Goal: Task Accomplishment & Management: Complete application form

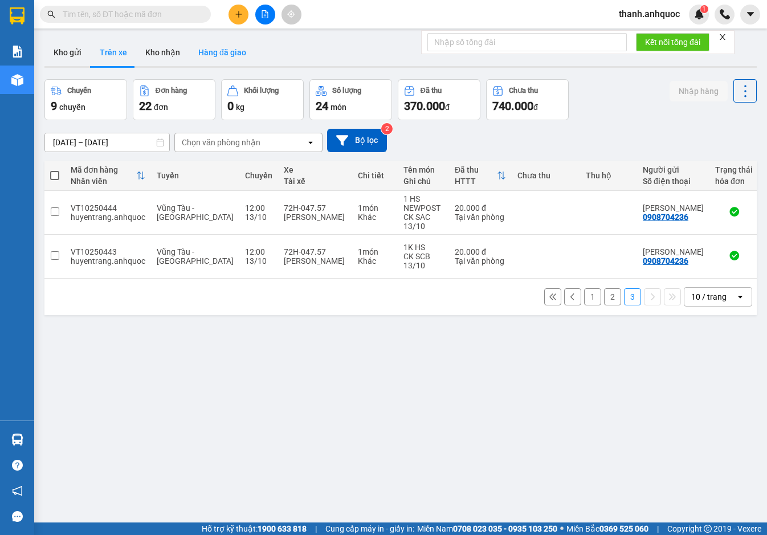
click at [212, 44] on button "Hàng đã giao" at bounding box center [222, 52] width 66 height 27
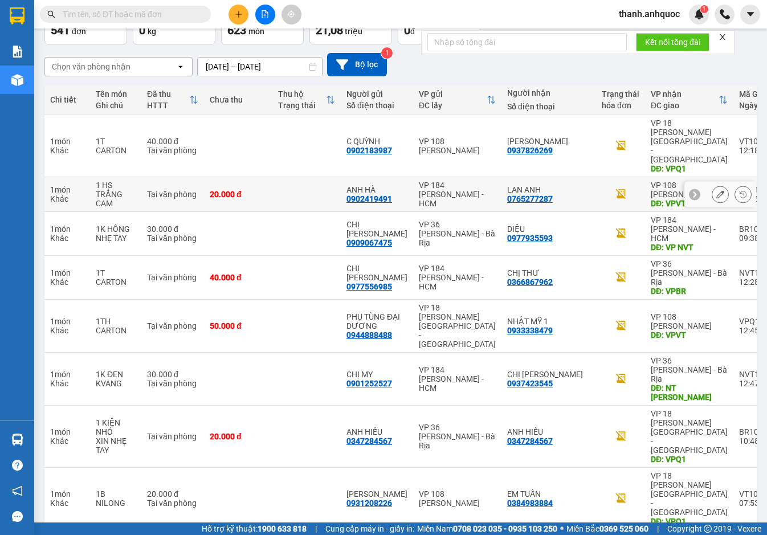
scroll to position [76, 0]
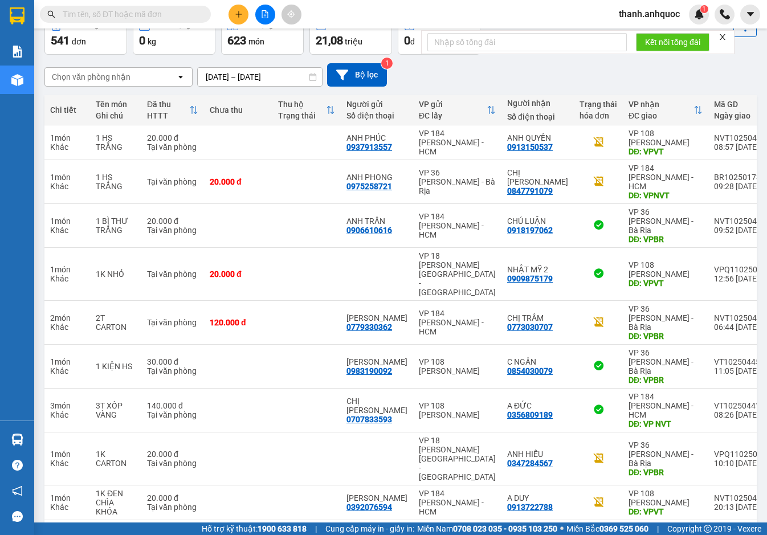
scroll to position [67, 0]
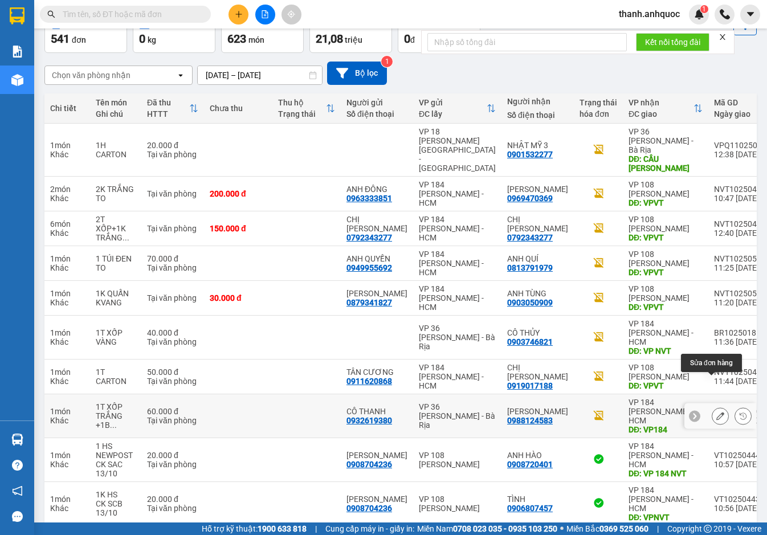
click at [717, 412] on icon at bounding box center [721, 416] width 8 height 8
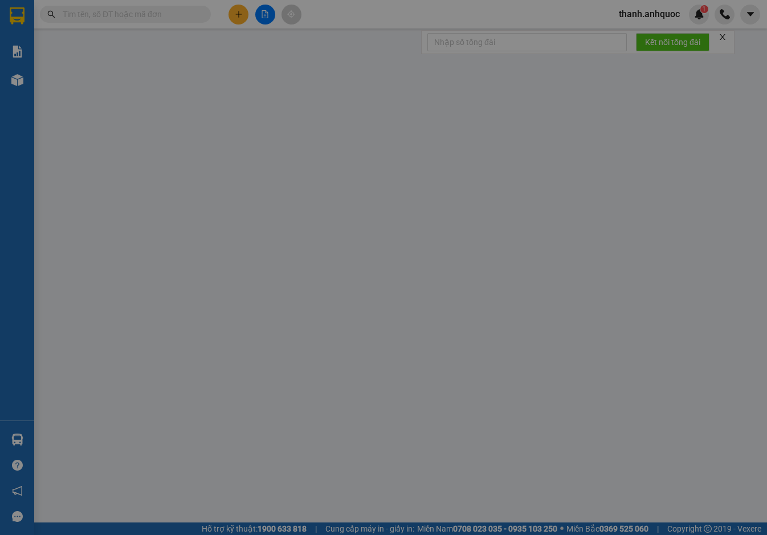
type input "0932619380"
type input "CÔ THANH"
type input "0988124583"
type input "[PERSON_NAME]"
type input "VP184"
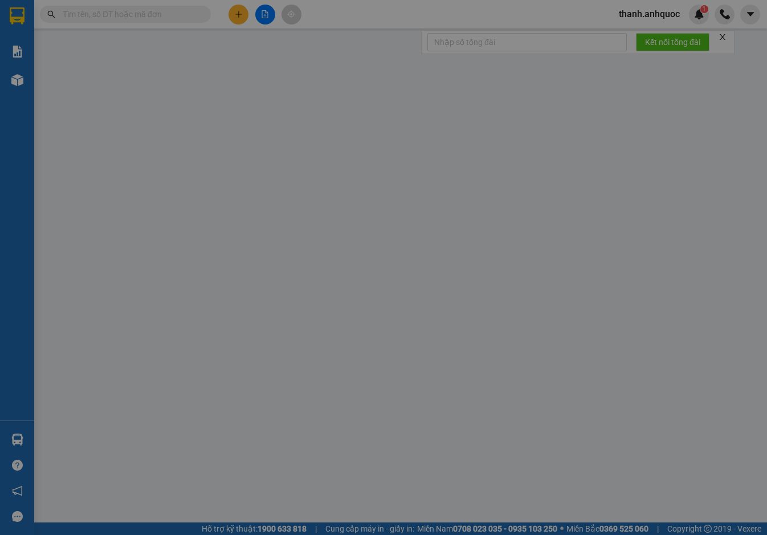
type input "60.000"
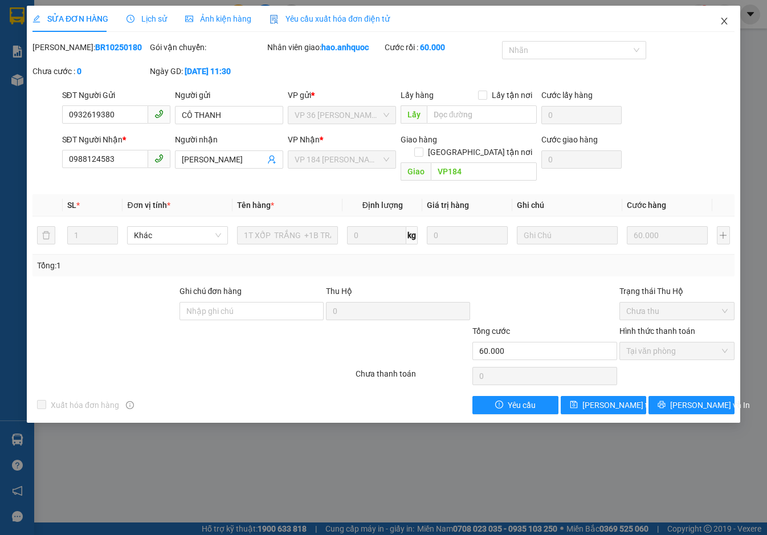
click at [722, 23] on icon "close" at bounding box center [724, 21] width 9 height 9
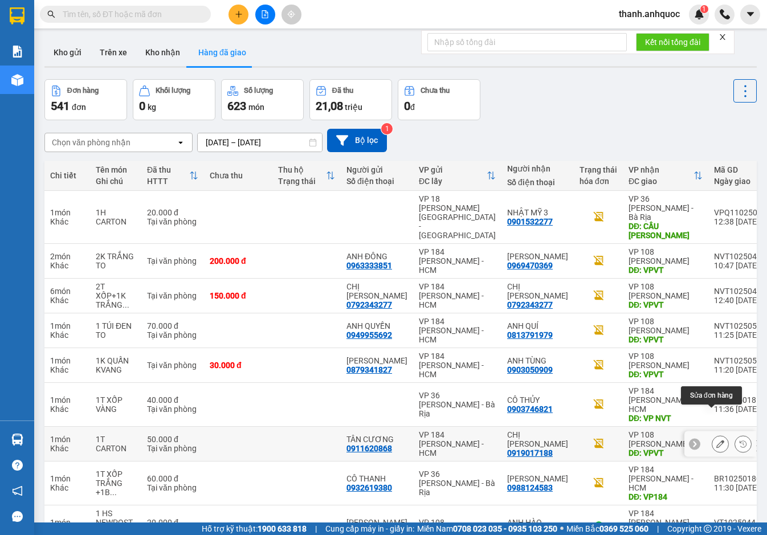
click at [717, 440] on icon at bounding box center [721, 444] width 8 height 8
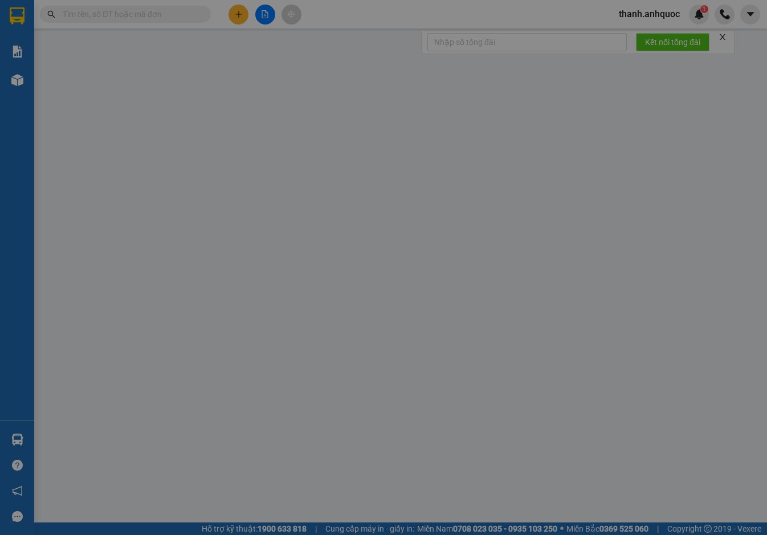
type input "0911620868"
type input "TÂN CƯƠNG"
type input "0919017188"
type input "CHỊ [PERSON_NAME]"
type input "VPVT"
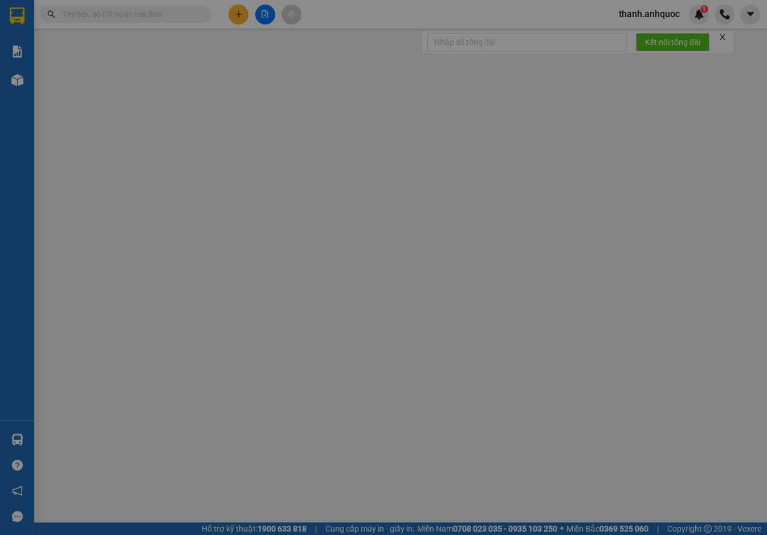
type input "TM 10/10 THỦY"
type input "50.000"
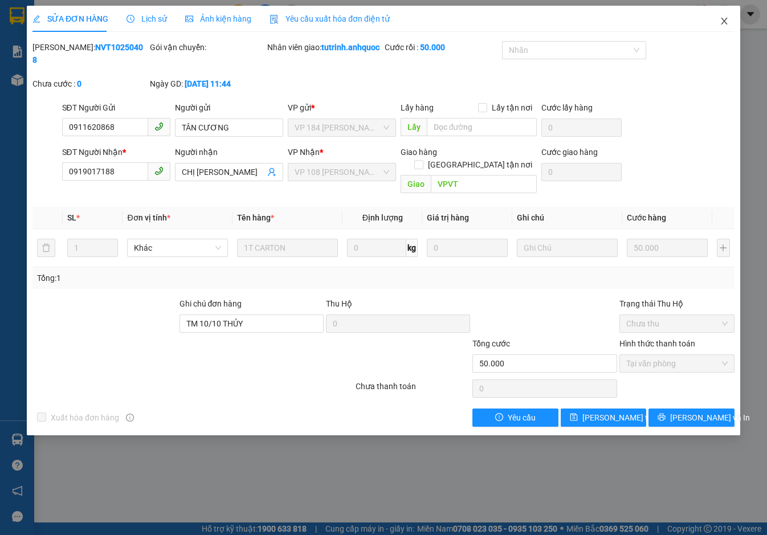
click at [725, 17] on span "Close" at bounding box center [725, 22] width 32 height 32
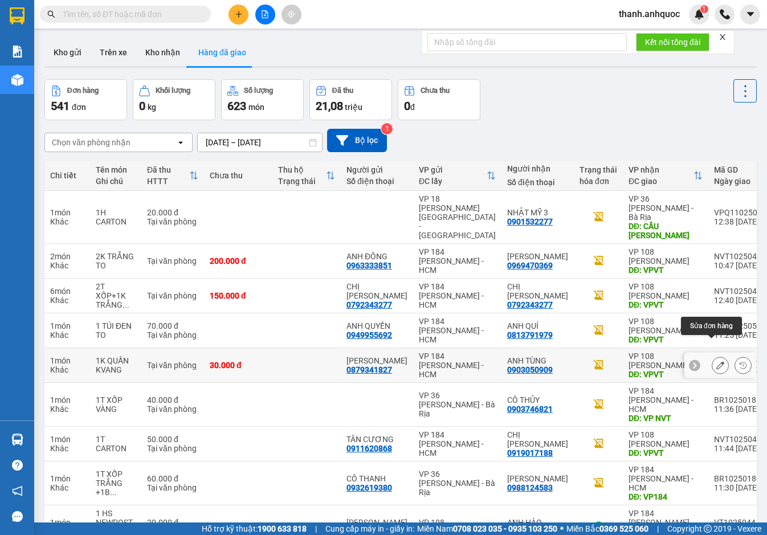
click at [717, 361] on icon at bounding box center [721, 365] width 8 height 8
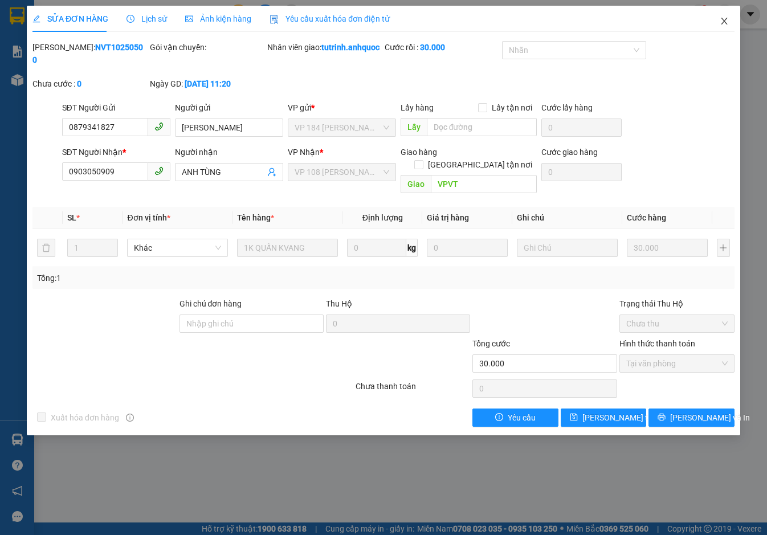
click at [731, 21] on span "Close" at bounding box center [725, 22] width 32 height 32
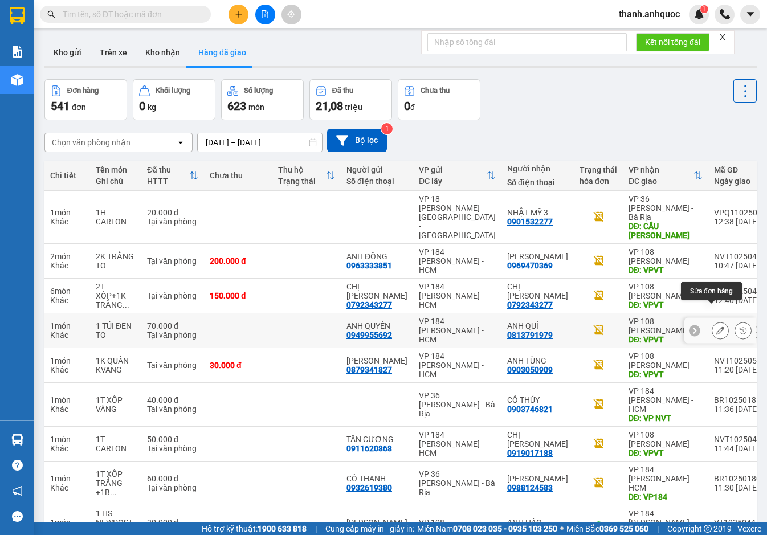
click at [717, 327] on icon at bounding box center [721, 331] width 8 height 8
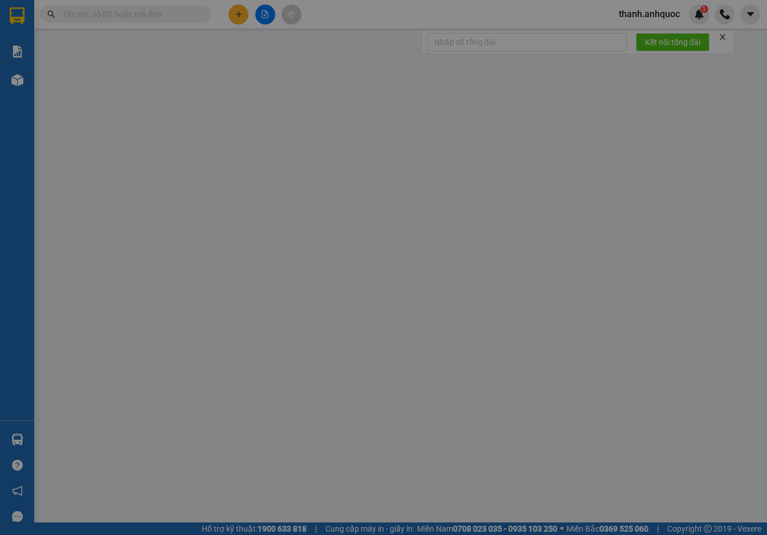
type input "0949955692"
type input "ANH QUYỀN"
type input "0813791979"
type input "ANH QUÍ"
type input "VPVT"
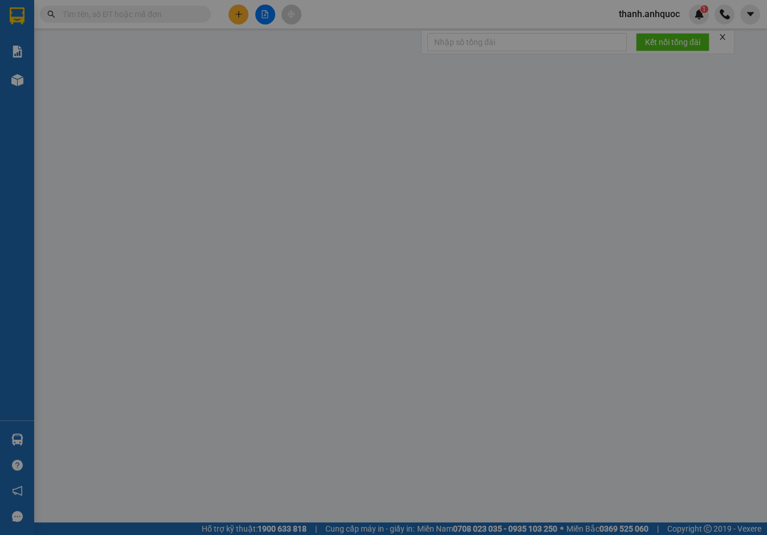
type input "TM 13/10 THỦY"
type input "70.000"
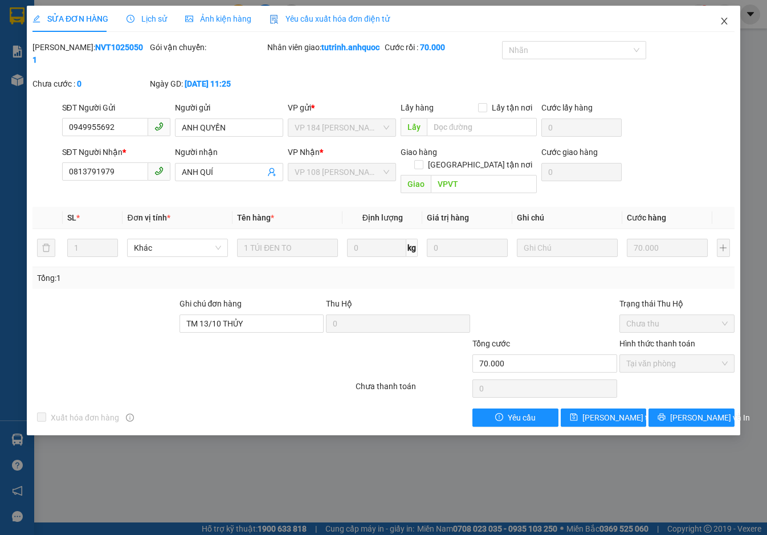
click at [727, 18] on icon "close" at bounding box center [724, 21] width 9 height 9
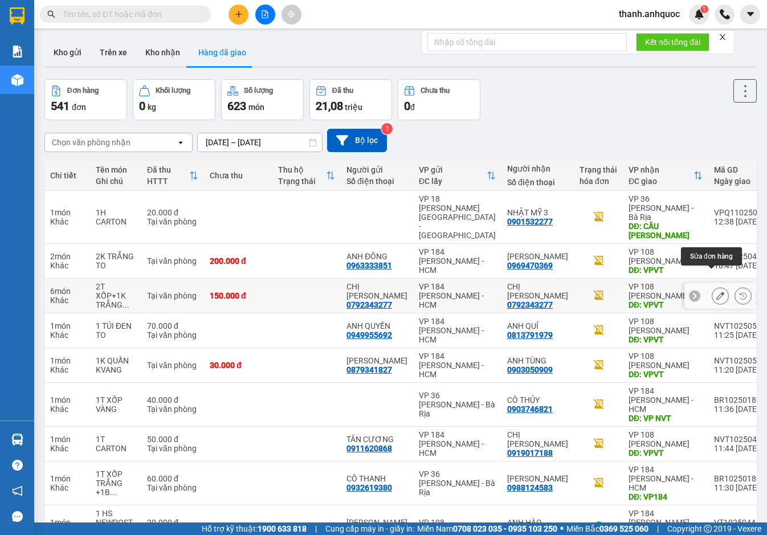
click at [717, 292] on icon at bounding box center [721, 296] width 8 height 8
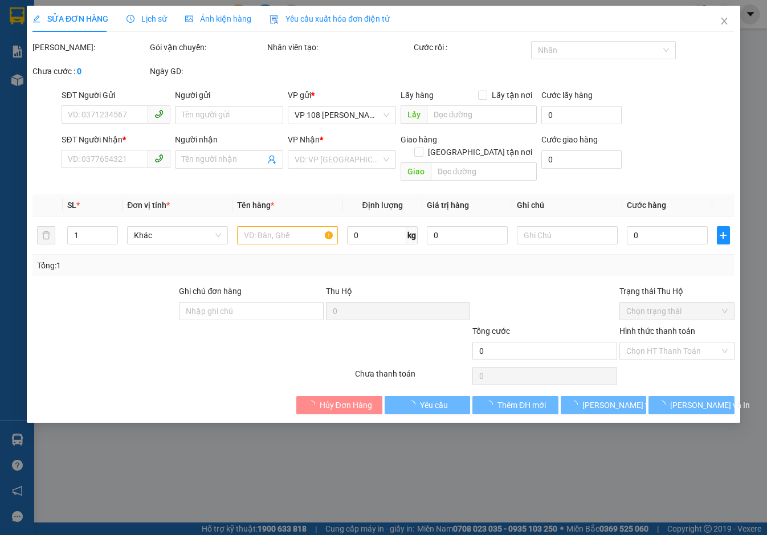
type input "0792343277"
type input "CHỊ [PERSON_NAME]"
type input "0792343277"
type input "CHỊ [PERSON_NAME]"
type input "VPVT"
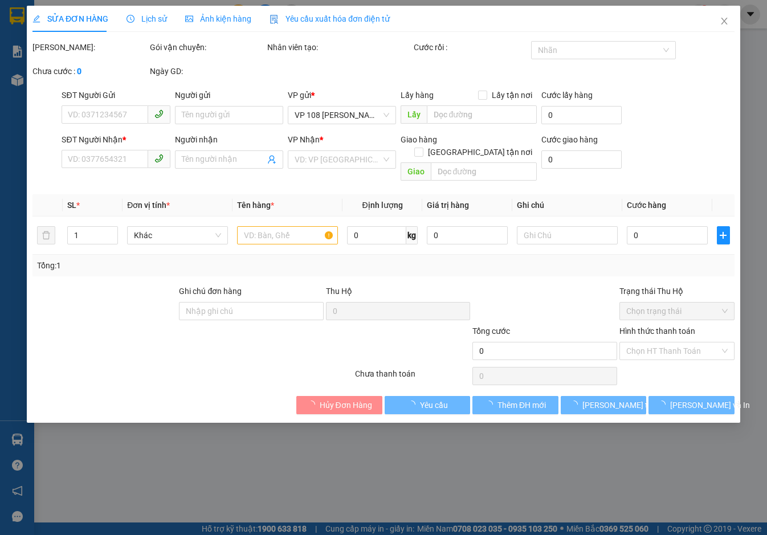
type input "150.000"
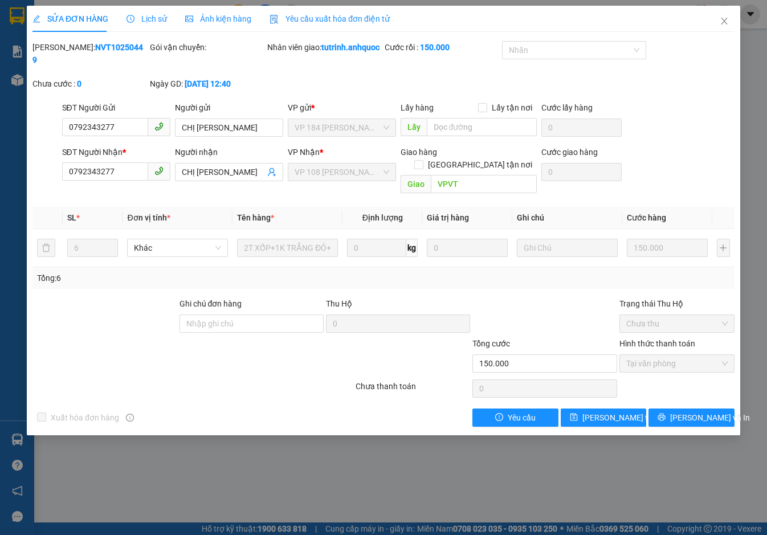
click at [329, 14] on span "Yêu cầu xuất hóa đơn điện tử" at bounding box center [330, 18] width 120 height 9
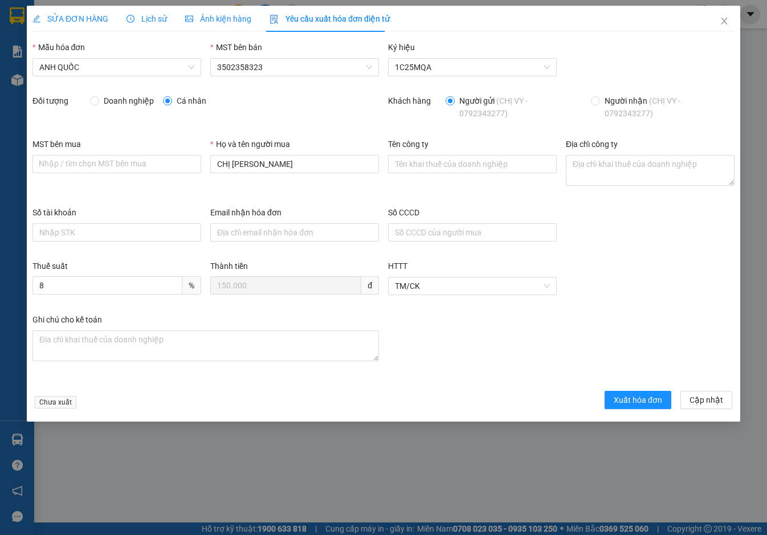
click at [101, 102] on span "Doanh nghiệp" at bounding box center [128, 101] width 59 height 13
click at [98, 102] on input "Doanh nghiệp" at bounding box center [94, 100] width 8 height 8
radio input "true"
radio input "false"
click at [62, 168] on input "MST bên mua" at bounding box center [116, 164] width 169 height 18
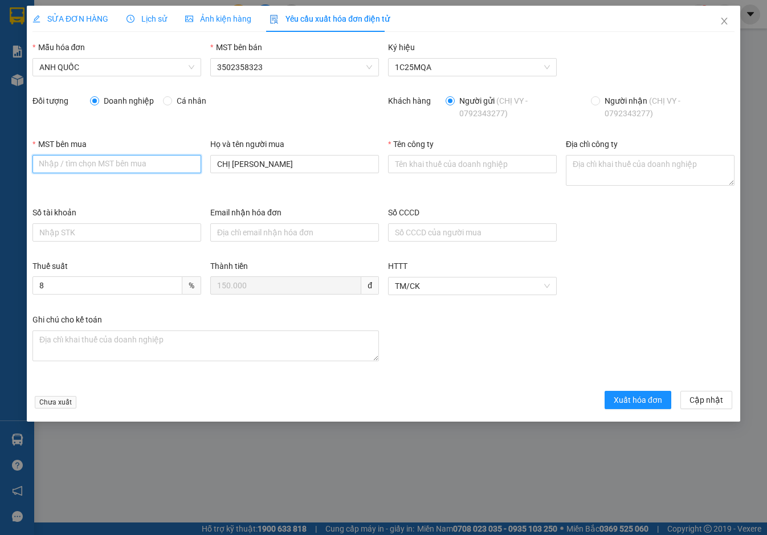
paste input "3502206708"
type input "3502206708"
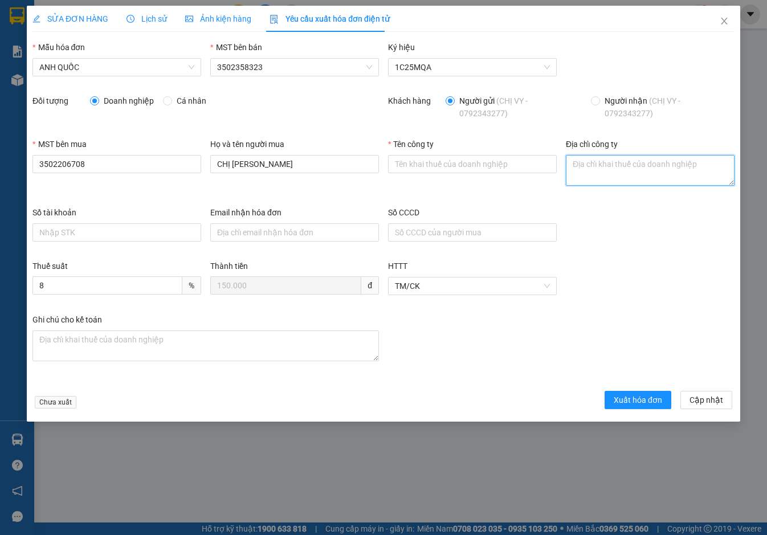
click at [572, 167] on textarea "Địa chỉ công ty" at bounding box center [650, 170] width 169 height 31
paste textarea "219B [PERSON_NAME], [GEOGRAPHIC_DATA], [GEOGRAPHIC_DATA], [GEOGRAPHIC_DATA]"
type textarea "219B [PERSON_NAME], [GEOGRAPHIC_DATA], [GEOGRAPHIC_DATA], [GEOGRAPHIC_DATA]"
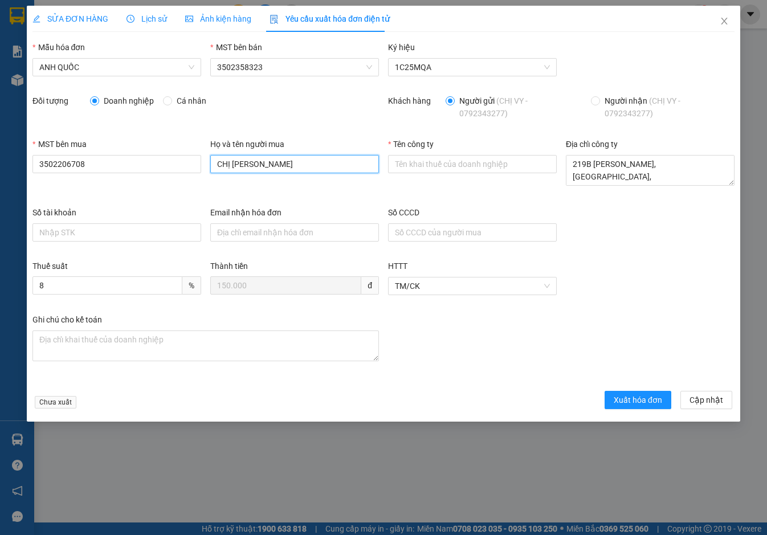
drag, startPoint x: 333, startPoint y: 158, endPoint x: 74, endPoint y: 152, distance: 259.5
click at [74, 152] on div "MST bên mua 3502206708 Họ và tên người mua CHỊ VY Tên công ty Địa chỉ công ty 2…" at bounding box center [384, 172] width 712 height 68
type input "."
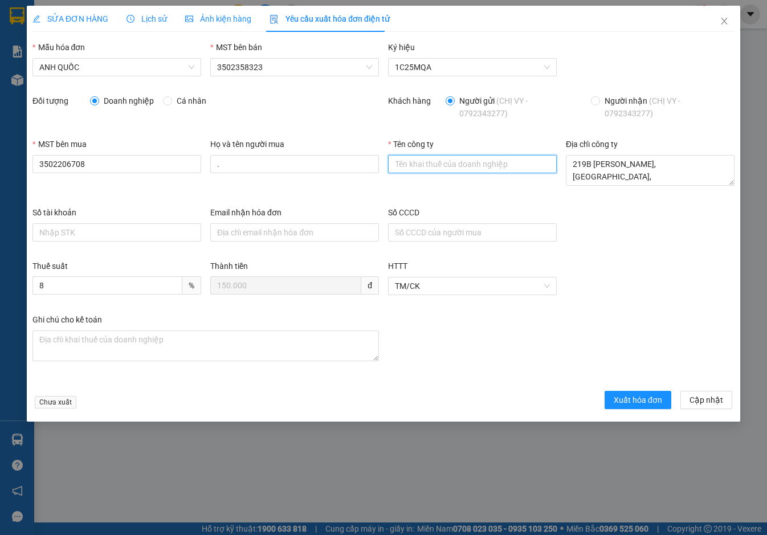
click at [416, 157] on input "Tên công ty" at bounding box center [472, 164] width 169 height 18
type input "Công Ty TNHH Thương Mại Dịch Vụ Ô Tô [GEOGRAPHIC_DATA]"
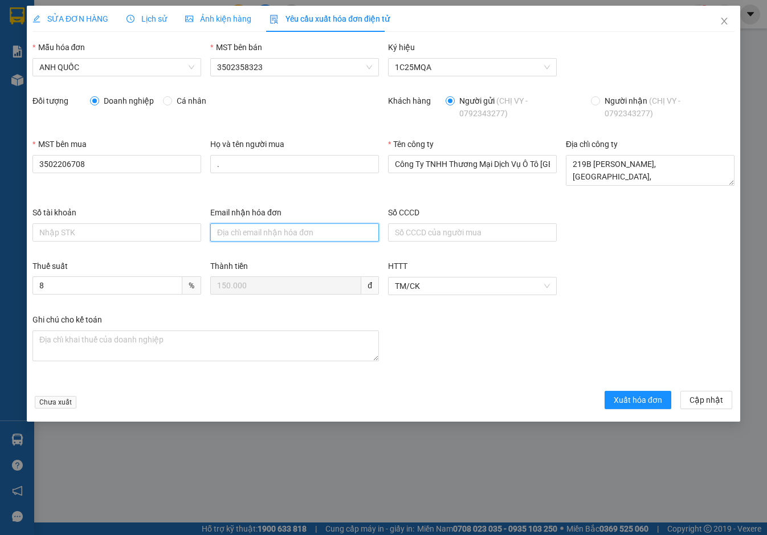
click at [296, 235] on input "Email nhận hóa đơn" at bounding box center [294, 232] width 169 height 18
type input "[EMAIL_ADDRESS][DOMAIN_NAME]"
click at [637, 396] on span "Xuất hóa đơn" at bounding box center [638, 400] width 48 height 13
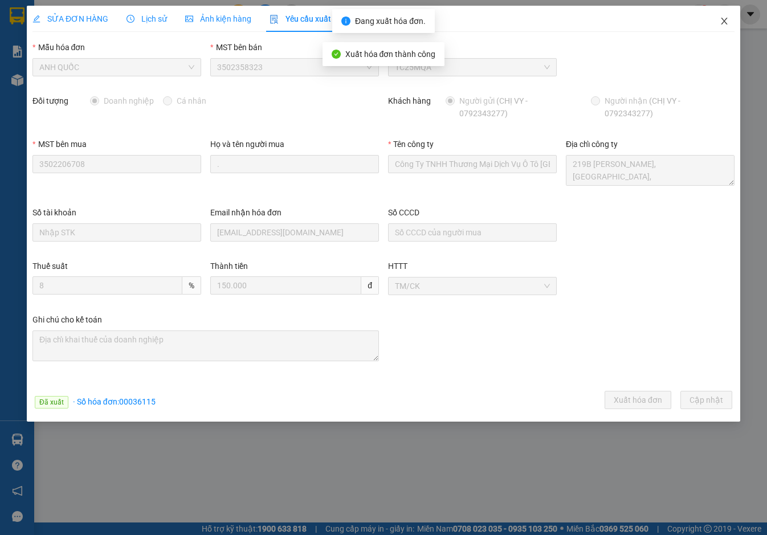
click at [722, 19] on icon "close" at bounding box center [724, 21] width 6 height 7
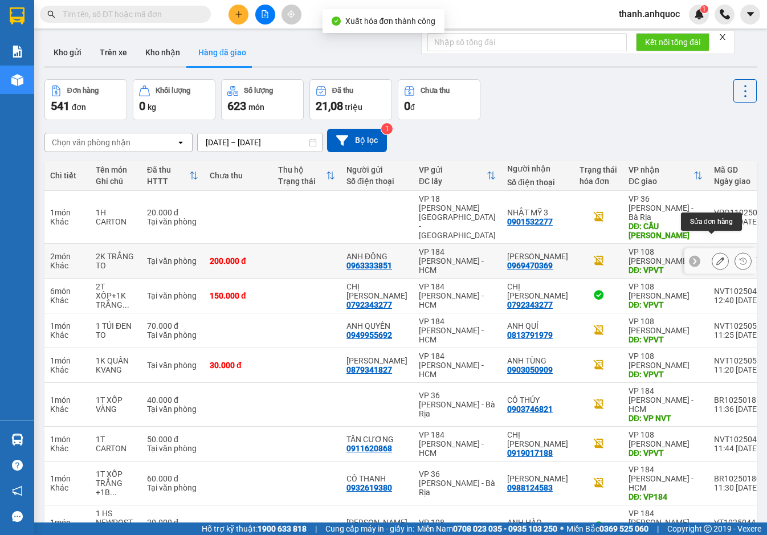
click at [717, 257] on icon at bounding box center [721, 261] width 8 height 8
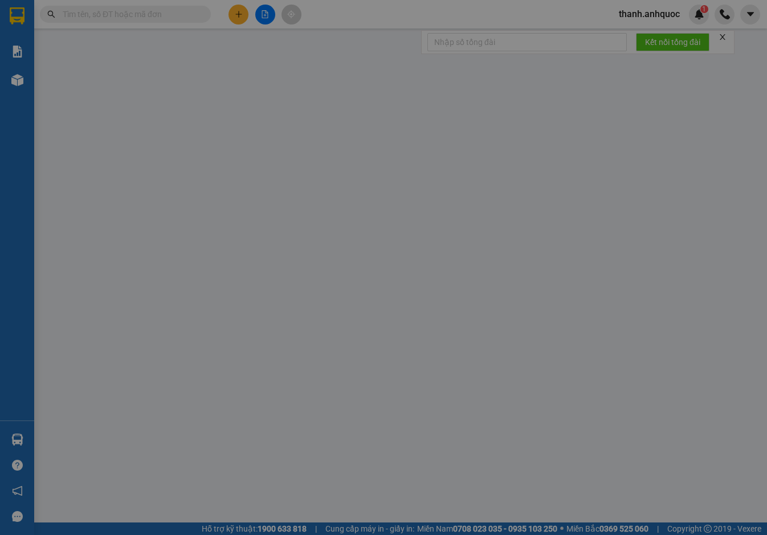
type input "0963333851"
type input "ANH ĐÔNG"
type input "0969470369"
type input "[PERSON_NAME]"
type input "VPVT"
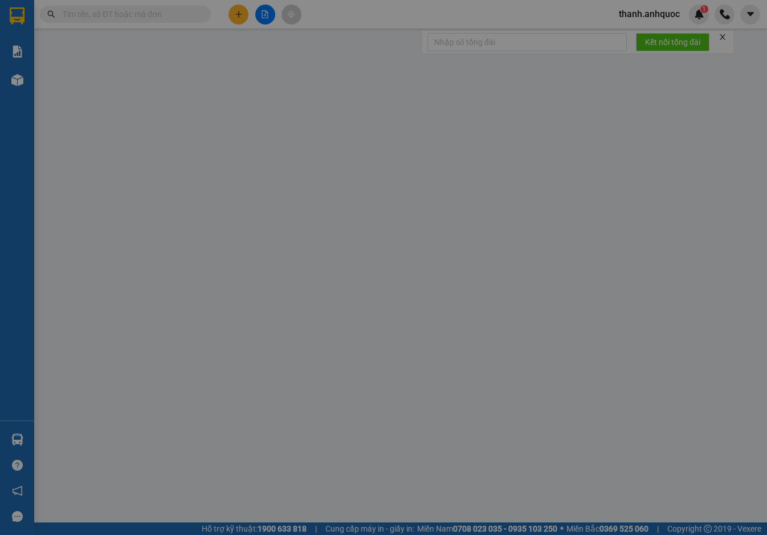
type input "200.000"
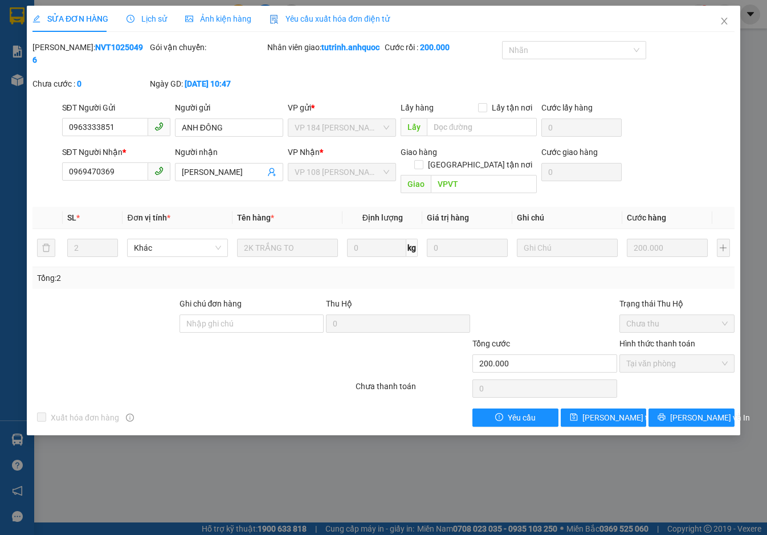
click at [324, 17] on span "Yêu cầu xuất hóa đơn điện tử" at bounding box center [330, 18] width 120 height 9
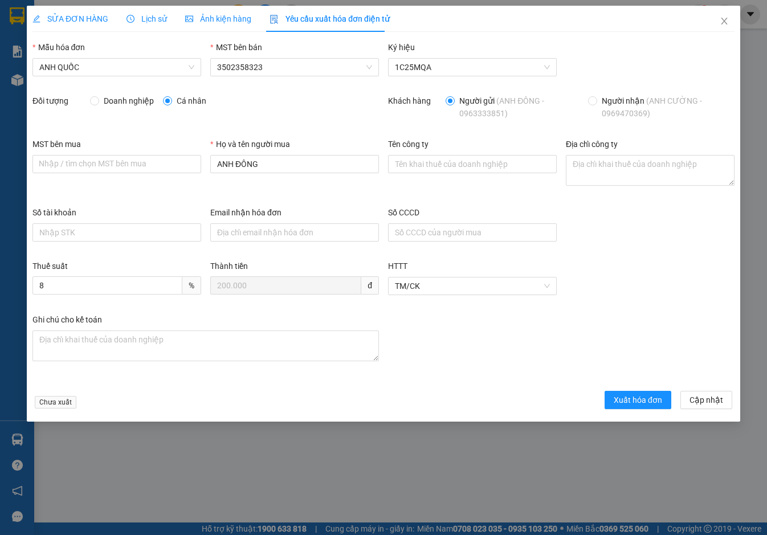
click at [125, 103] on span "Doanh nghiệp" at bounding box center [128, 101] width 59 height 13
click at [98, 103] on input "Doanh nghiệp" at bounding box center [94, 100] width 8 height 8
radio input "true"
radio input "false"
click at [619, 172] on textarea "Địa chỉ công ty" at bounding box center [650, 170] width 169 height 31
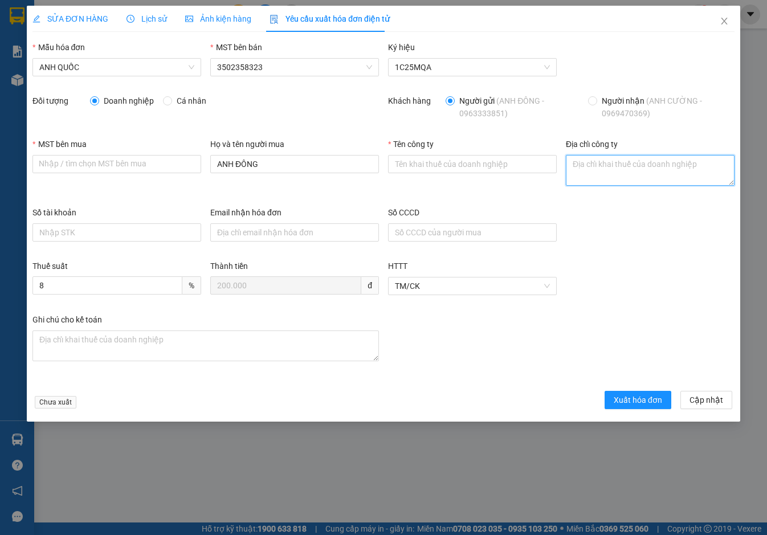
paste textarea "219B [PERSON_NAME], [GEOGRAPHIC_DATA], [GEOGRAPHIC_DATA], [GEOGRAPHIC_DATA]"
type textarea "219B [PERSON_NAME], [GEOGRAPHIC_DATA], [GEOGRAPHIC_DATA], [GEOGRAPHIC_DATA]"
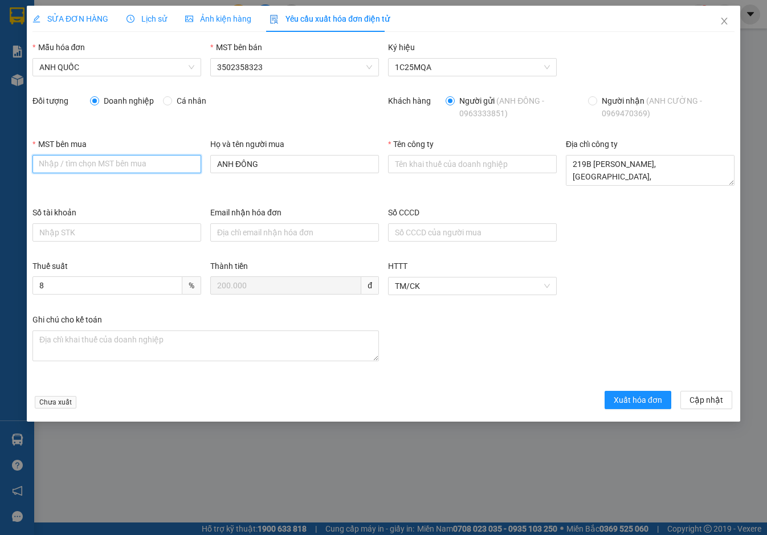
click at [96, 168] on input "MST bên mua" at bounding box center [116, 164] width 169 height 18
paste input "3502206708"
type input "3502206708"
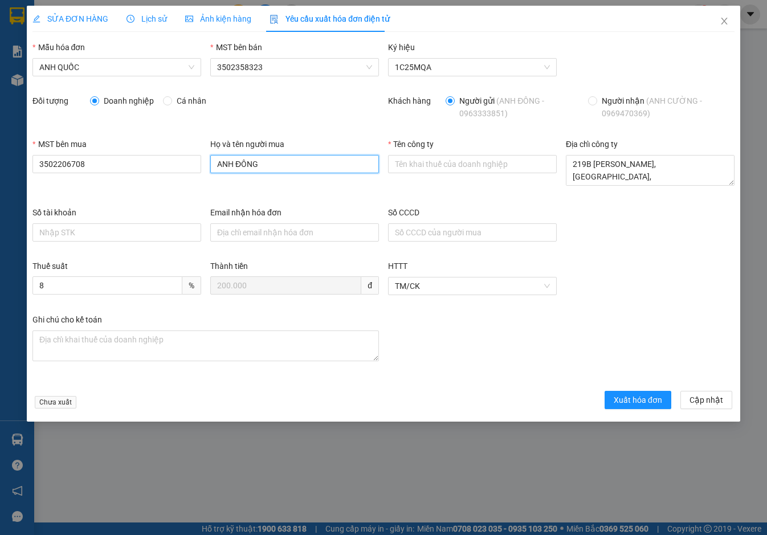
drag, startPoint x: 276, startPoint y: 160, endPoint x: 66, endPoint y: 153, distance: 210.5
click at [66, 153] on div "MST bên mua 3502206708 Họ và tên người mua ANH ĐÔNG Tên công ty Địa chỉ công ty…" at bounding box center [384, 172] width 712 height 68
type input "."
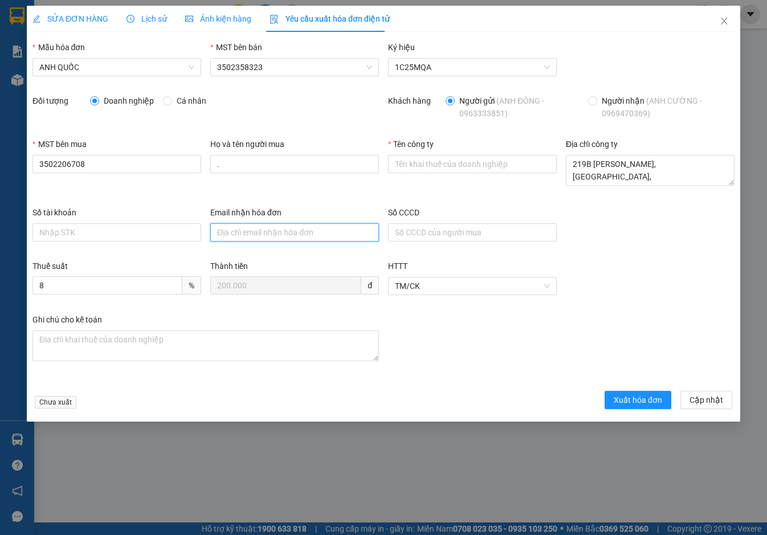
click at [235, 238] on input "Email nhận hóa đơn" at bounding box center [294, 232] width 169 height 18
type input "[EMAIL_ADDRESS][DOMAIN_NAME]"
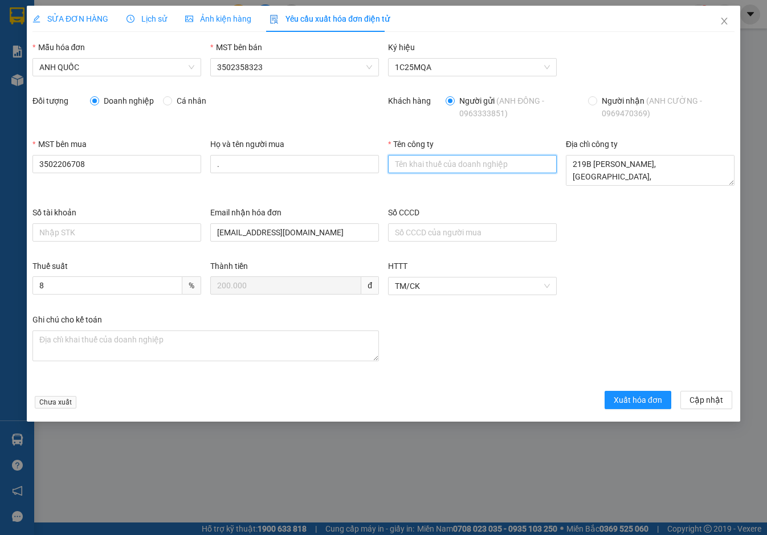
click at [435, 162] on input "Tên công ty" at bounding box center [472, 164] width 169 height 18
type input "Công Ty TNHH Thương Mại Dịch Vụ Ô Tô [GEOGRAPHIC_DATA]"
click at [652, 391] on form "Mẫu hóa đơn ANH QUỐC MST bên bán 3502358323 Ký hiệu 1C25MQA Đối tượng Doanh ngh…" at bounding box center [383, 227] width 702 height 372
click at [641, 399] on span "Xuất hóa đơn" at bounding box center [638, 400] width 48 height 13
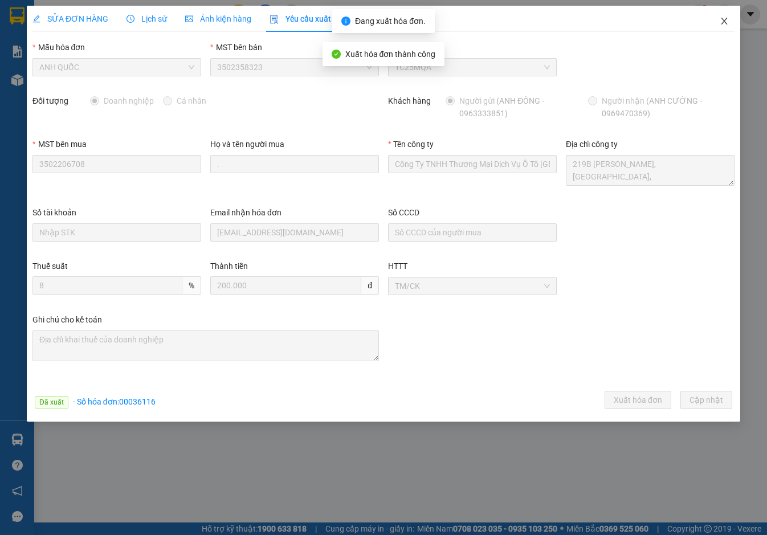
click at [725, 20] on icon "close" at bounding box center [724, 21] width 9 height 9
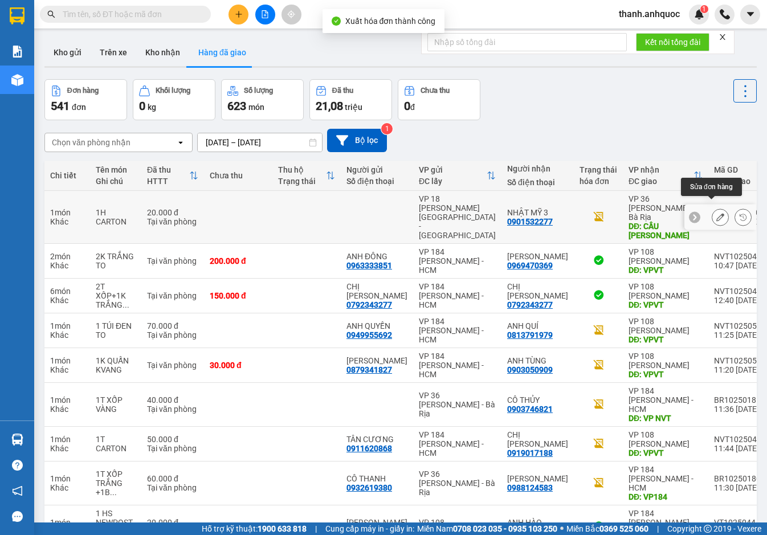
click at [717, 213] on icon at bounding box center [721, 217] width 8 height 8
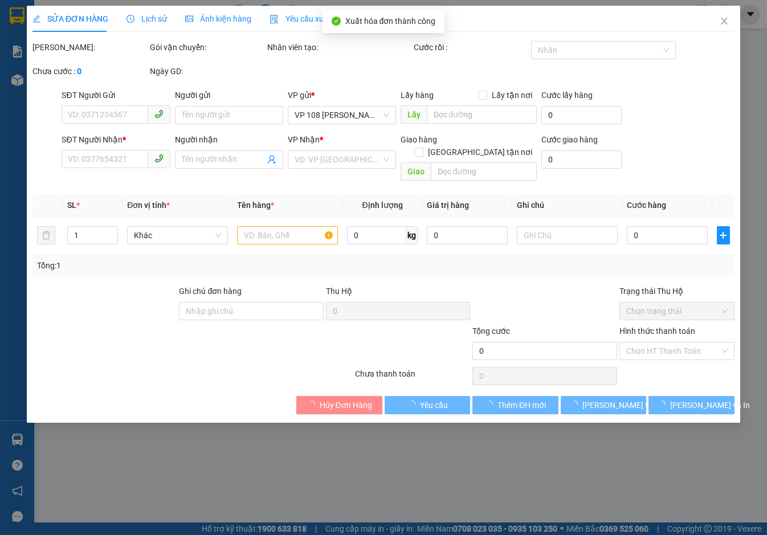
type input "0901532277"
type input "NHẬT MỸ 3"
type input "CẦU [PERSON_NAME]"
type input "20.000"
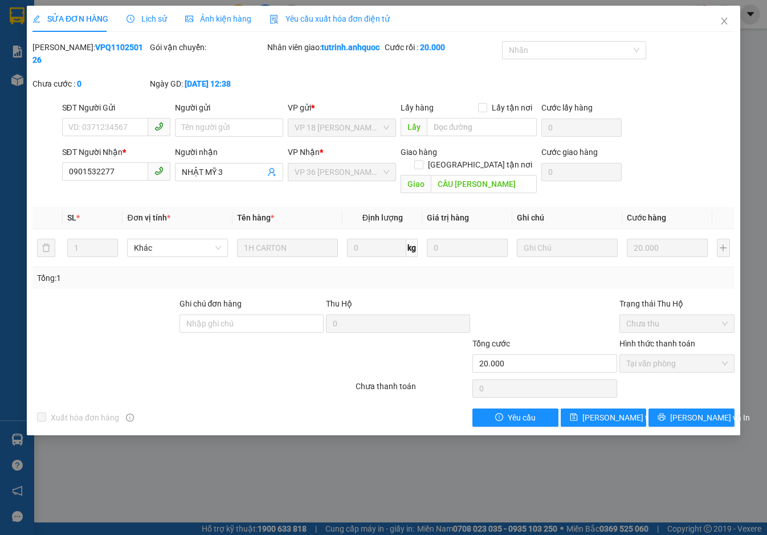
click at [319, 18] on span "Yêu cầu xuất hóa đơn điện tử" at bounding box center [330, 18] width 120 height 9
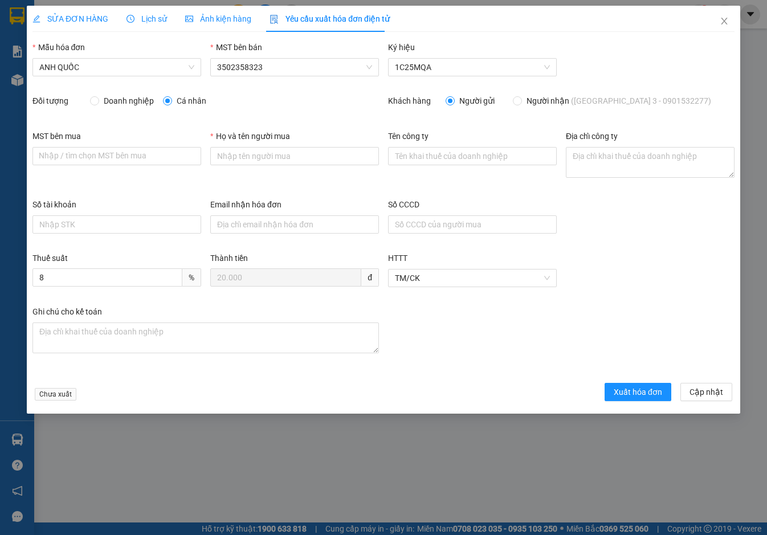
click at [104, 101] on span "Doanh nghiệp" at bounding box center [128, 101] width 59 height 13
click at [98, 101] on input "Doanh nghiệp" at bounding box center [94, 100] width 8 height 8
radio input "true"
radio input "false"
click at [111, 149] on input "MST bên mua" at bounding box center [116, 156] width 169 height 18
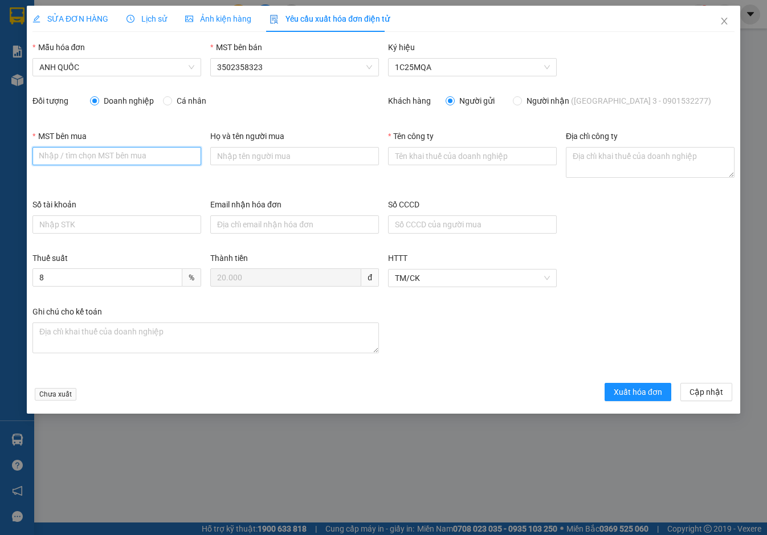
paste input "3502206708"
type input "3502206708"
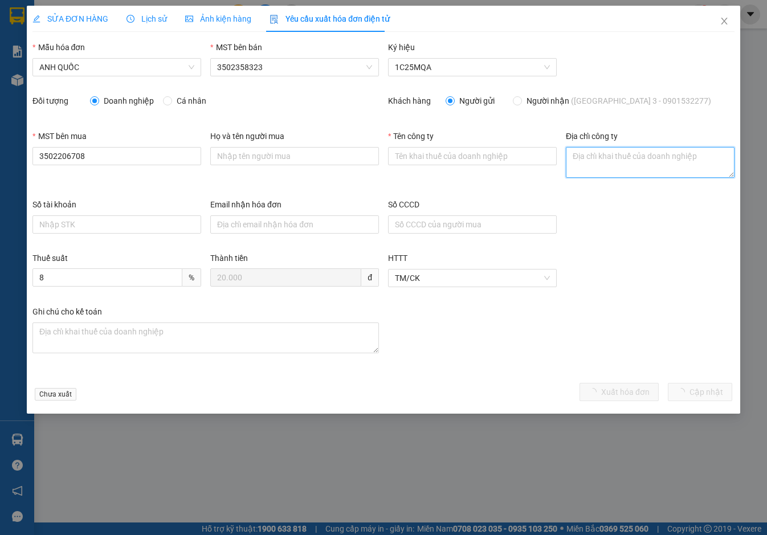
click at [619, 155] on textarea "Địa chỉ công ty" at bounding box center [650, 162] width 169 height 31
paste textarea "219B [PERSON_NAME], [GEOGRAPHIC_DATA], [GEOGRAPHIC_DATA], [GEOGRAPHIC_DATA]"
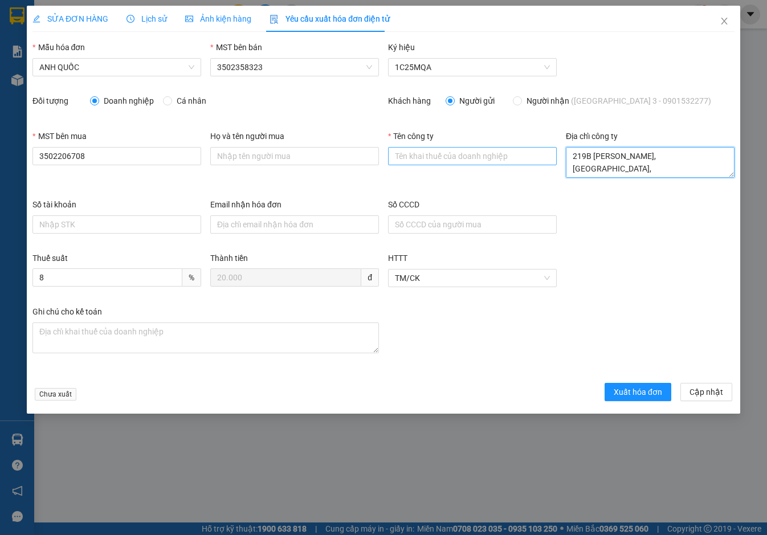
type textarea "219B [PERSON_NAME], [GEOGRAPHIC_DATA], [GEOGRAPHIC_DATA], [GEOGRAPHIC_DATA]"
click at [430, 153] on input "Tên công ty" at bounding box center [472, 156] width 169 height 18
type input "Công Ty TNHH Thương Mại Dịch Vụ Ô Tô [GEOGRAPHIC_DATA]"
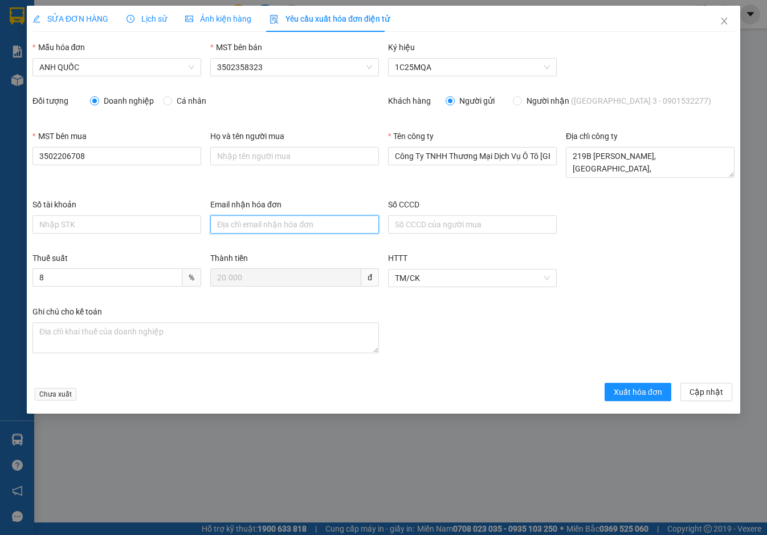
click at [296, 222] on input "Email nhận hóa đơn" at bounding box center [294, 225] width 169 height 18
type input "[EMAIL_ADDRESS][DOMAIN_NAME]"
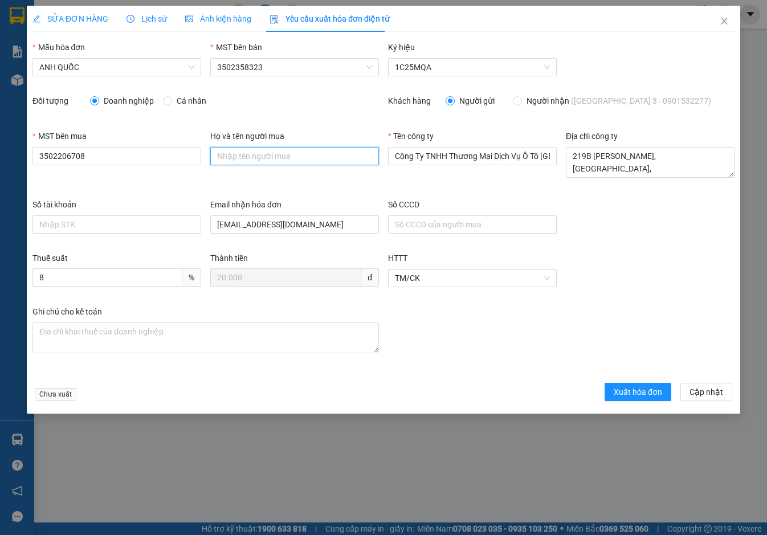
click at [261, 156] on input "Họ và tên người mua" at bounding box center [294, 156] width 169 height 18
type input "."
click at [620, 393] on span "Xuất hóa đơn" at bounding box center [638, 392] width 48 height 13
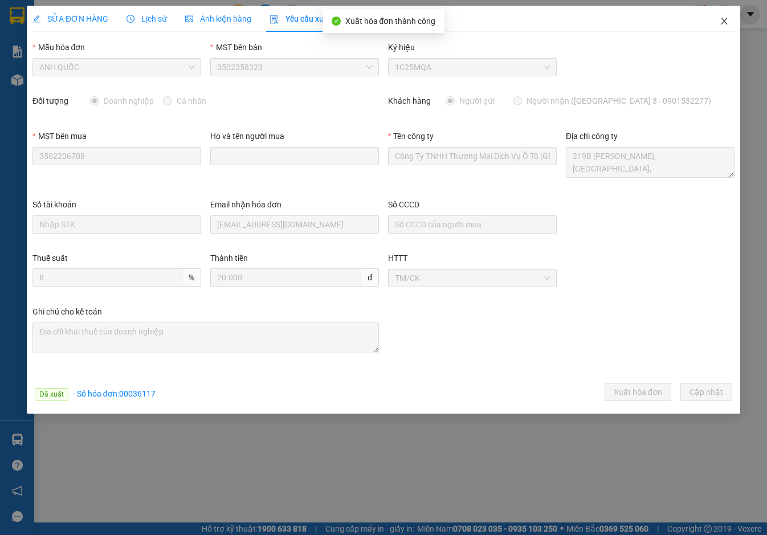
click at [726, 23] on icon "close" at bounding box center [724, 21] width 6 height 7
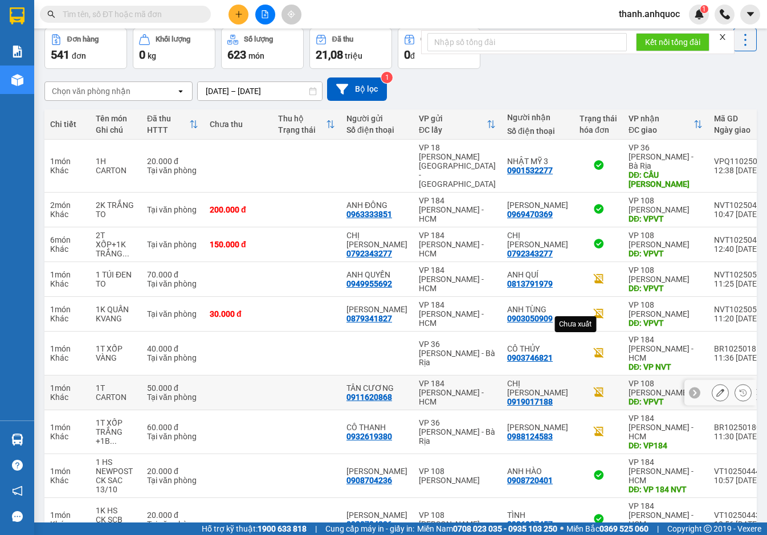
scroll to position [76, 0]
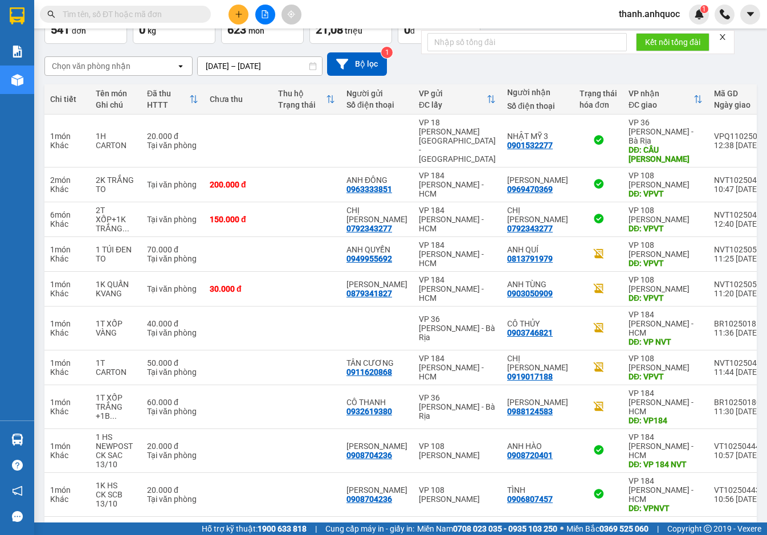
click at [506, 527] on button "1" at bounding box center [513, 535] width 17 height 17
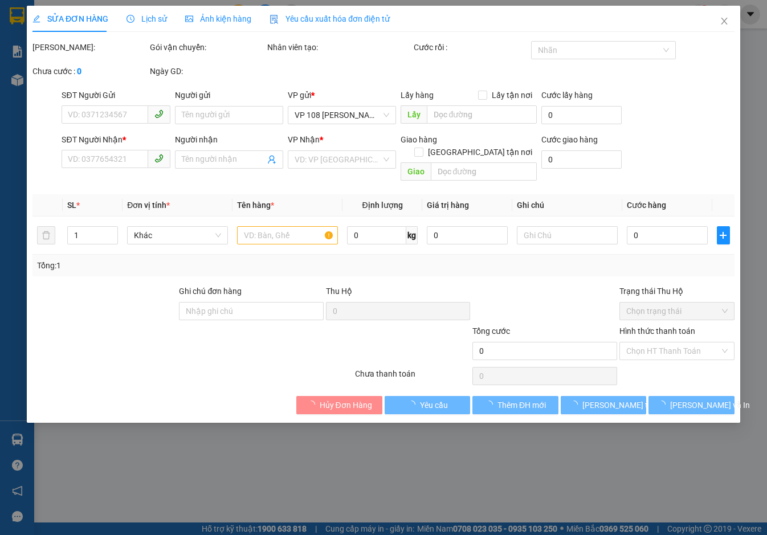
type input "0909717699"
type input "ANH NAM"
type input "0909686155"
type input "[DEMOGRAPHIC_DATA]"
type input "VP NVT"
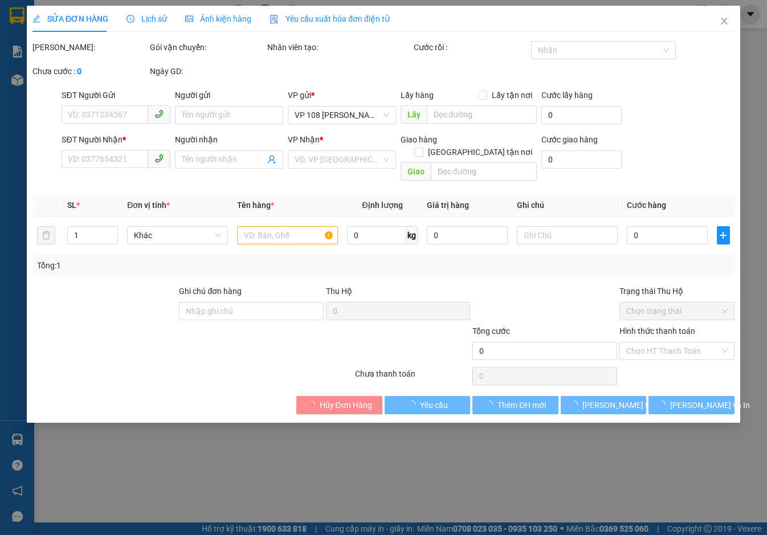
type input "20.000"
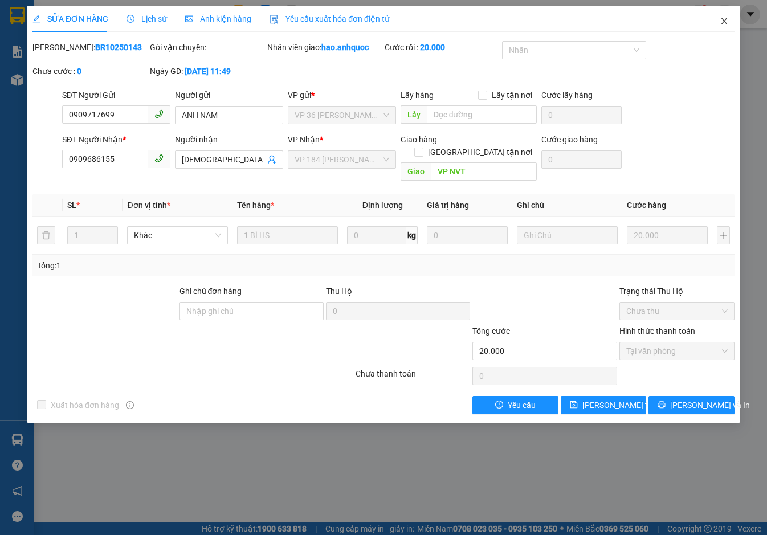
click at [727, 21] on icon "close" at bounding box center [724, 21] width 9 height 9
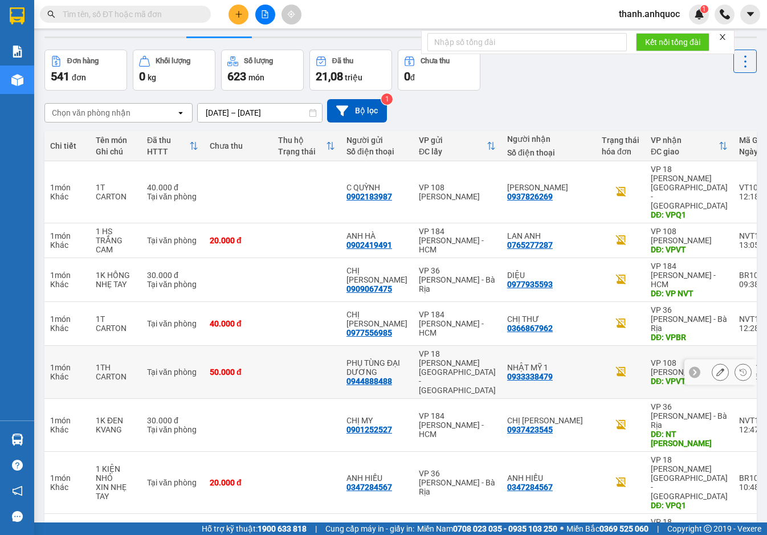
scroll to position [76, 0]
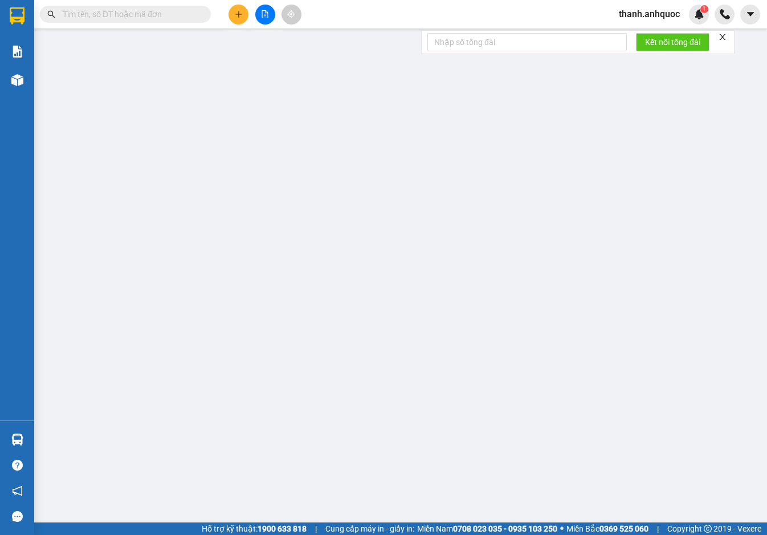
type input "0916593092"
type input "TÙNG GIÀY"
type input "0919643603"
type input "Hưng ( Tùng)"
type input "VPQ1"
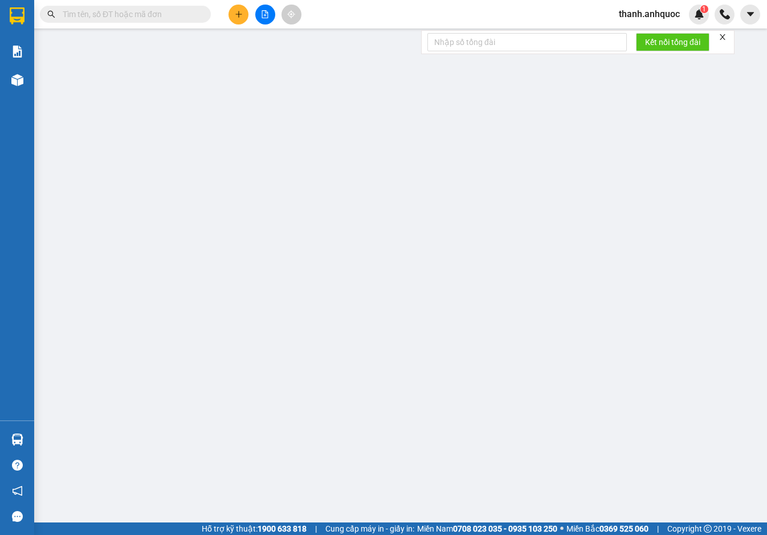
type input "20.000"
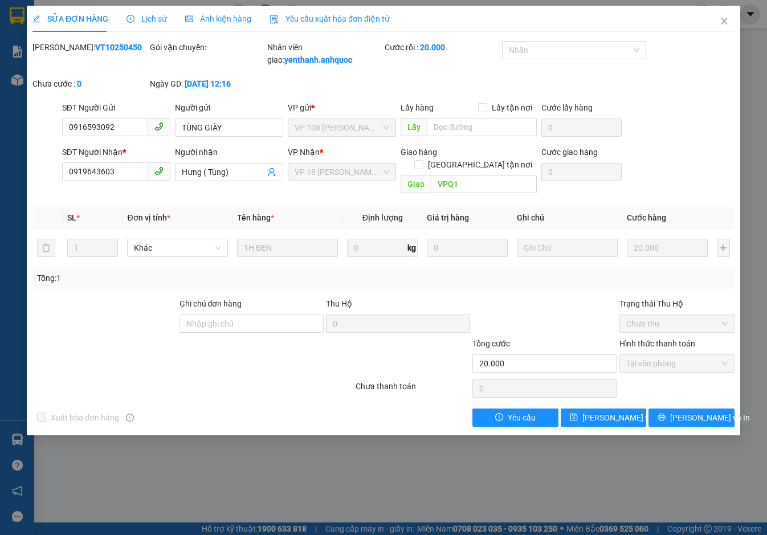
click at [307, 16] on span "Yêu cầu xuất hóa đơn điện tử" at bounding box center [330, 18] width 120 height 9
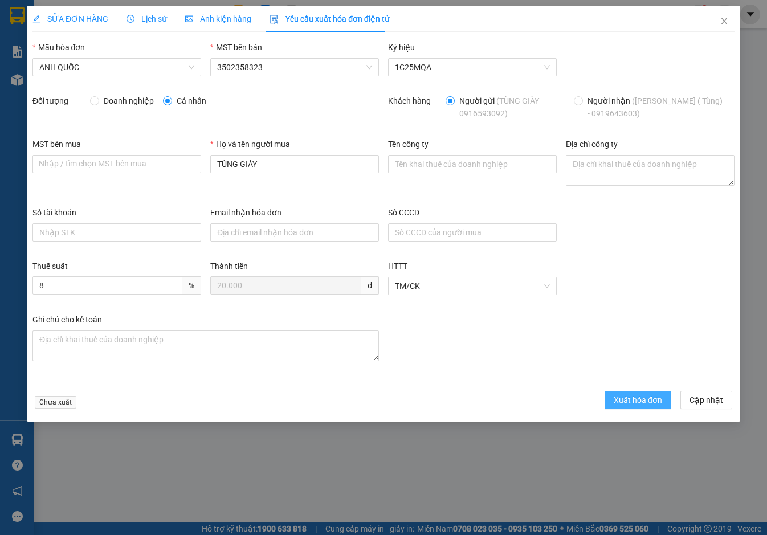
click at [625, 395] on span "Xuất hóa đơn" at bounding box center [638, 400] width 48 height 13
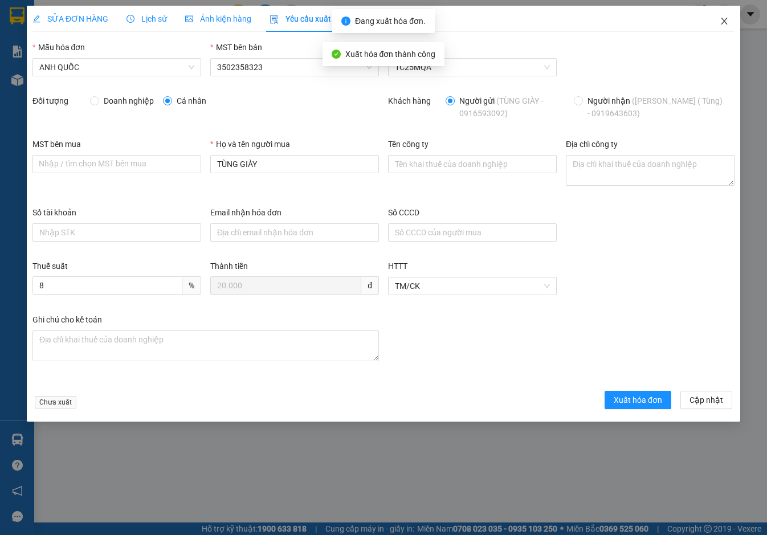
click at [728, 17] on icon "close" at bounding box center [724, 21] width 9 height 9
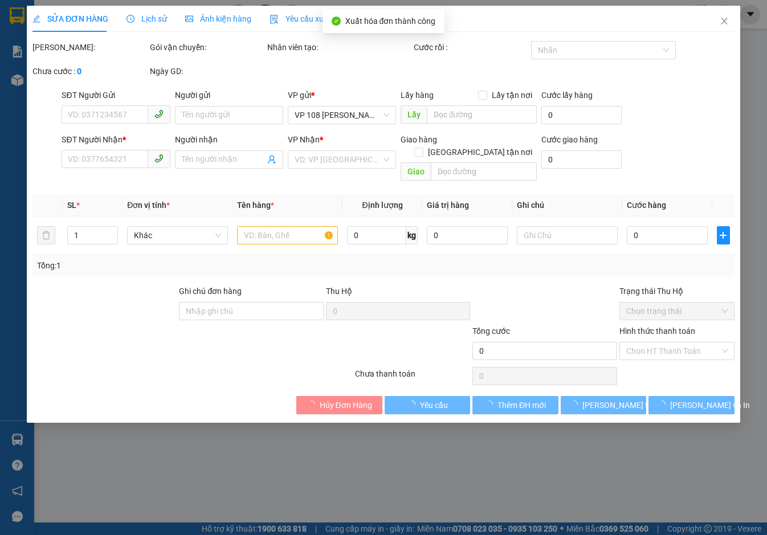
type input "0931208226"
type input "[PERSON_NAME]"
type input "0384983884"
type input "EM TUẤN"
type input "VPQ1"
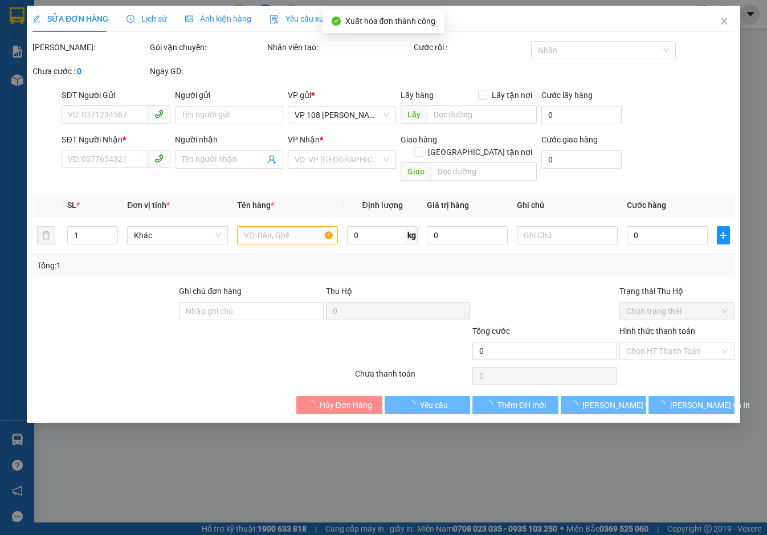
type input "20.000"
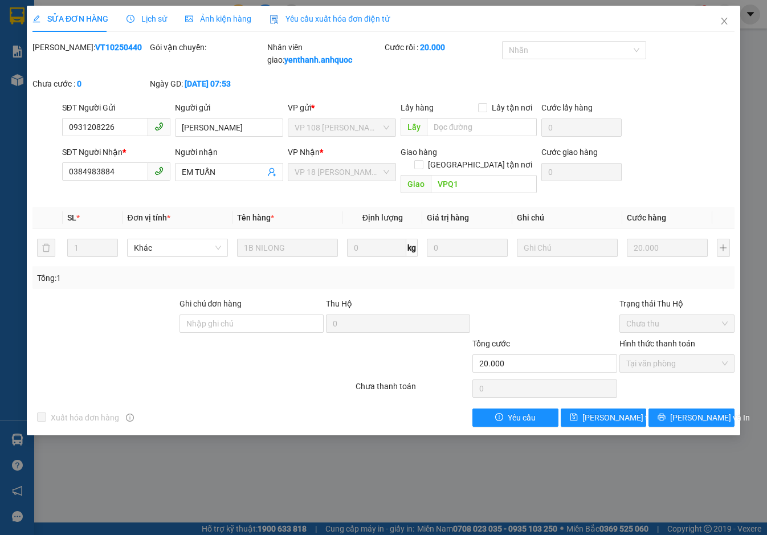
click at [331, 19] on span "Yêu cầu xuất hóa đơn điện tử" at bounding box center [330, 18] width 120 height 9
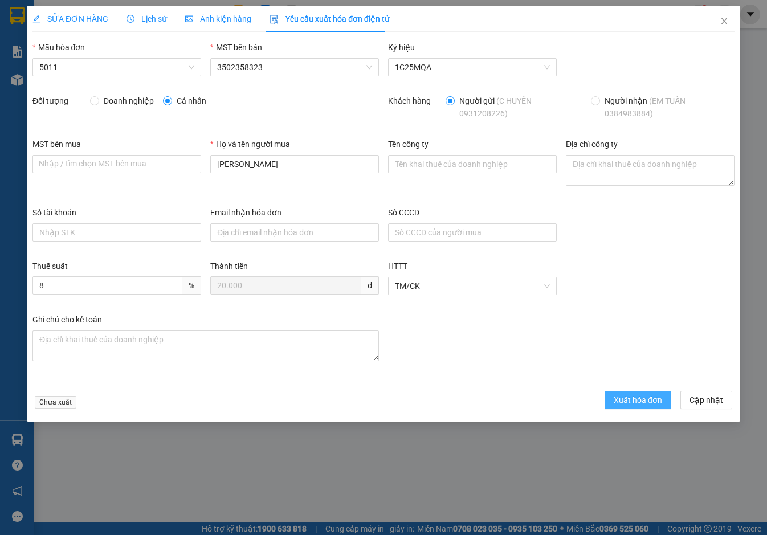
click at [636, 403] on span "Xuất hóa đơn" at bounding box center [638, 400] width 48 height 13
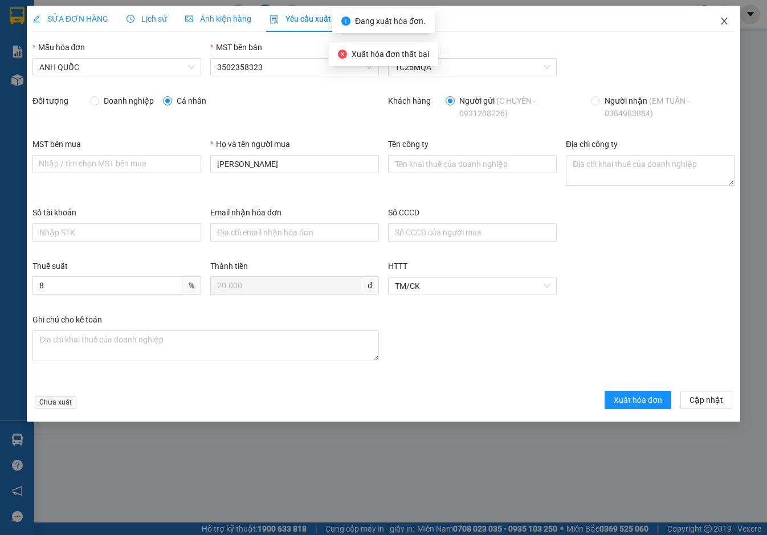
click at [721, 21] on icon "close" at bounding box center [724, 21] width 9 height 9
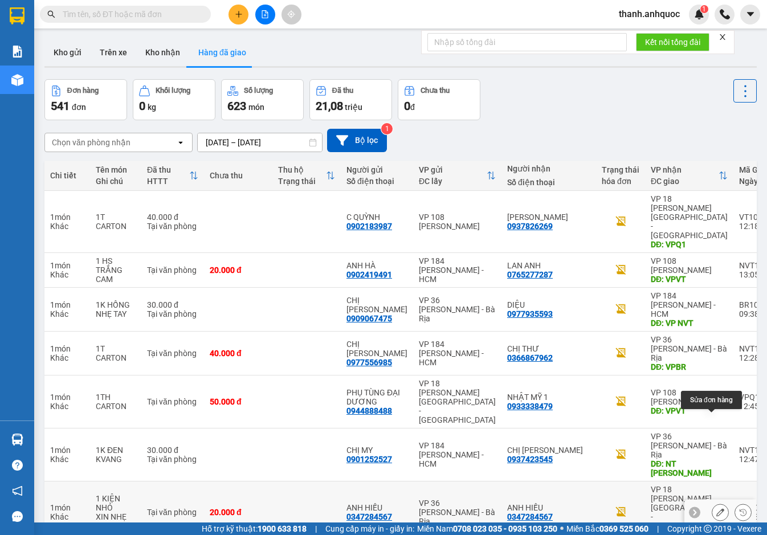
click at [713, 503] on button at bounding box center [721, 513] width 16 height 20
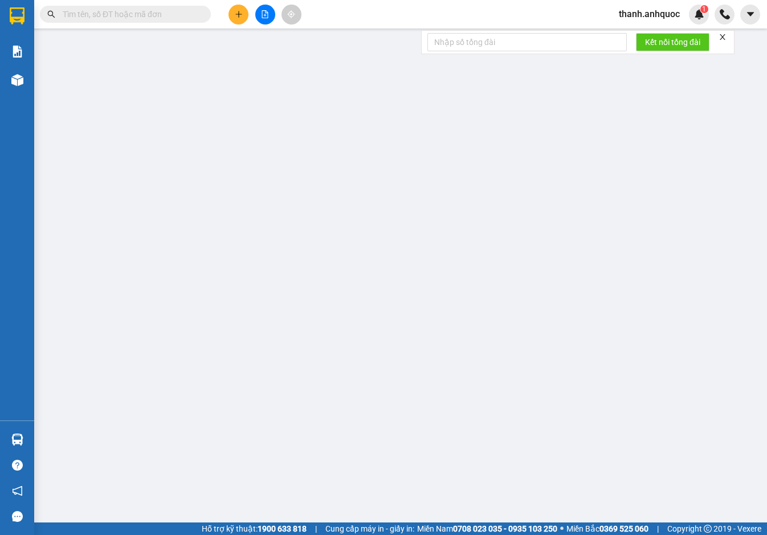
type input "0347284567"
type input "ANH HIẾU"
type input "0347284567"
type input "ANH HIẾU"
type input "VPQ1"
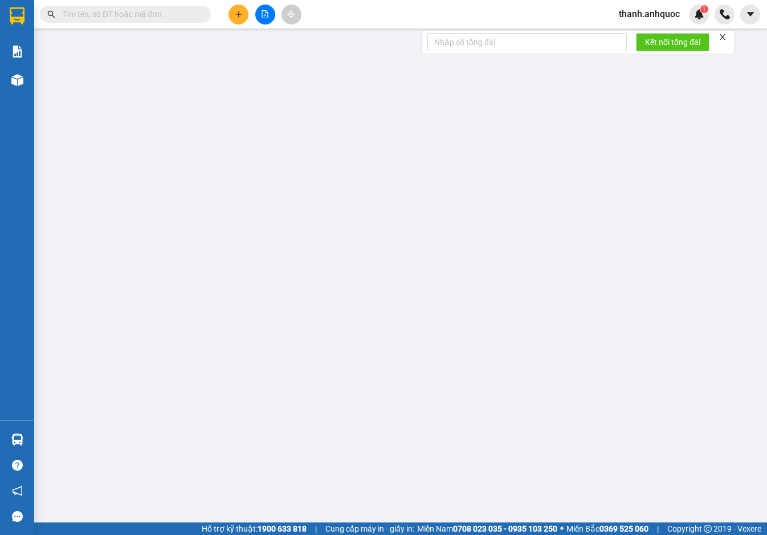
type input "SCB 13/10 THANH"
type input "20.000"
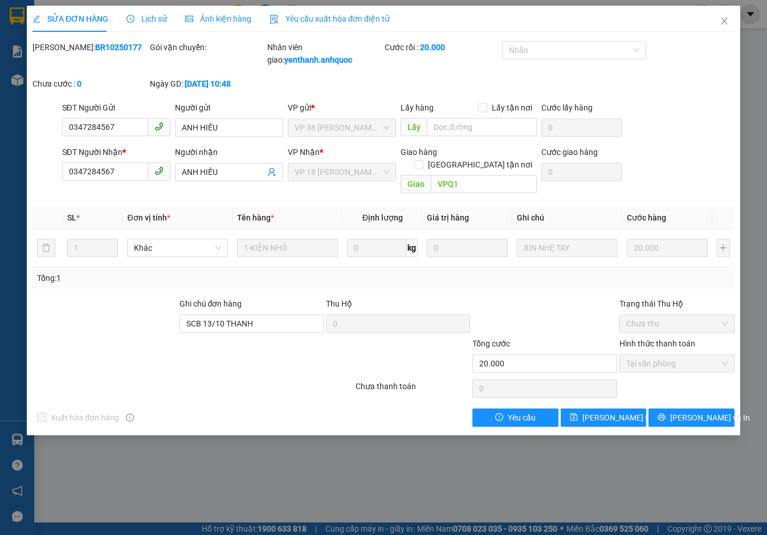
click at [298, 12] on div "Yêu cầu xuất hóa đơn điện tử" at bounding box center [330, 19] width 120 height 26
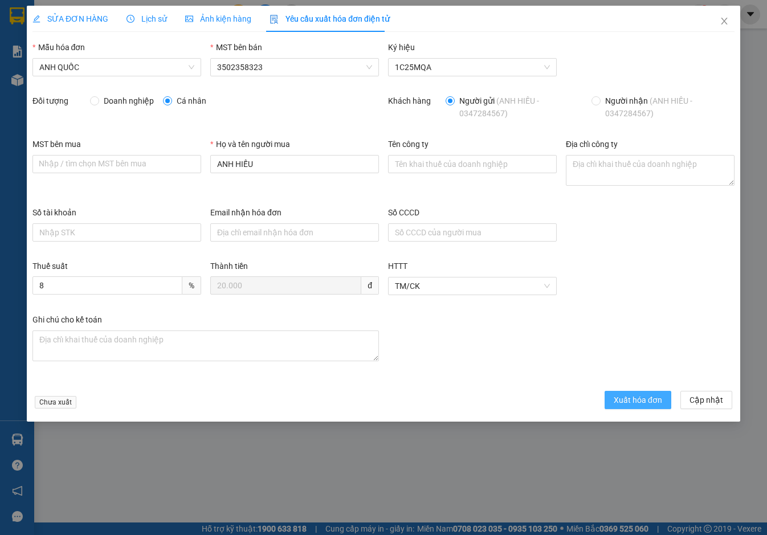
click at [627, 403] on span "Xuất hóa đơn" at bounding box center [638, 400] width 48 height 13
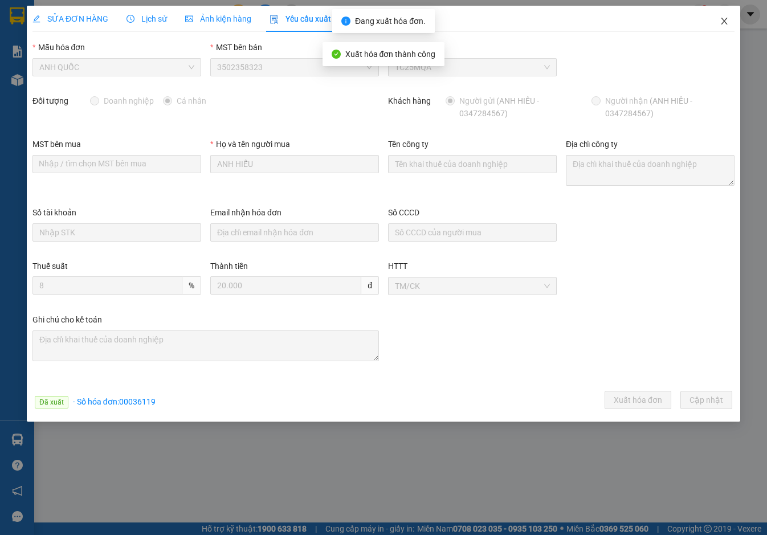
click at [724, 21] on icon "close" at bounding box center [724, 21] width 6 height 7
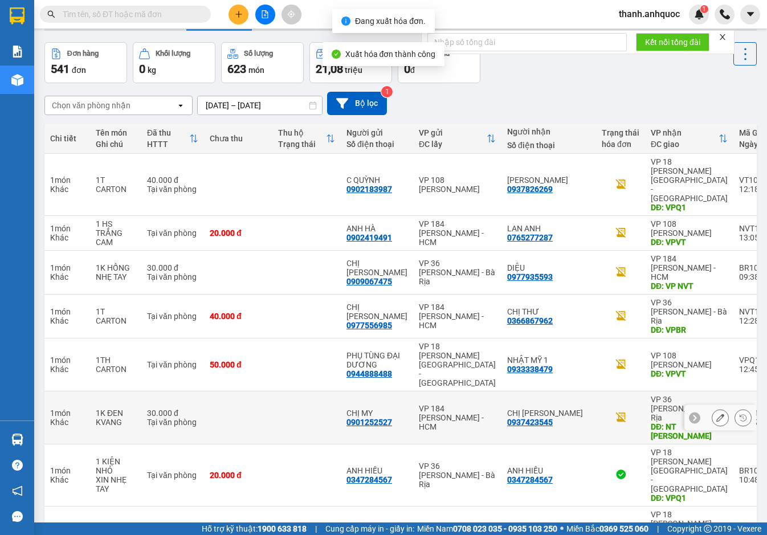
scroll to position [57, 0]
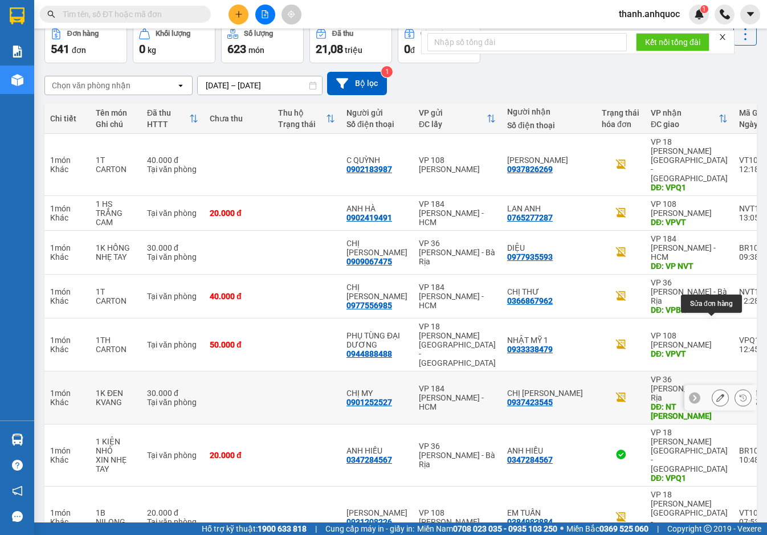
click at [717, 394] on icon at bounding box center [721, 398] width 8 height 8
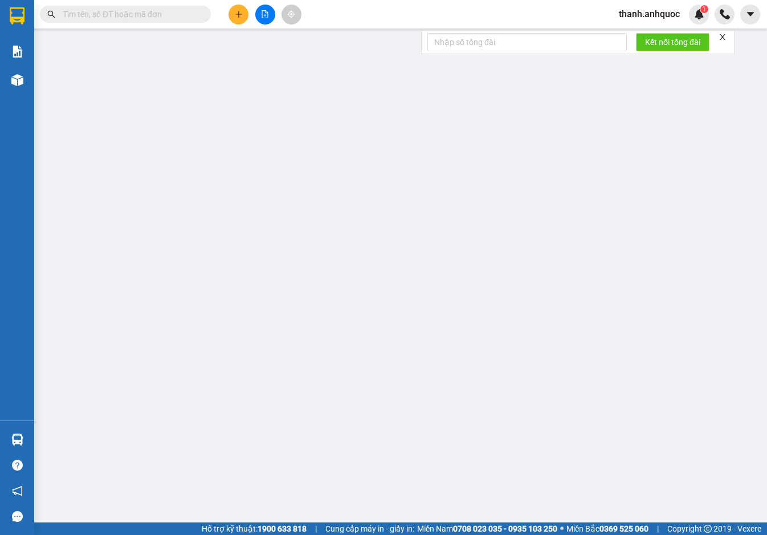
type input "0901252527"
type input "CHỊ MY"
type input "0937423545"
type input "CHỊ [PERSON_NAME]"
type input "NT [PERSON_NAME]"
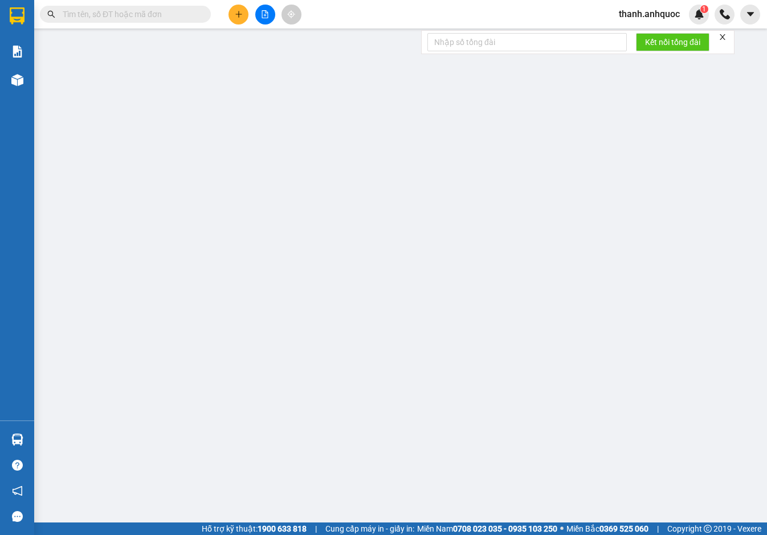
type input "30.000"
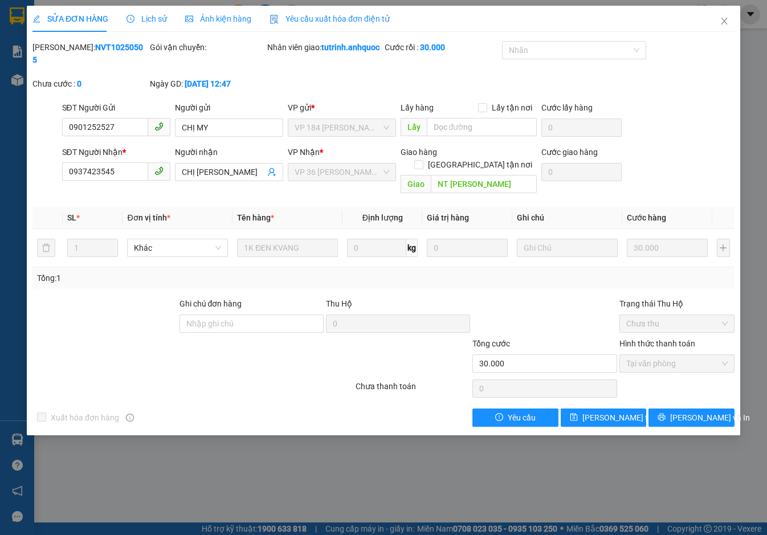
click at [337, 11] on div "Yêu cầu xuất hóa đơn điện tử" at bounding box center [330, 19] width 120 height 26
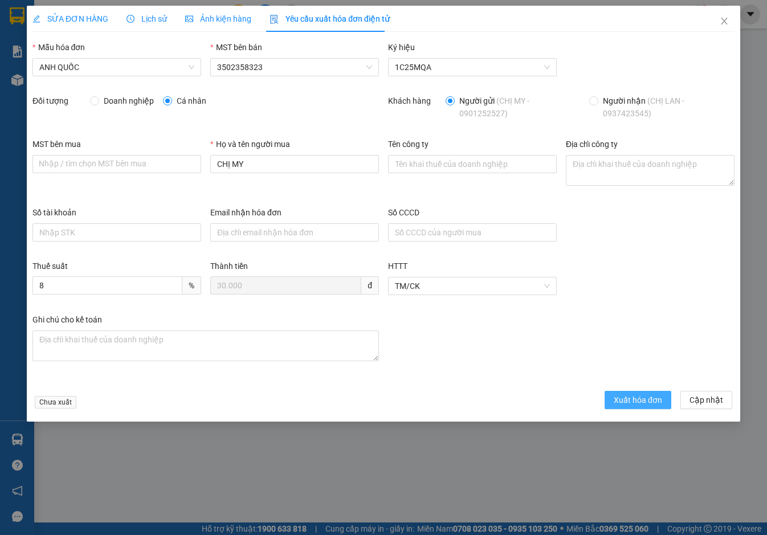
click at [636, 404] on span "Xuất hóa đơn" at bounding box center [638, 400] width 48 height 13
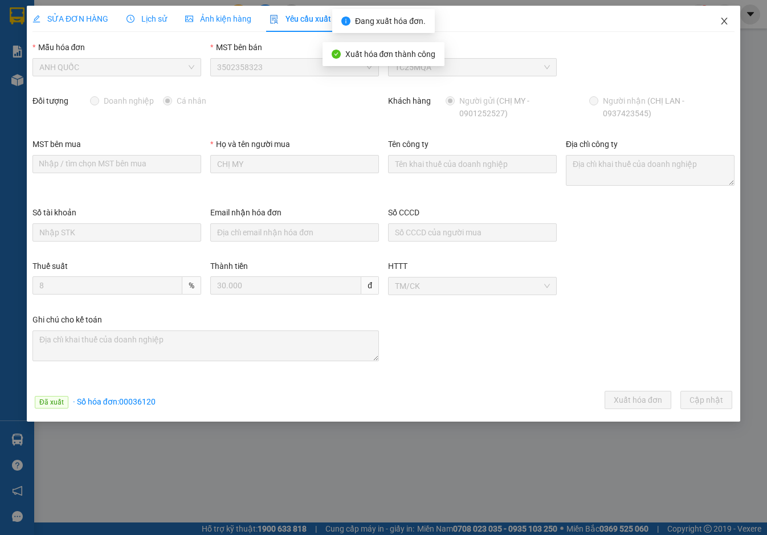
click at [724, 19] on icon "close" at bounding box center [724, 21] width 9 height 9
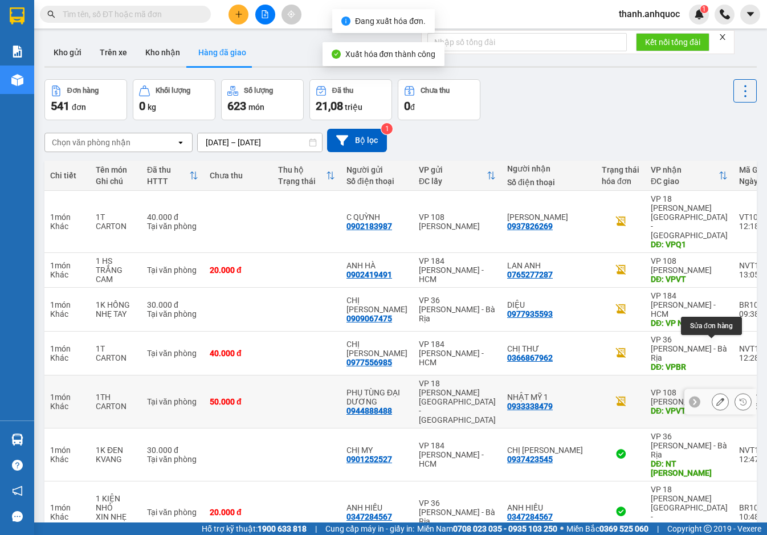
click at [717, 398] on icon at bounding box center [721, 402] width 8 height 8
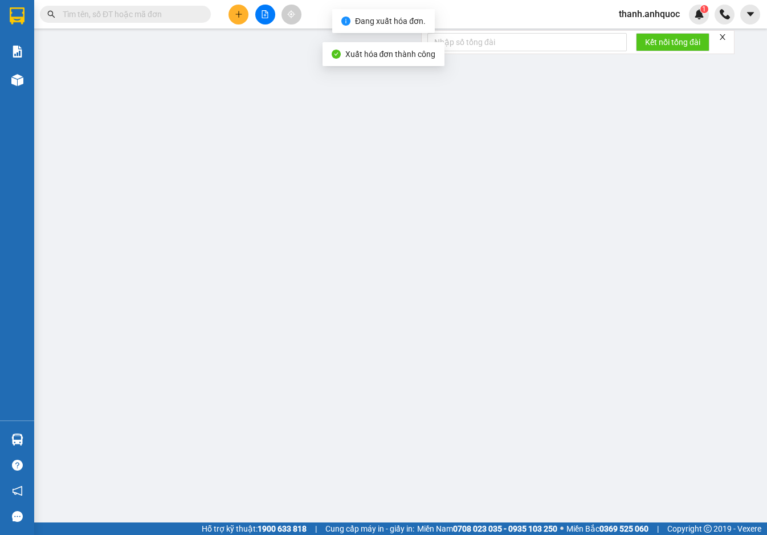
type input "0944888488"
type input "PHỤ TÙNG ĐẠI DƯƠNG"
type input "0933338479"
type input "NHẬT MỸ 1"
type input "VPVT"
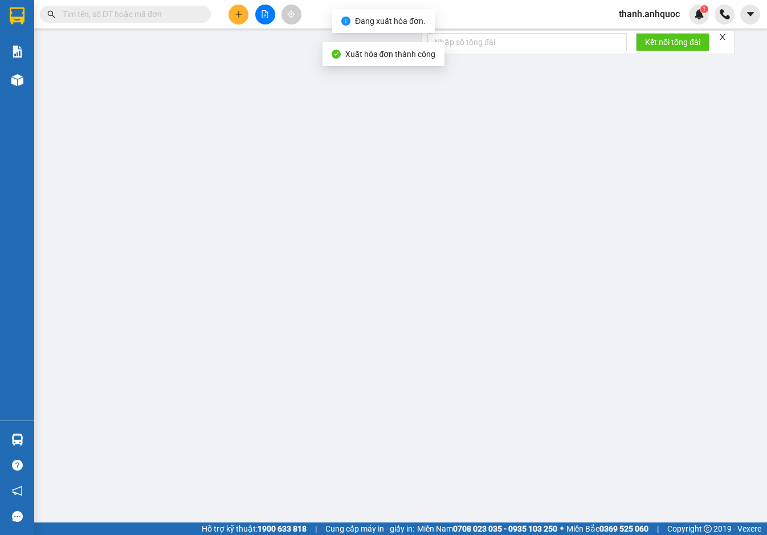
type input "50.000"
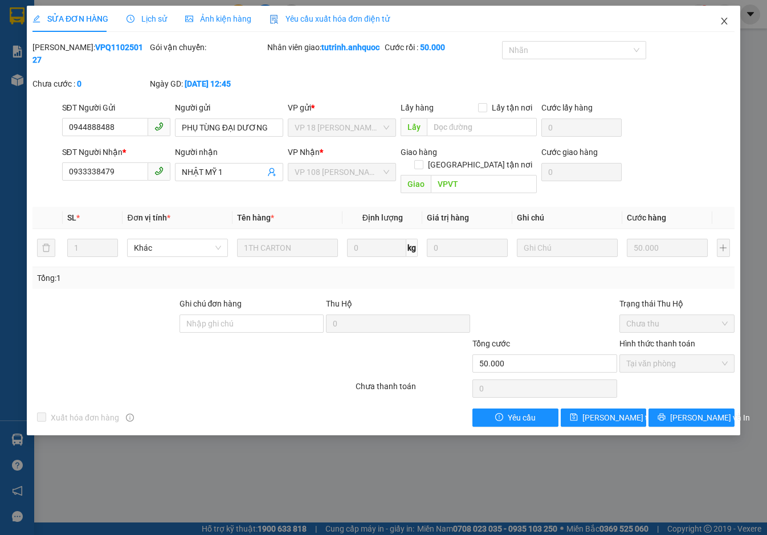
drag, startPoint x: 731, startPoint y: 21, endPoint x: 721, endPoint y: 123, distance: 102.6
click at [721, 123] on div "SỬA ĐƠN HÀNG Lịch sử Ảnh kiện hàng Yêu cầu xuất hóa đơn điện tử Total Paid Fee …" at bounding box center [384, 221] width 714 height 430
click at [339, 18] on span "Yêu cầu xuất hóa đơn điện tử" at bounding box center [330, 18] width 120 height 9
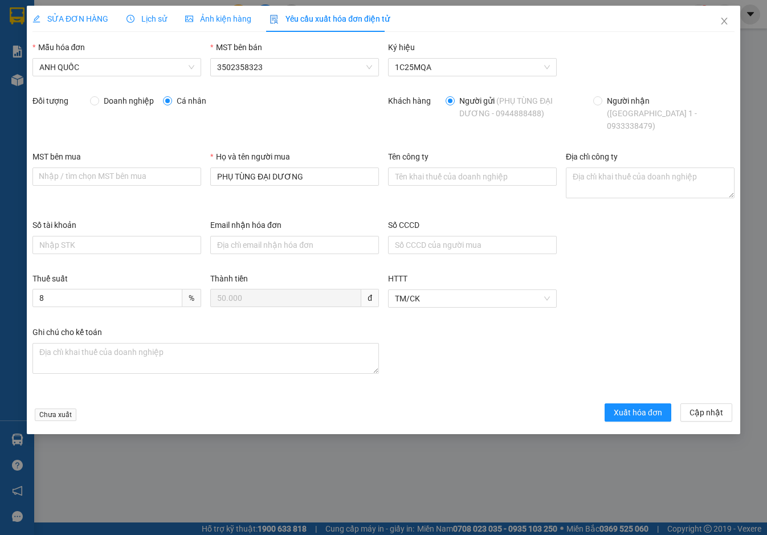
click at [119, 103] on span "Doanh nghiệp" at bounding box center [128, 101] width 59 height 13
click at [98, 103] on input "Doanh nghiệp" at bounding box center [94, 100] width 8 height 8
radio input "true"
radio input "false"
click at [604, 168] on textarea "Địa chỉ công ty" at bounding box center [650, 183] width 169 height 31
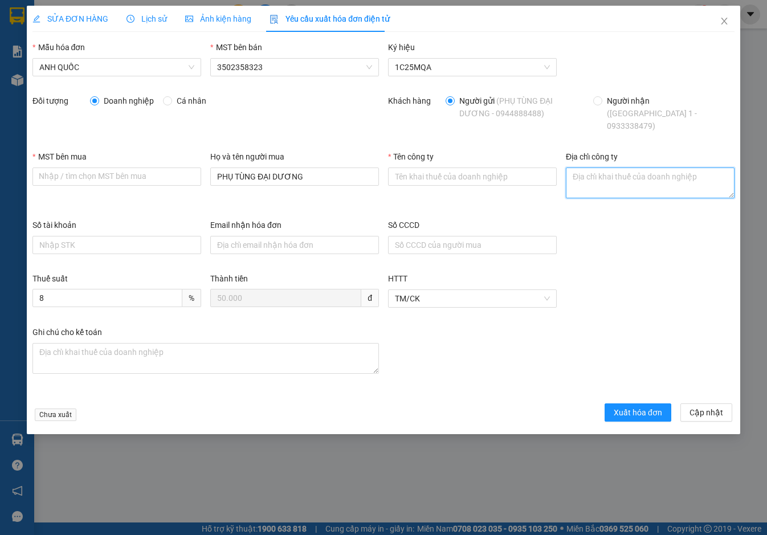
paste textarea "219B [PERSON_NAME], [GEOGRAPHIC_DATA], [GEOGRAPHIC_DATA], [GEOGRAPHIC_DATA]"
type textarea "219B [PERSON_NAME], [GEOGRAPHIC_DATA], [GEOGRAPHIC_DATA], [GEOGRAPHIC_DATA]"
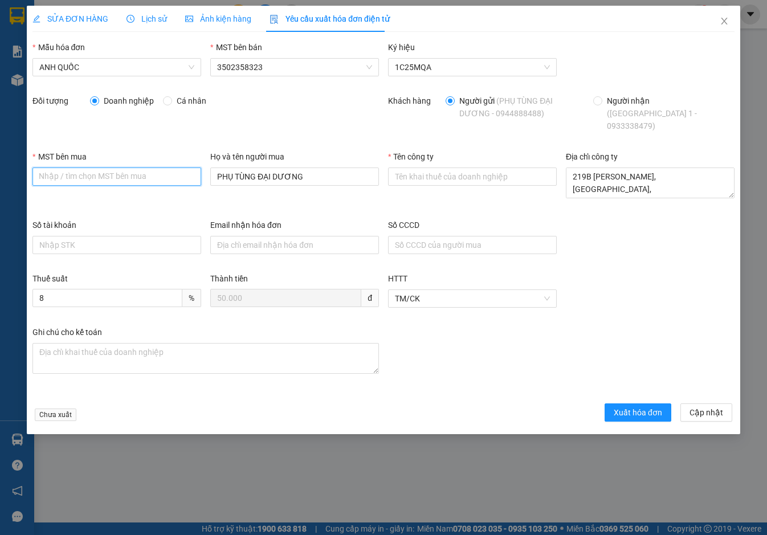
click at [72, 168] on input "MST bên mua" at bounding box center [116, 177] width 169 height 18
paste input "3502206708"
type input "3502206708"
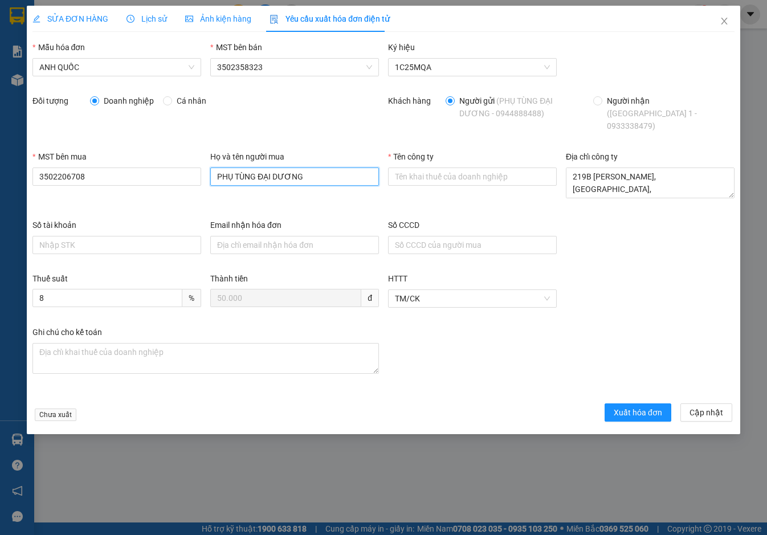
drag, startPoint x: 321, startPoint y: 167, endPoint x: 67, endPoint y: 147, distance: 255.1
click at [67, 151] on div "MST bên mua 3502206708 Họ và tên người mua PHỤ TÙNG ĐẠI DƯƠNG Tên công ty Địa c…" at bounding box center [384, 185] width 712 height 68
type input "."
click at [235, 220] on div "Email nhận hóa đơn" at bounding box center [294, 227] width 169 height 17
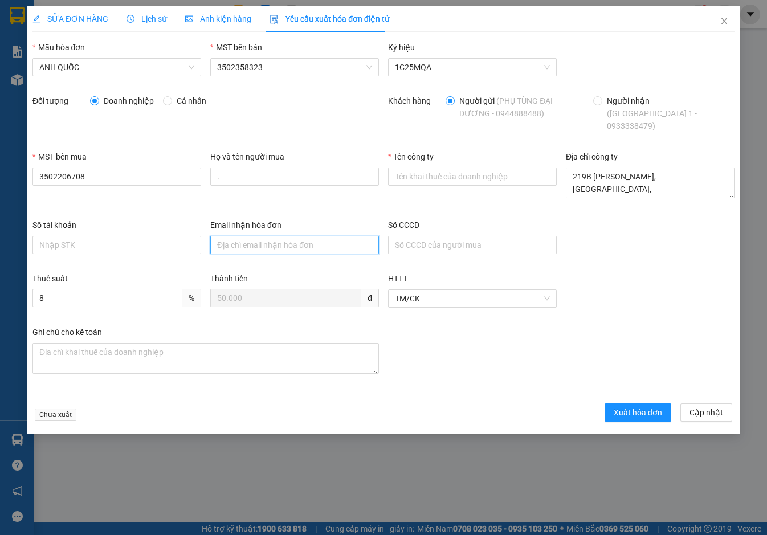
click at [239, 236] on input "Email nhận hóa đơn" at bounding box center [294, 245] width 169 height 18
type input "[EMAIL_ADDRESS][DOMAIN_NAME]"
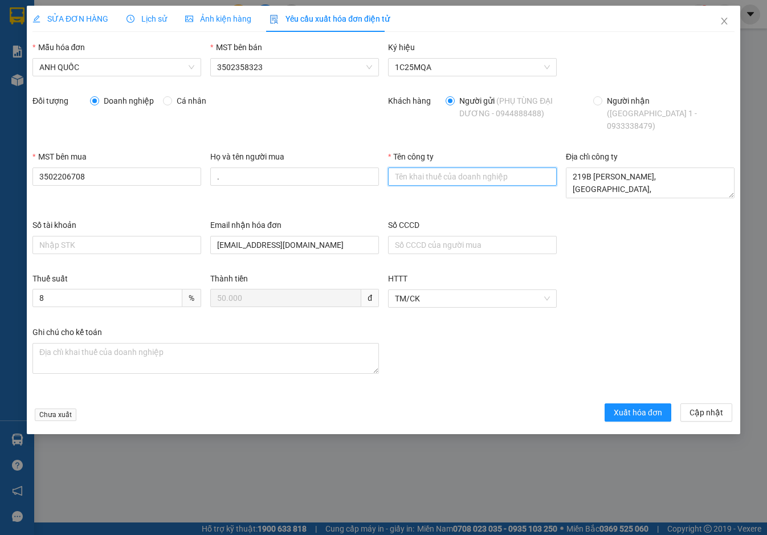
click at [404, 168] on input "Tên công ty" at bounding box center [472, 177] width 169 height 18
type input "Công Ty TNHH Thương Mại Dịch Vụ Ô Tô [GEOGRAPHIC_DATA]"
click at [645, 407] on span "Xuất hóa đơn" at bounding box center [638, 413] width 48 height 13
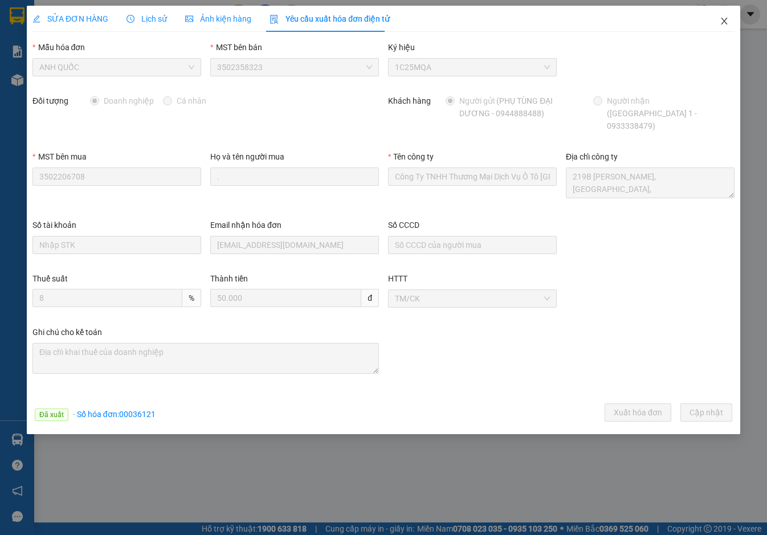
click at [722, 22] on icon "close" at bounding box center [724, 21] width 9 height 9
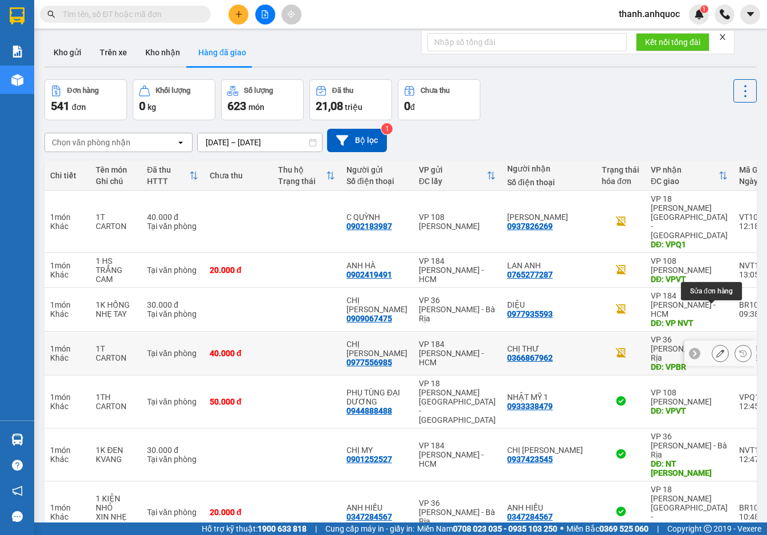
click at [717, 349] on icon at bounding box center [721, 353] width 8 height 8
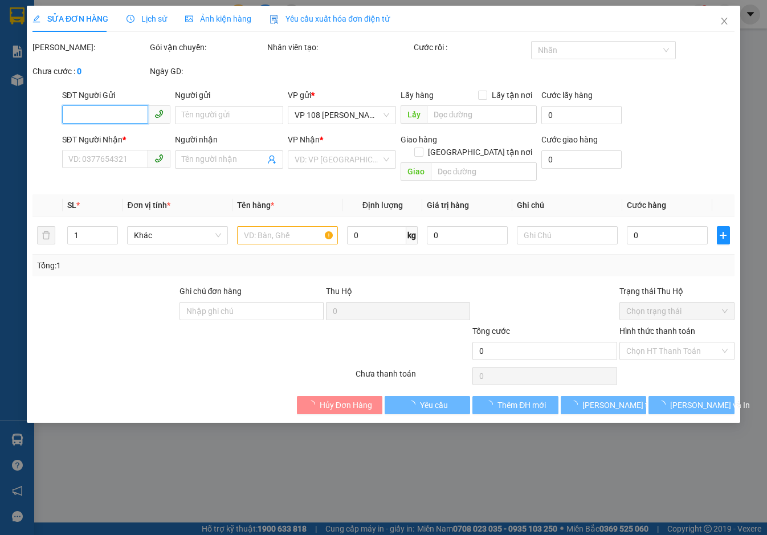
type input "0977556985"
type input "CHỊ [PERSON_NAME]"
type input "0366867962"
type input "CHỊ THƯ"
type input "VPBR"
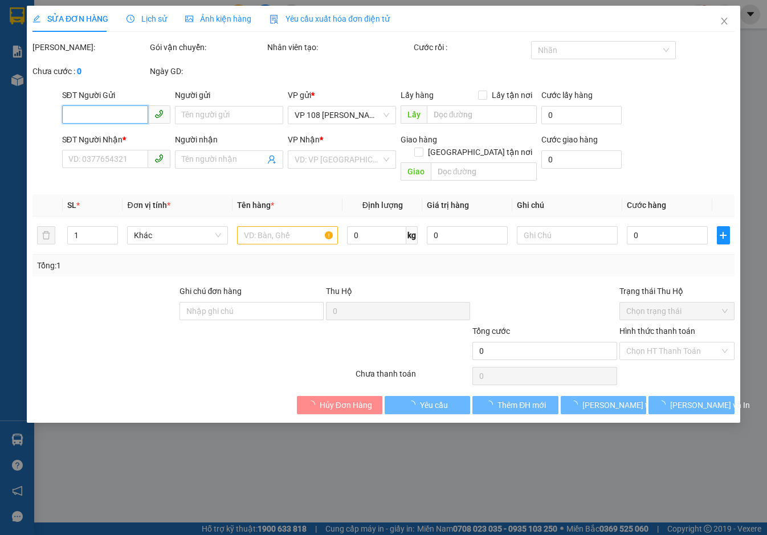
type input "40.000"
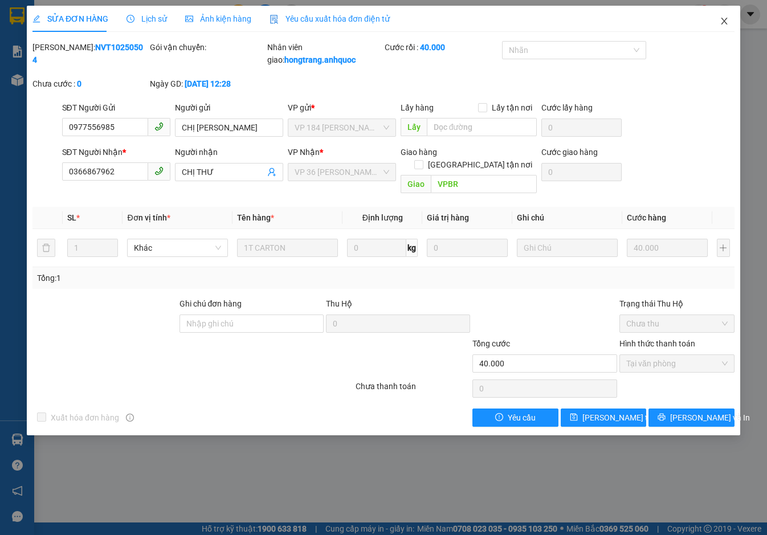
click at [725, 20] on icon "close" at bounding box center [724, 21] width 9 height 9
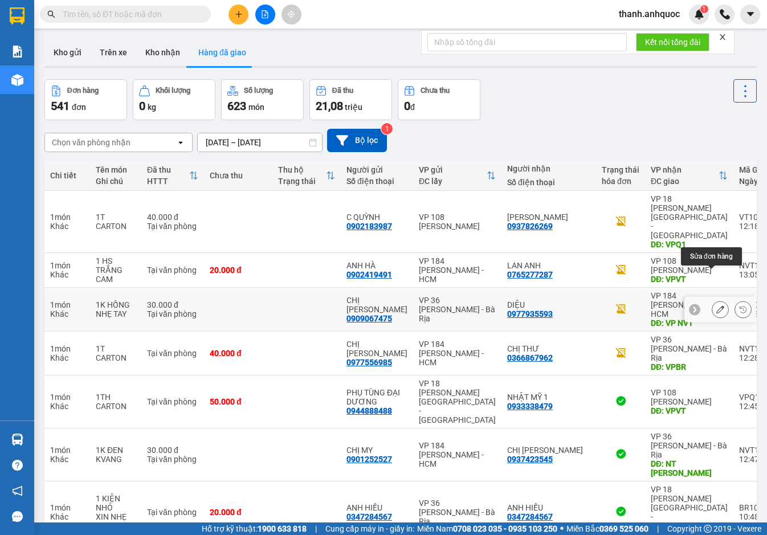
click at [717, 306] on icon at bounding box center [721, 310] width 8 height 8
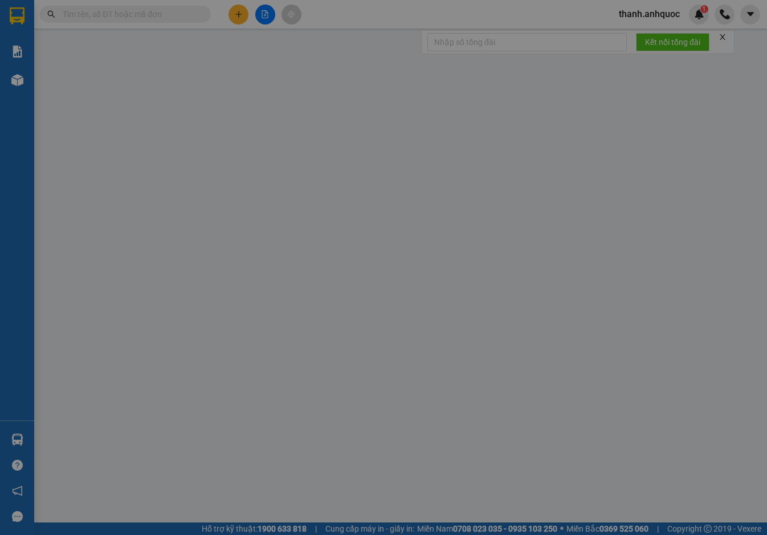
type input "0909067475"
type input "CHỊ [PERSON_NAME]"
type input "0977935593"
type input "DIỆU"
type input "VP NVT"
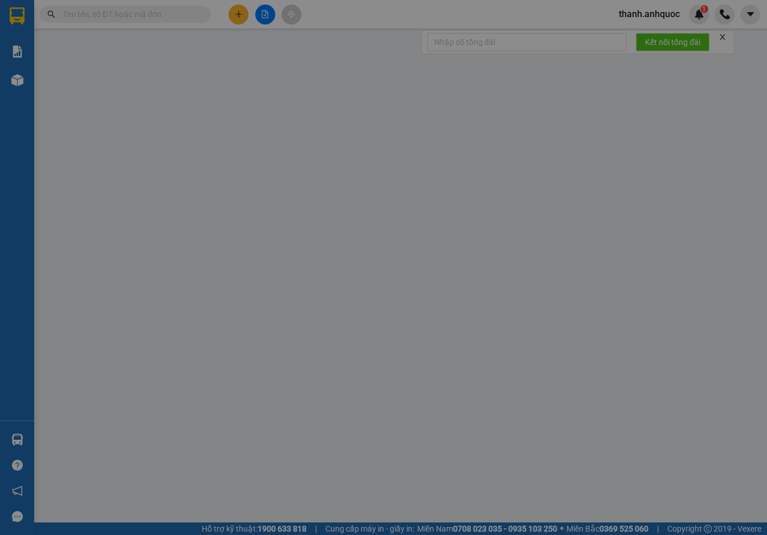
type input "30.000"
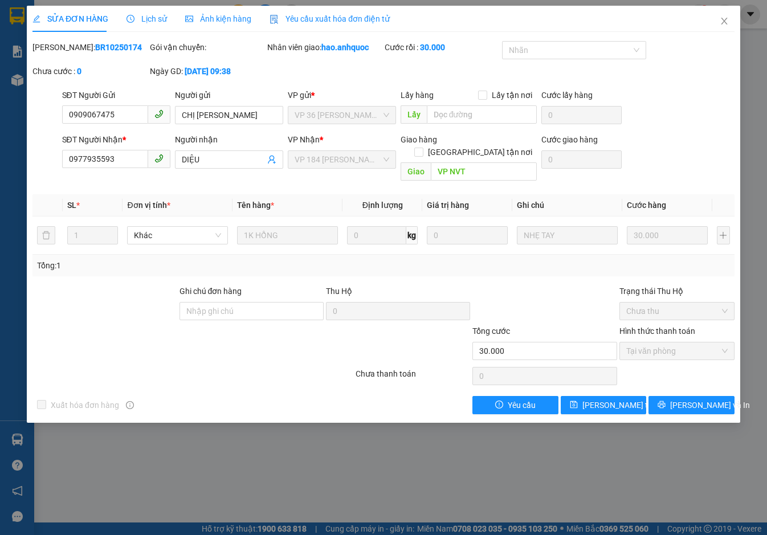
click at [326, 17] on span "Yêu cầu xuất hóa đơn điện tử" at bounding box center [330, 18] width 120 height 9
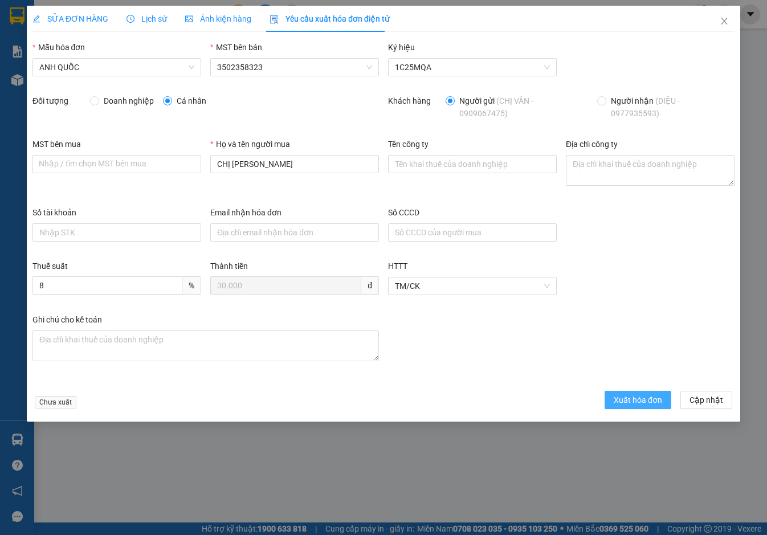
click at [657, 399] on span "Xuất hóa đơn" at bounding box center [638, 400] width 48 height 13
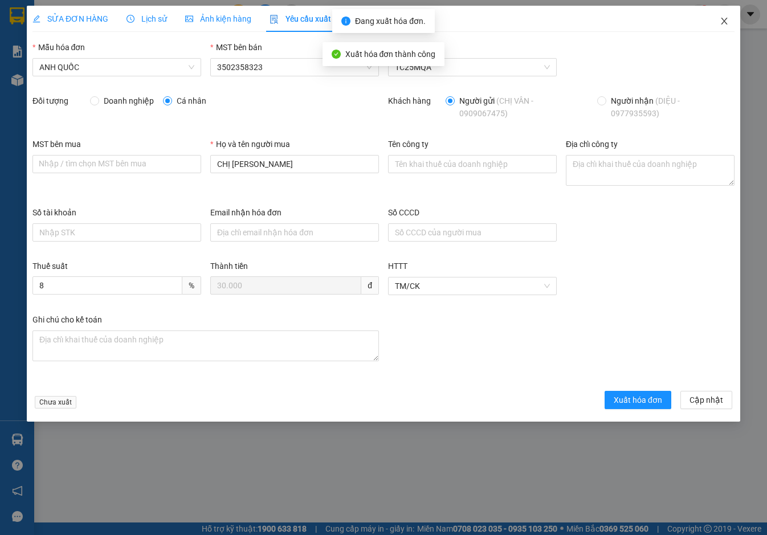
click at [723, 19] on icon "close" at bounding box center [724, 21] width 6 height 7
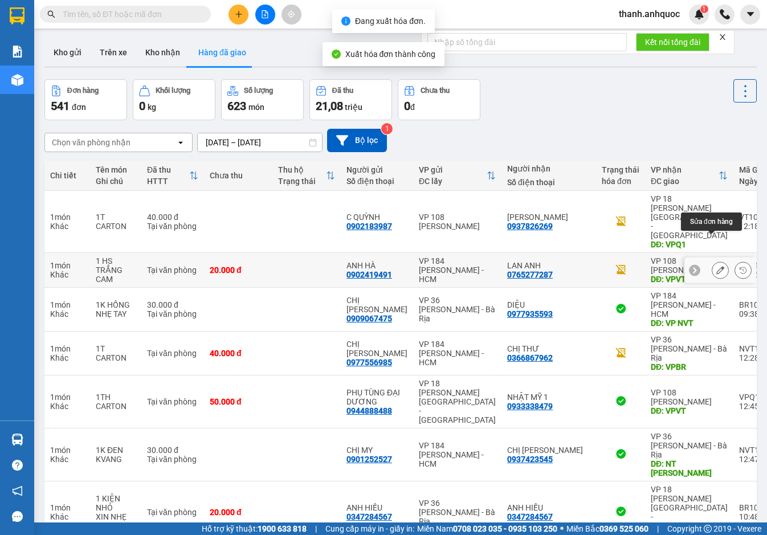
click at [713, 261] on button at bounding box center [721, 271] width 16 height 20
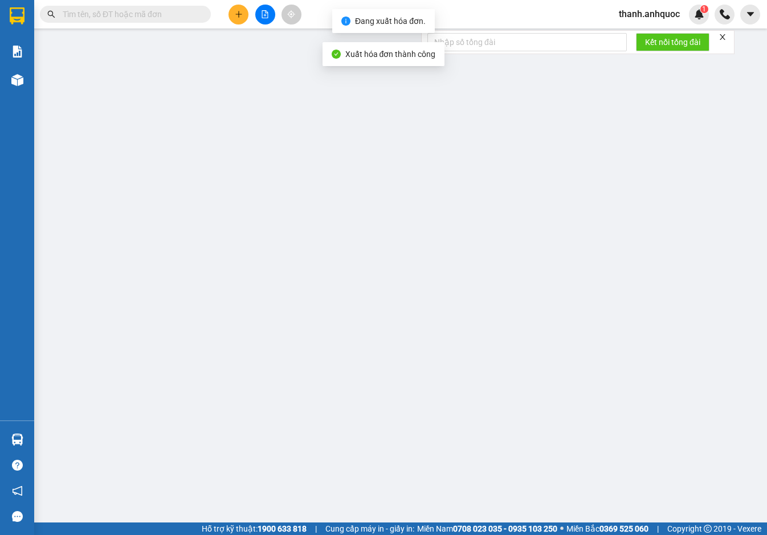
type input "0902419491"
type input "ANH HÀ"
type input "0765277287"
type input "LAN ANH"
type input "VPVT"
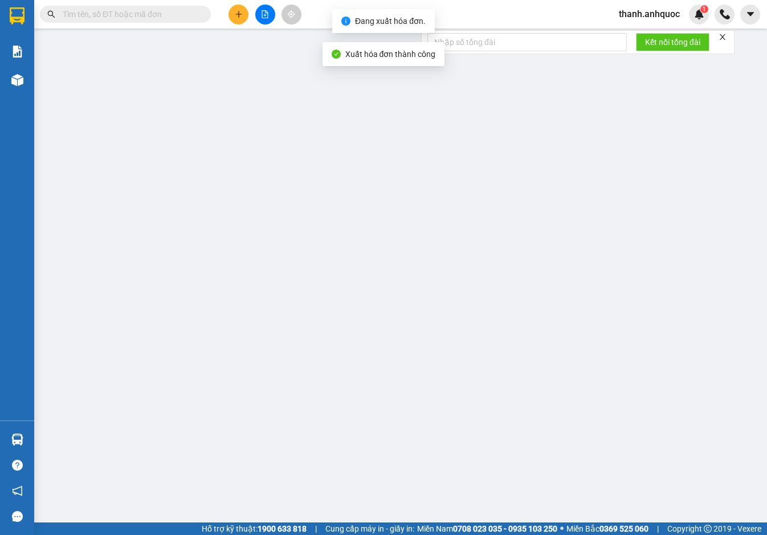
type input "20.000"
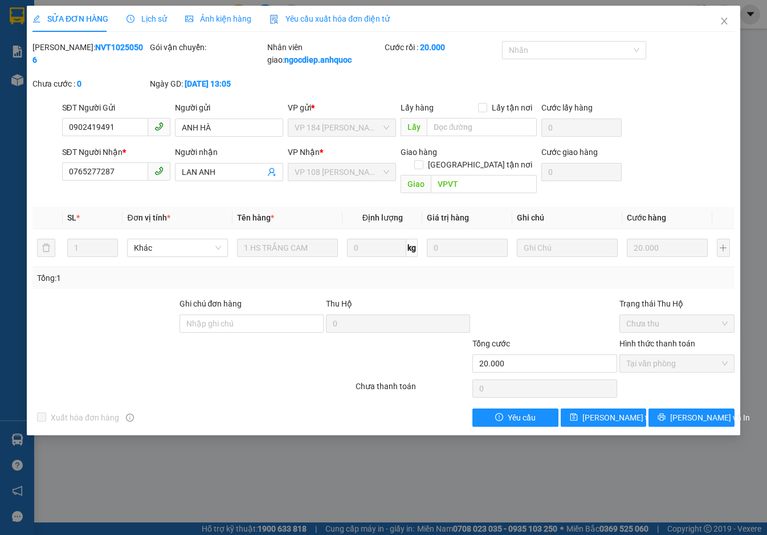
click at [335, 18] on span "Yêu cầu xuất hóa đơn điện tử" at bounding box center [330, 18] width 120 height 9
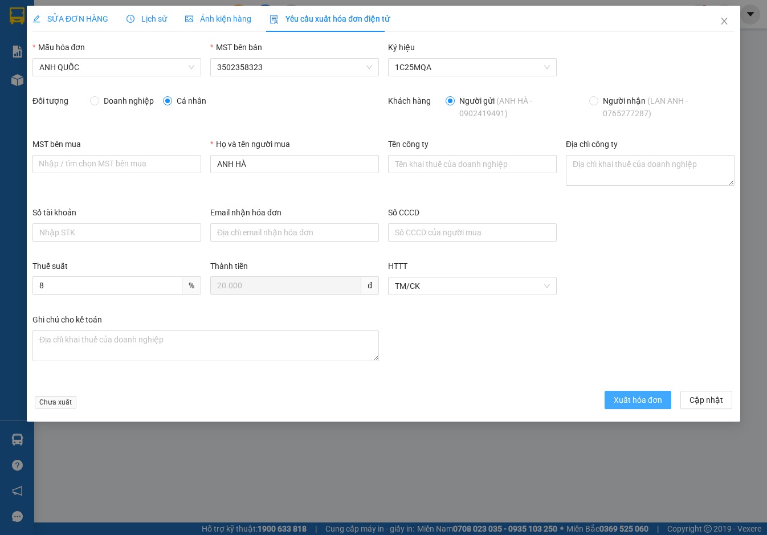
click at [631, 396] on span "Xuất hóa đơn" at bounding box center [638, 400] width 48 height 13
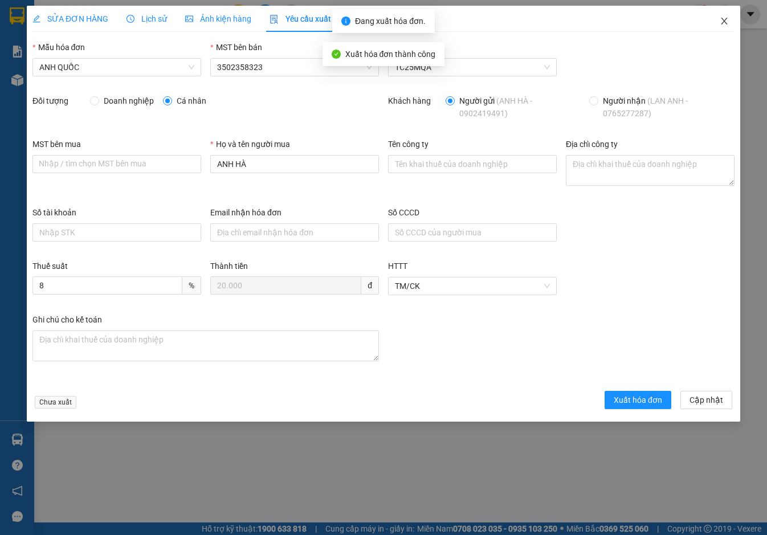
click at [721, 23] on icon "close" at bounding box center [724, 21] width 9 height 9
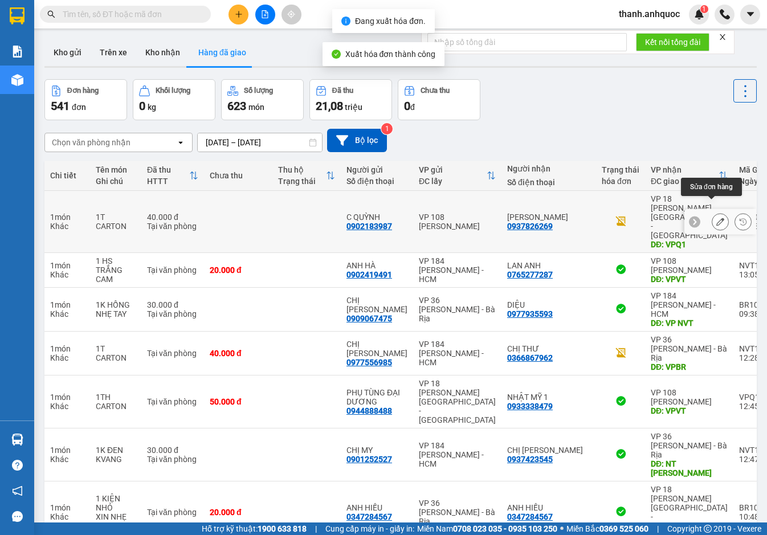
click at [717, 218] on icon at bounding box center [721, 222] width 8 height 8
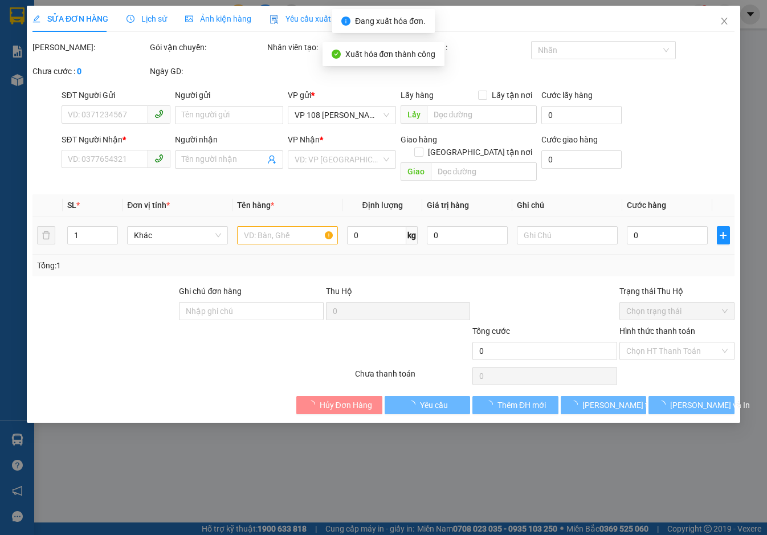
type input "0902183987"
type input "C QUỲNH"
type input "0937826269"
type input "[PERSON_NAME]"
type input "VPQ1"
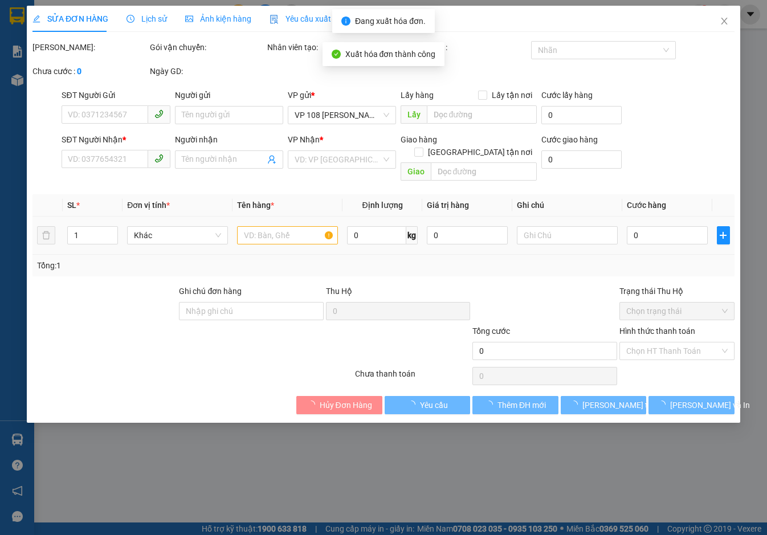
type input "40.000"
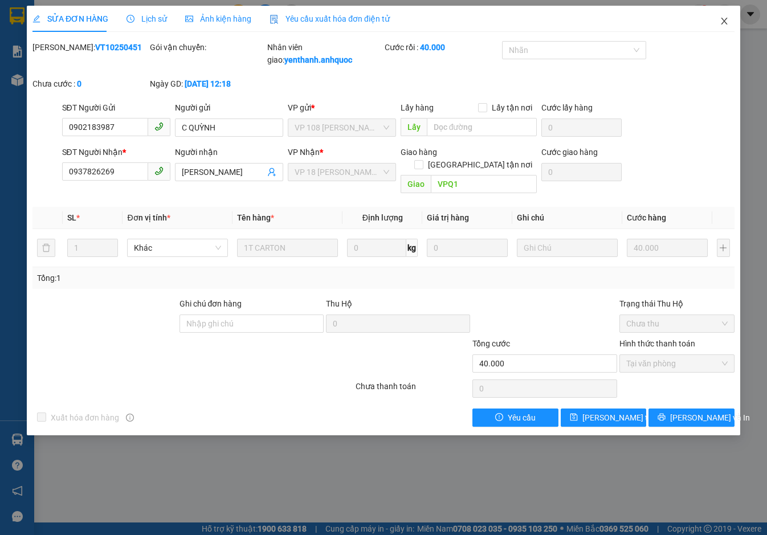
click at [725, 21] on icon "close" at bounding box center [724, 21] width 6 height 7
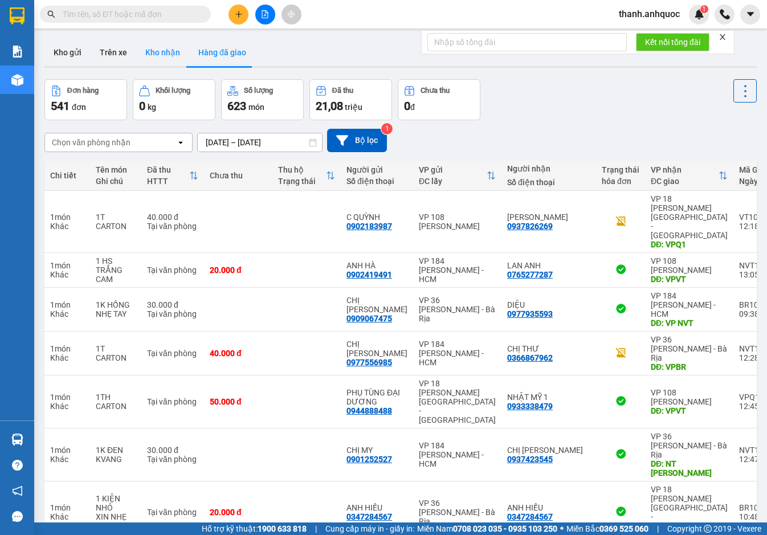
click at [152, 52] on button "Kho nhận" at bounding box center [162, 52] width 53 height 27
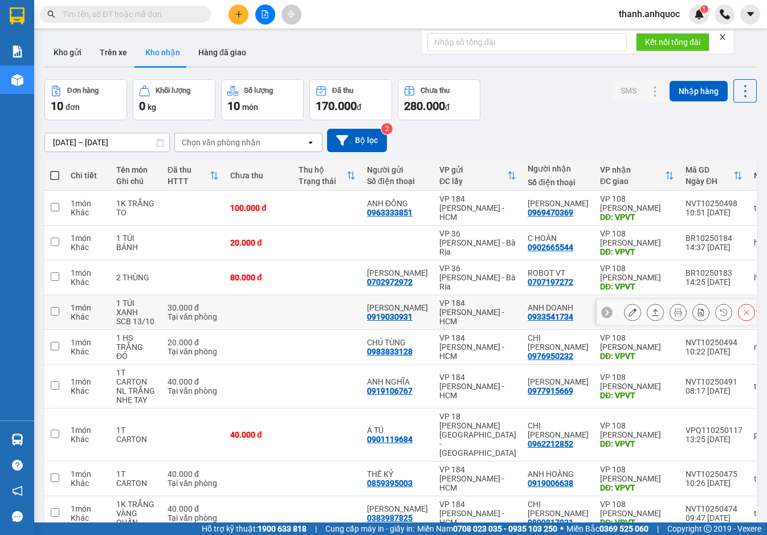
click at [629, 311] on icon at bounding box center [633, 312] width 8 height 8
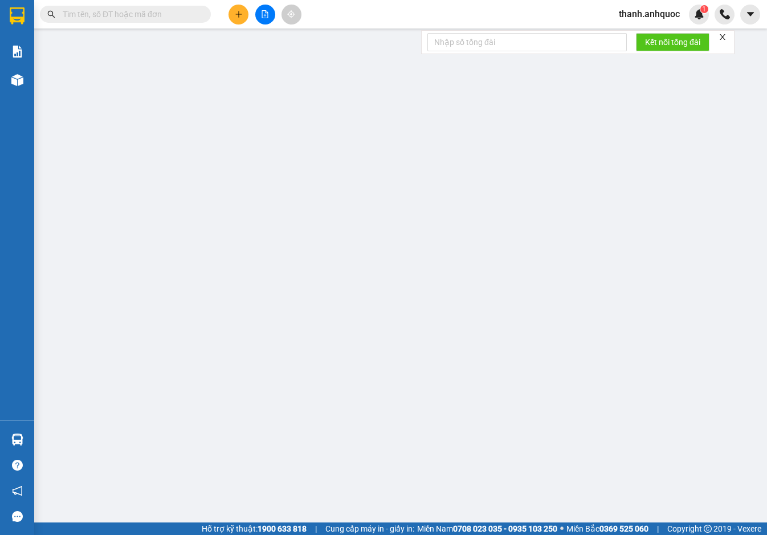
type input "0919030931"
type input "[PERSON_NAME]"
type input "0933541734"
type input "ANH DOANH"
type input "VPVT"
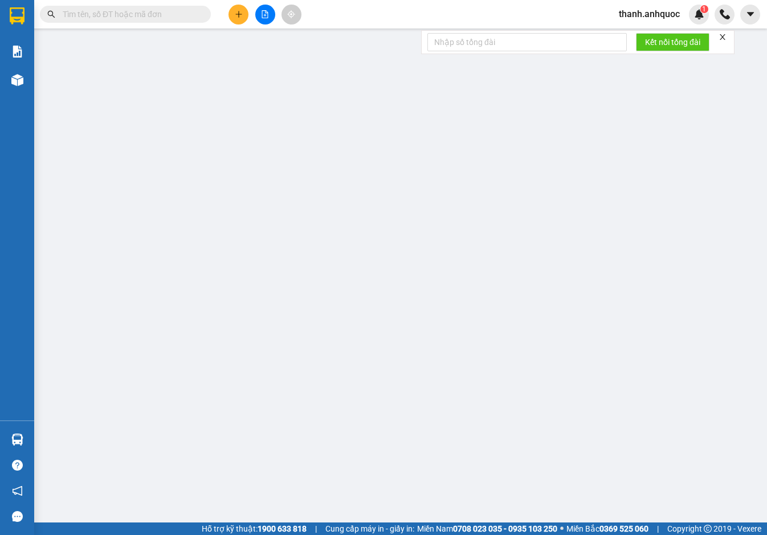
type input "30.000"
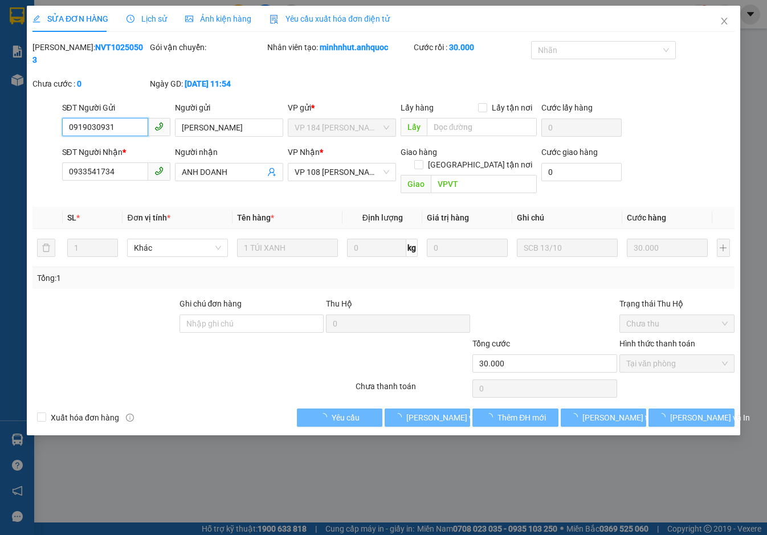
checkbox input "true"
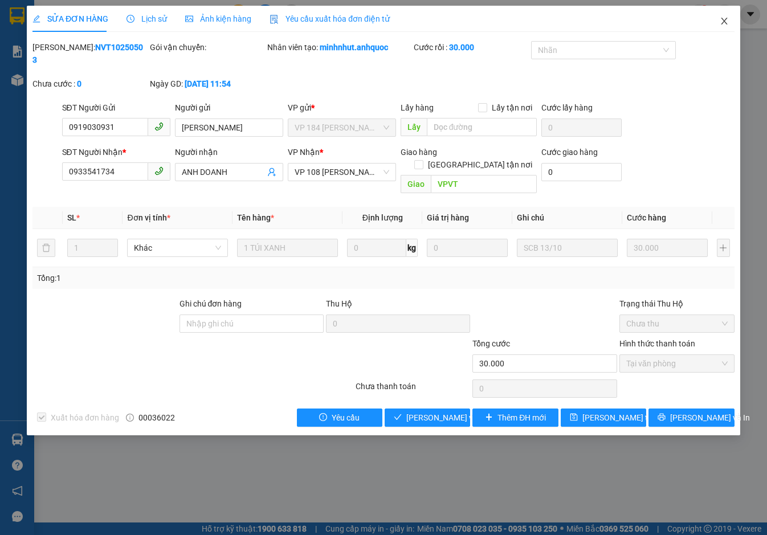
click at [726, 19] on icon "close" at bounding box center [724, 21] width 9 height 9
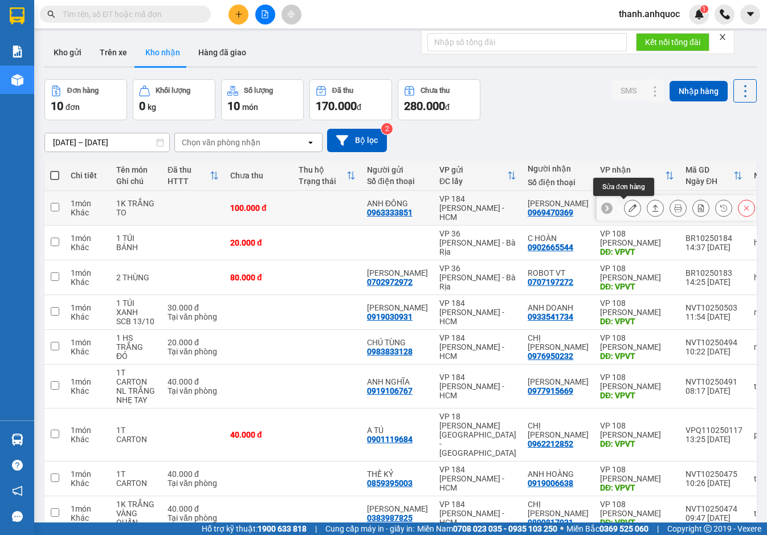
click at [629, 208] on icon at bounding box center [633, 208] width 8 height 8
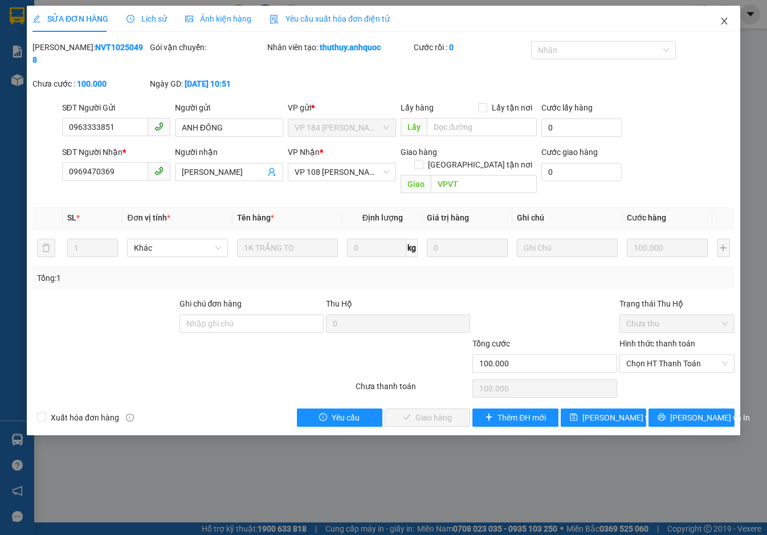
click at [726, 17] on icon "close" at bounding box center [724, 21] width 9 height 9
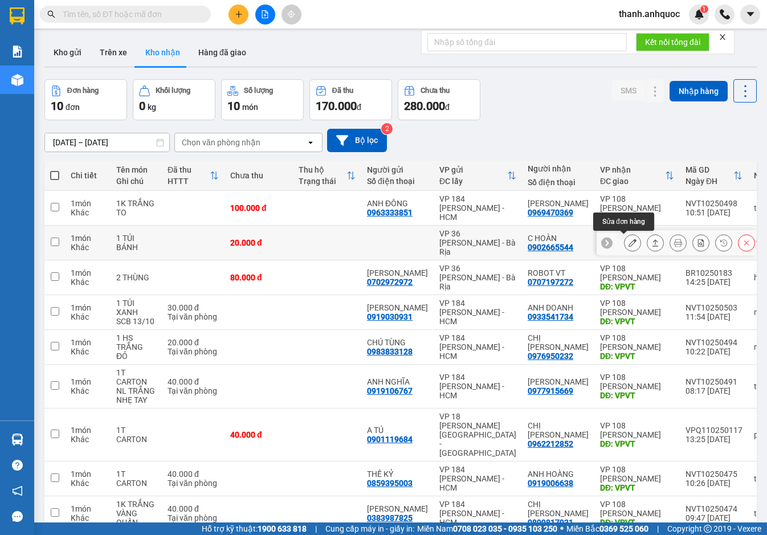
click at [629, 243] on icon at bounding box center [633, 243] width 8 height 8
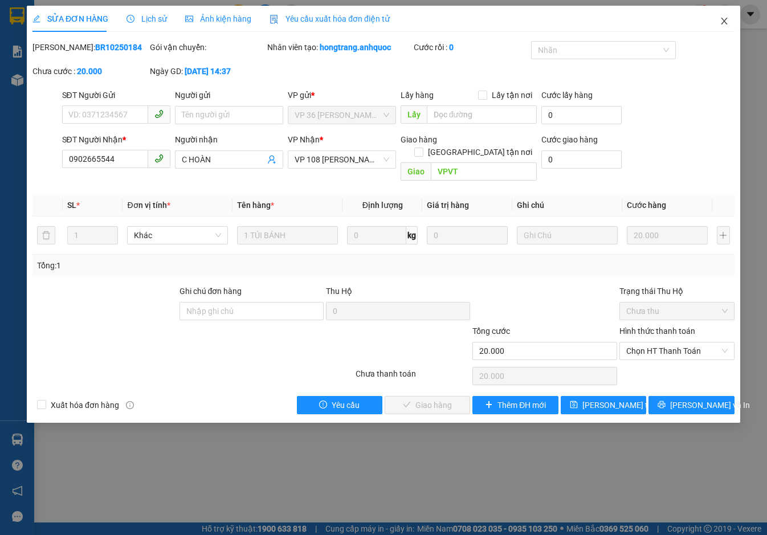
click at [723, 22] on icon "close" at bounding box center [724, 21] width 9 height 9
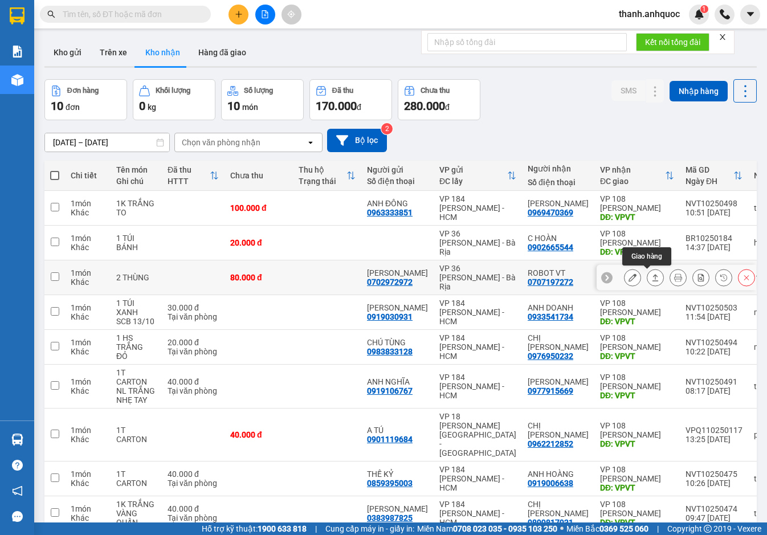
click at [629, 278] on icon at bounding box center [633, 278] width 8 height 8
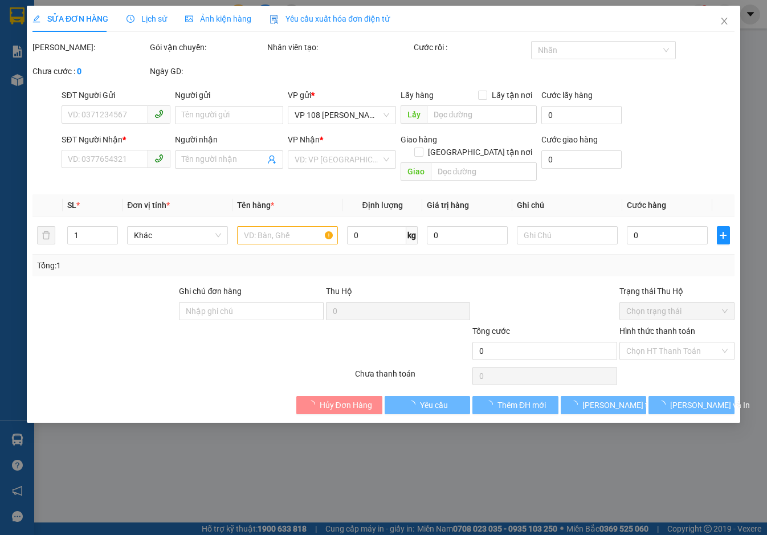
type input "0702972972"
type input "[PERSON_NAME]"
type input "0707197272"
type input "ROBOT VT"
type input "VPVT"
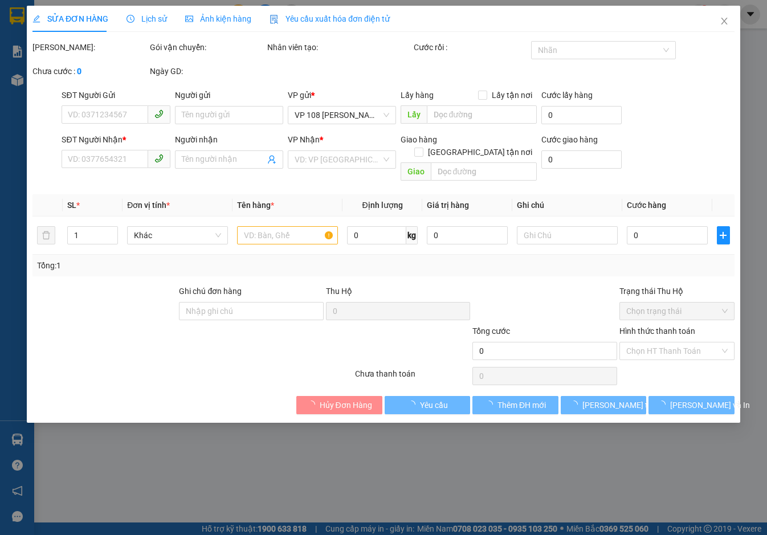
type input "80.000"
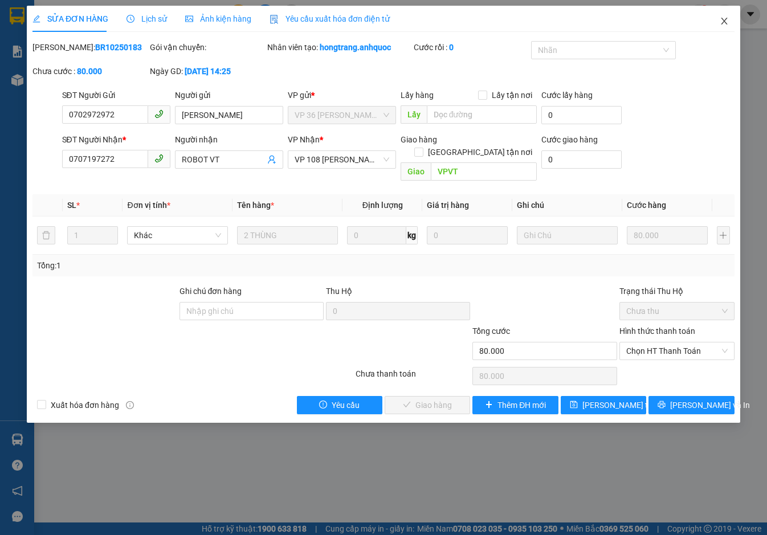
click at [729, 25] on span "Close" at bounding box center [725, 22] width 32 height 32
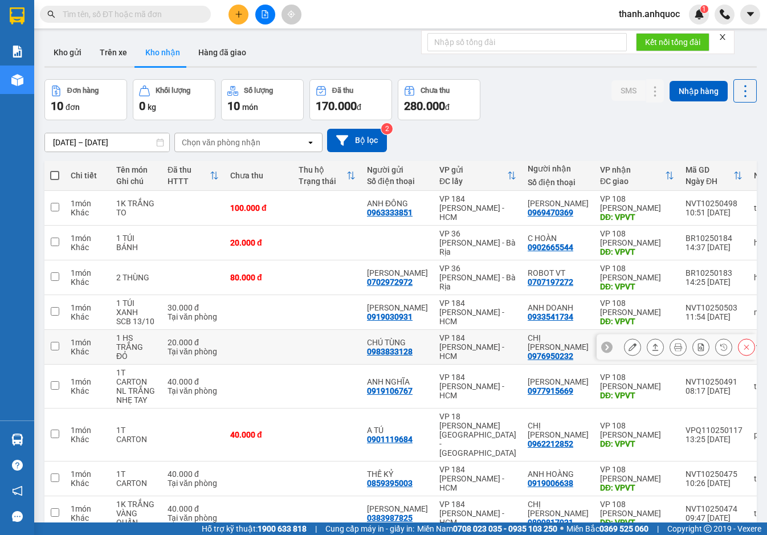
click at [629, 348] on icon at bounding box center [633, 347] width 8 height 8
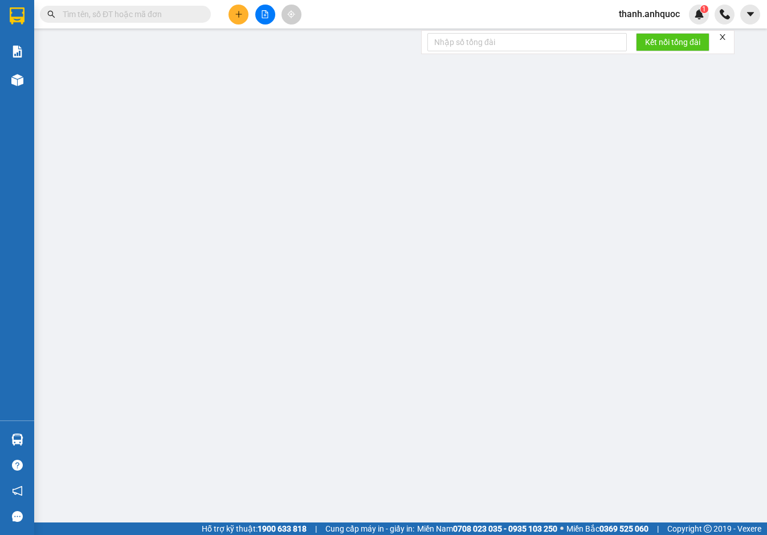
type input "0983833128"
type input "CHÚ TÙNG"
type input "0976950232"
type input "CHỊ [PERSON_NAME]"
type input "VPVT"
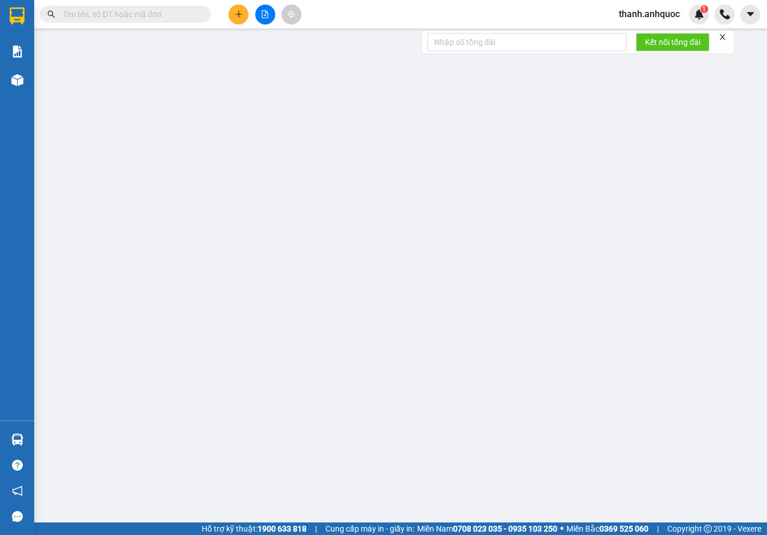
type input "TM 13/10 NHỰT"
type input "20.000"
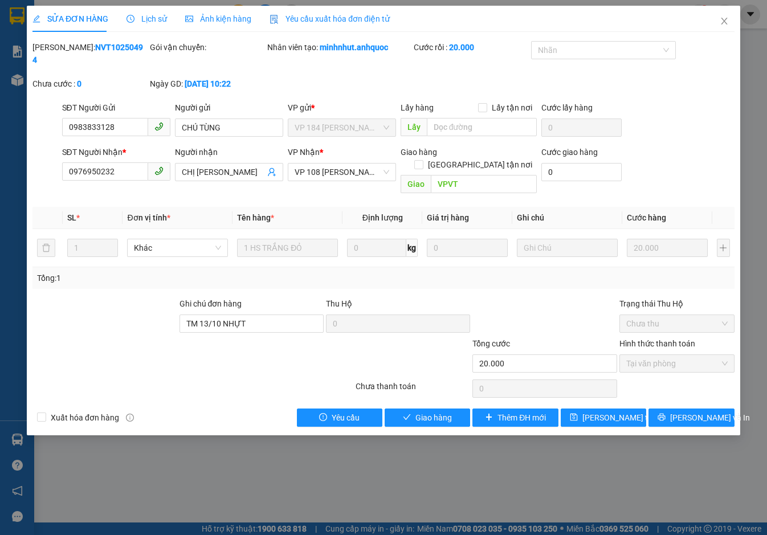
click at [342, 15] on span "Yêu cầu xuất hóa đơn điện tử" at bounding box center [330, 18] width 120 height 9
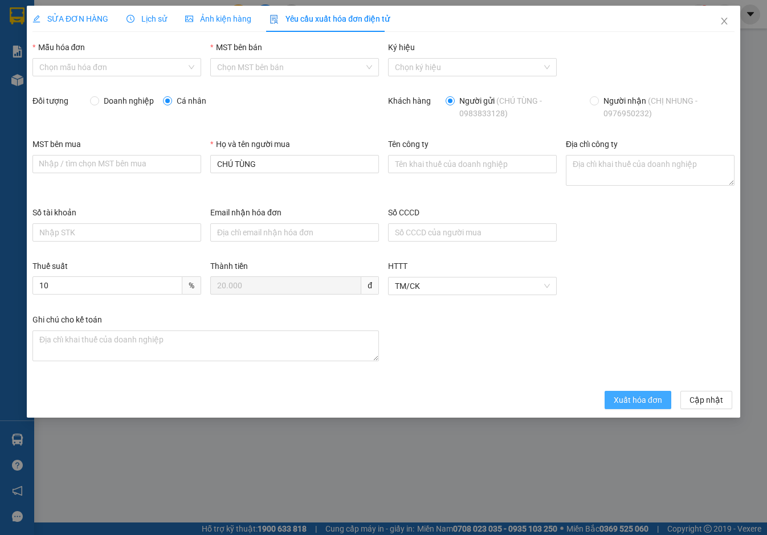
click at [631, 398] on span "Xuất hóa đơn" at bounding box center [638, 400] width 48 height 13
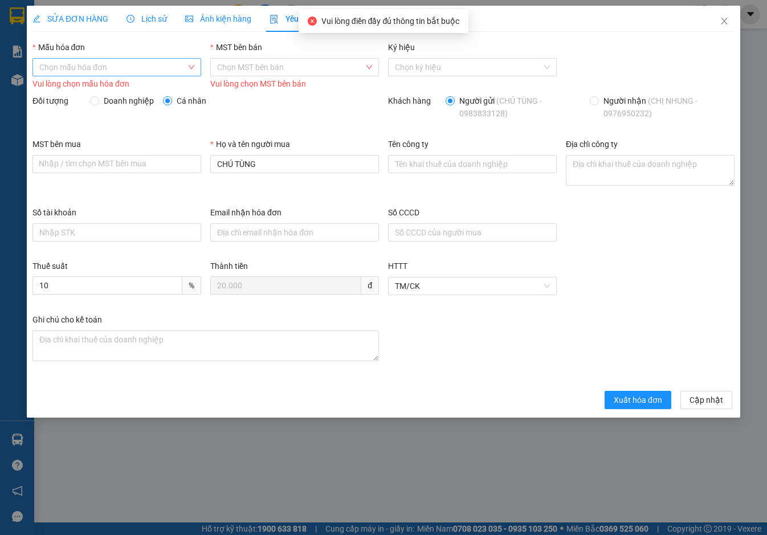
click at [147, 66] on input "Mẫu hóa đơn" at bounding box center [112, 67] width 147 height 17
click at [146, 87] on div "ANH QUỐC" at bounding box center [116, 90] width 155 height 13
type input "8"
click at [624, 403] on span "Xuất hóa đơn" at bounding box center [638, 400] width 48 height 13
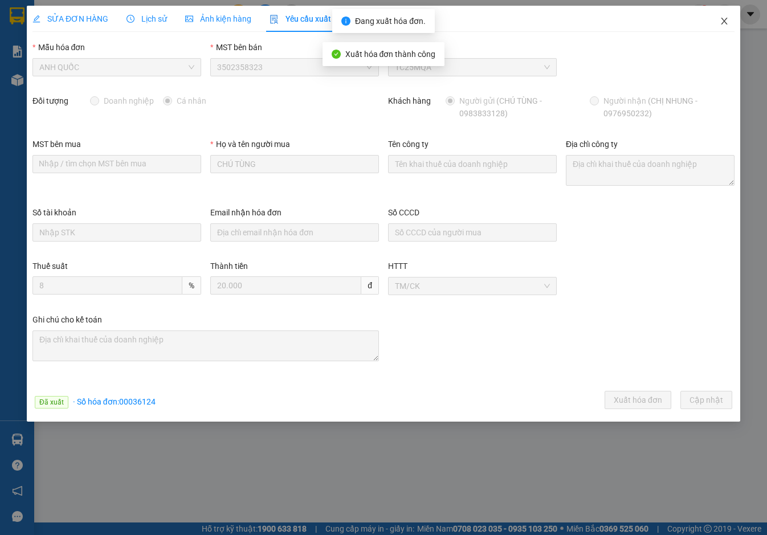
click at [727, 21] on icon "close" at bounding box center [724, 21] width 9 height 9
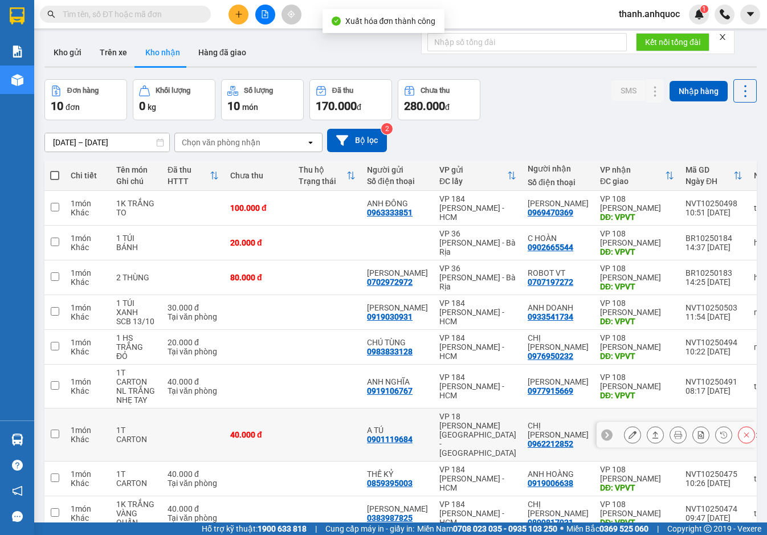
scroll to position [57, 0]
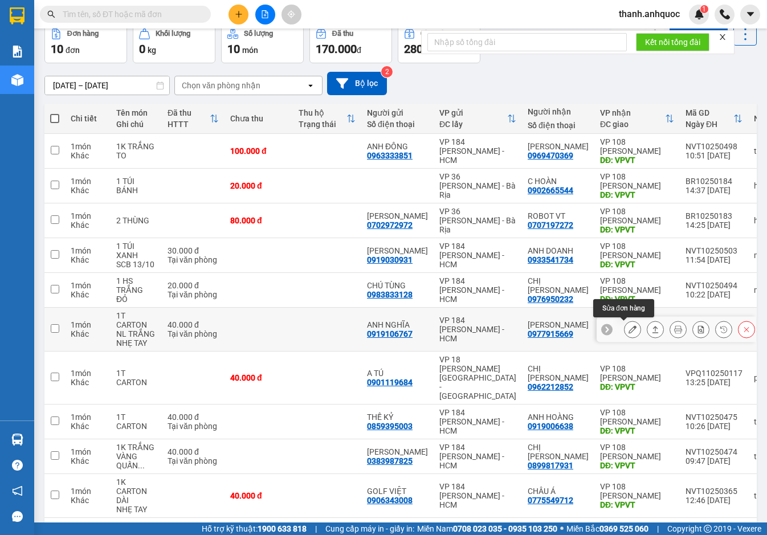
click at [629, 327] on icon at bounding box center [633, 330] width 8 height 8
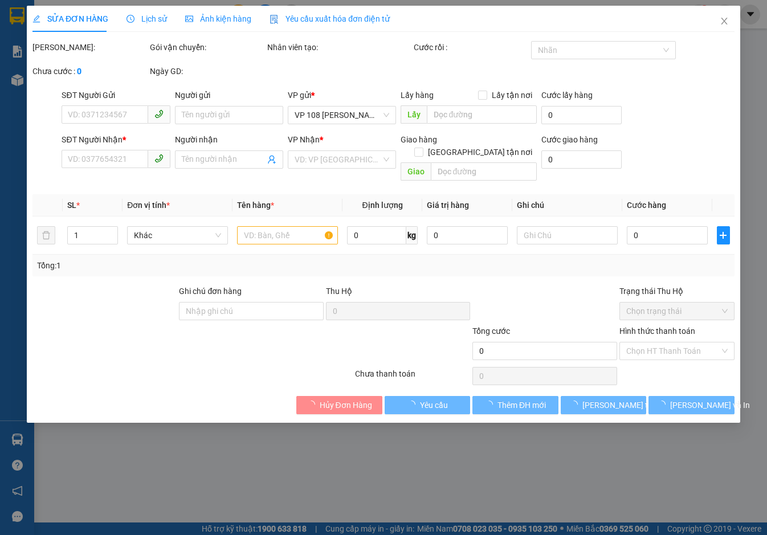
type input "0919106767"
type input "ANH NGHĨA"
type input "0977915669"
type input "[PERSON_NAME]"
type input "VPVT"
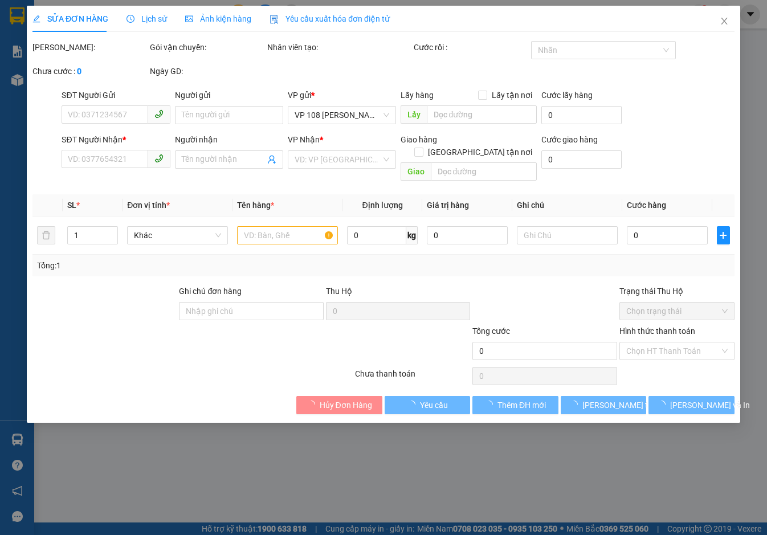
type input "TM 13/10 THỦY"
type input "40.000"
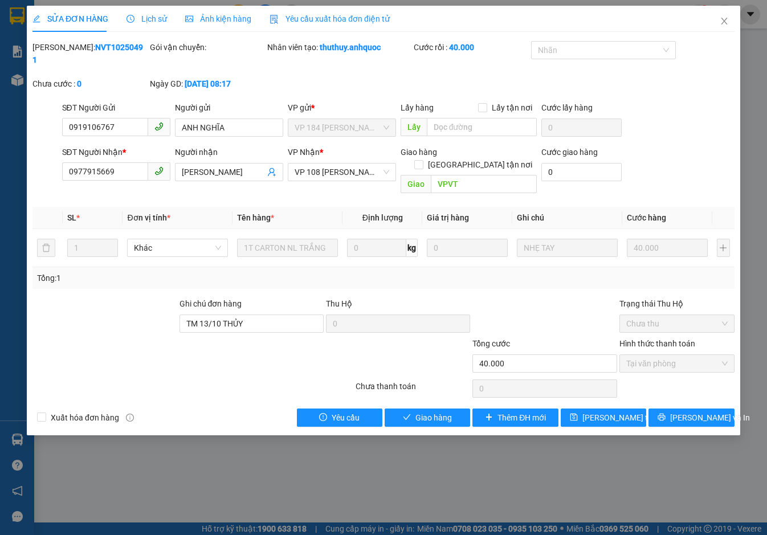
click at [317, 18] on span "Yêu cầu xuất hóa đơn điện tử" at bounding box center [330, 18] width 120 height 9
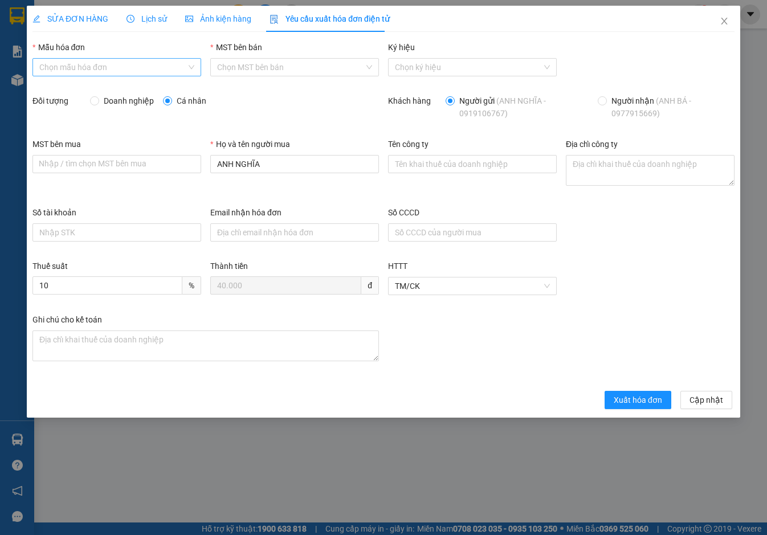
click at [170, 62] on input "Mẫu hóa đơn" at bounding box center [112, 67] width 147 height 17
click at [160, 91] on div "ANH QUỐC" at bounding box center [116, 90] width 155 height 13
type input "8"
click at [641, 396] on span "Xuất hóa đơn" at bounding box center [638, 400] width 48 height 13
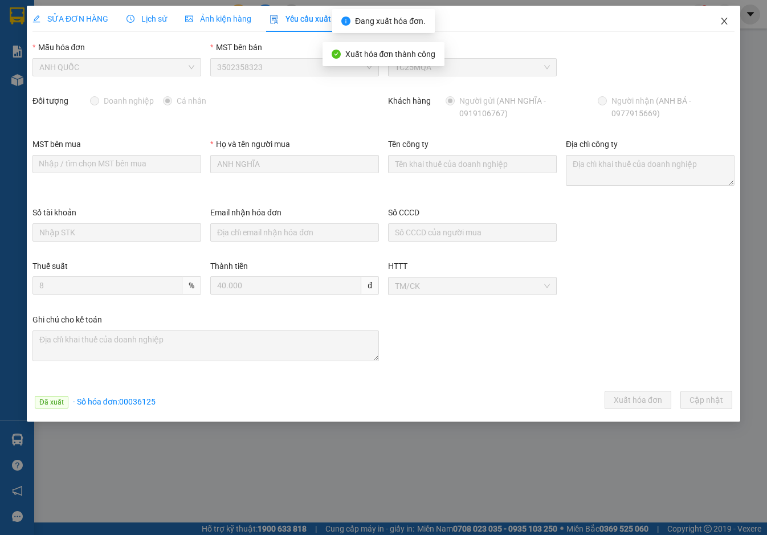
click at [724, 19] on icon "close" at bounding box center [724, 21] width 9 height 9
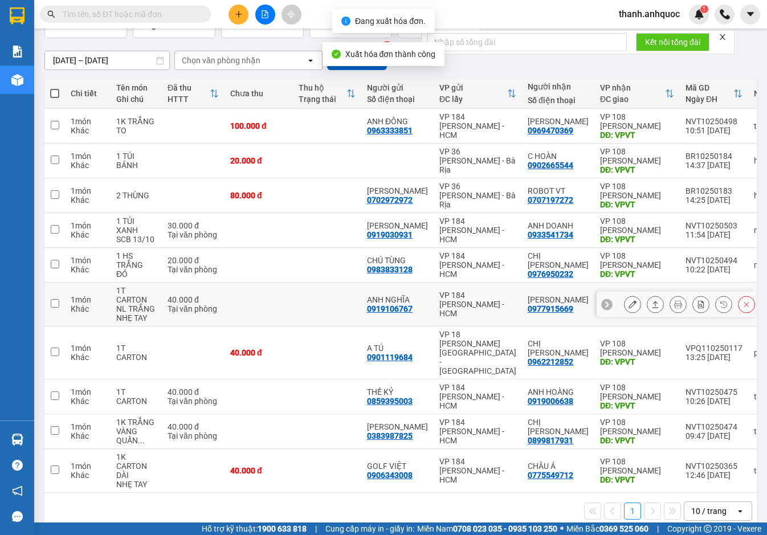
scroll to position [86, 0]
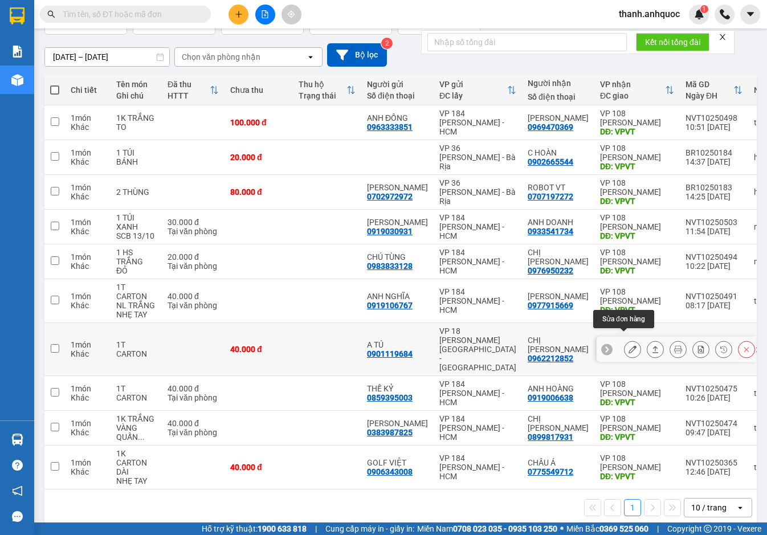
click at [629, 346] on icon at bounding box center [633, 350] width 8 height 8
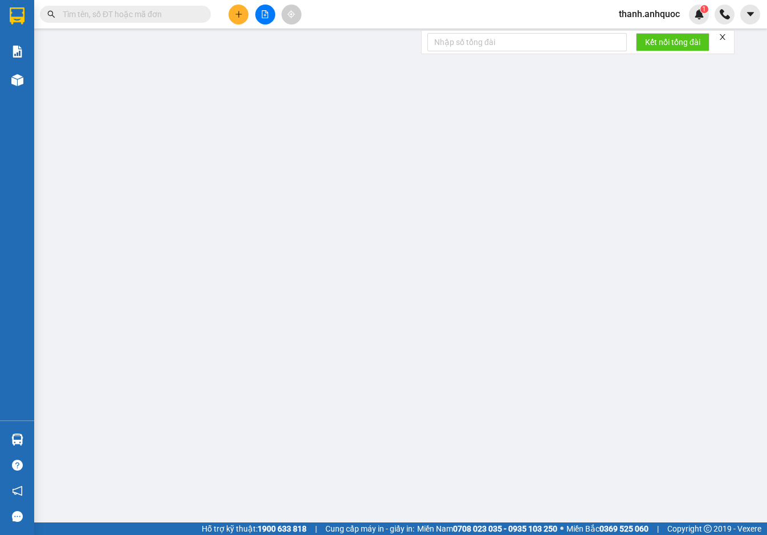
type input "0901119684"
type input "A TÚ"
type input "0962212852"
type input "CHỊ [PERSON_NAME]"
type input "VPVT"
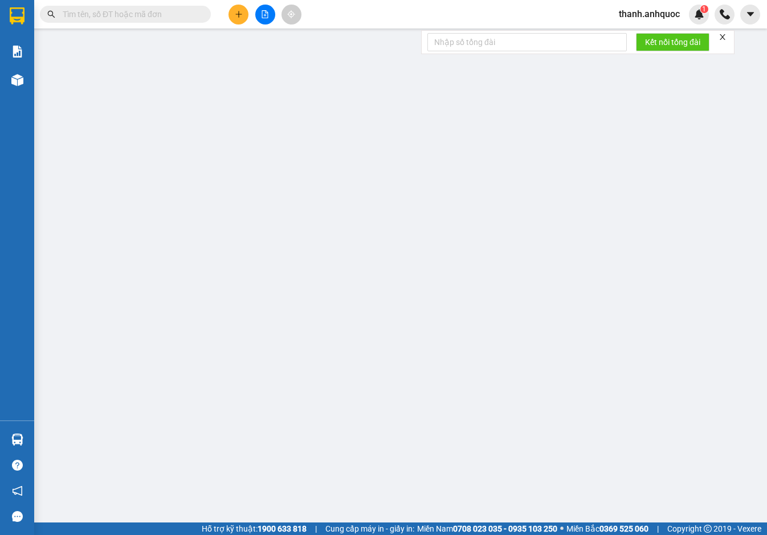
type input "40.000"
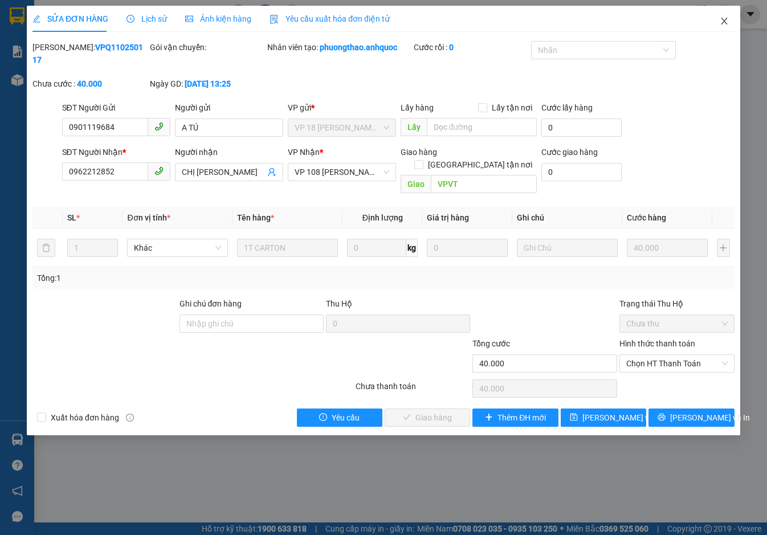
click at [729, 19] on icon "close" at bounding box center [724, 21] width 9 height 9
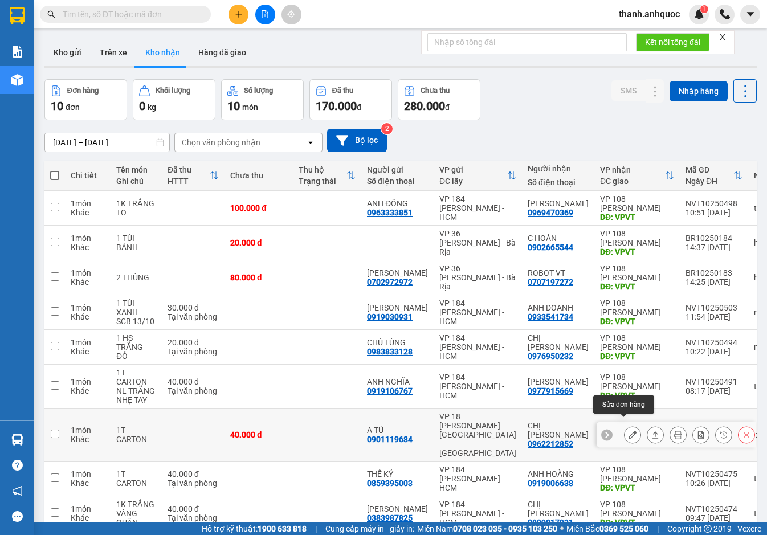
click at [625, 428] on button at bounding box center [633, 435] width 16 height 20
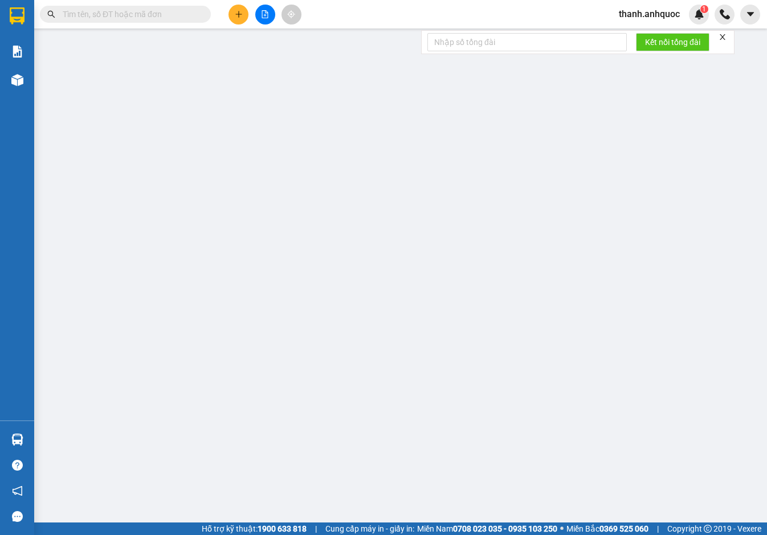
type input "0901119684"
type input "A TÚ"
type input "0962212852"
type input "CHỊ [PERSON_NAME]"
type input "VPVT"
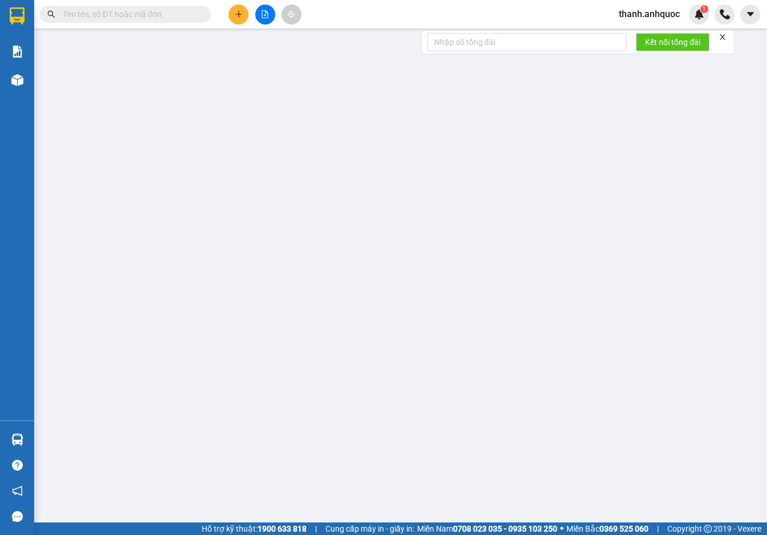
type input "40.000"
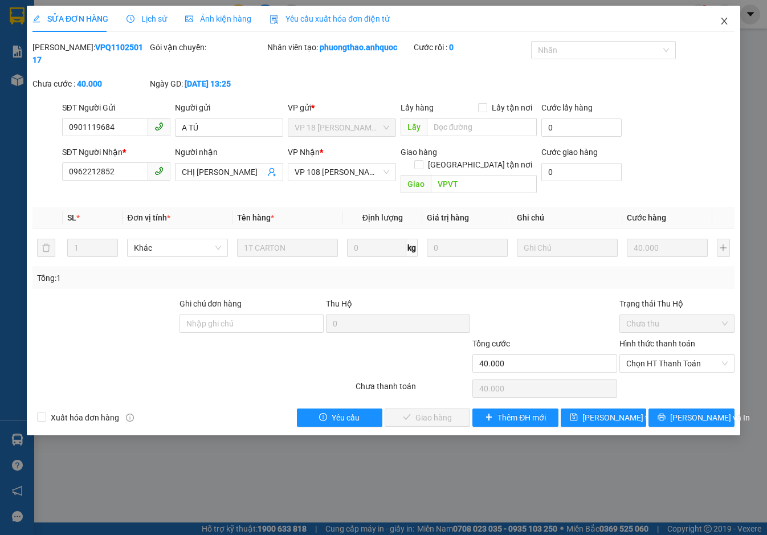
click at [728, 19] on icon "close" at bounding box center [724, 21] width 9 height 9
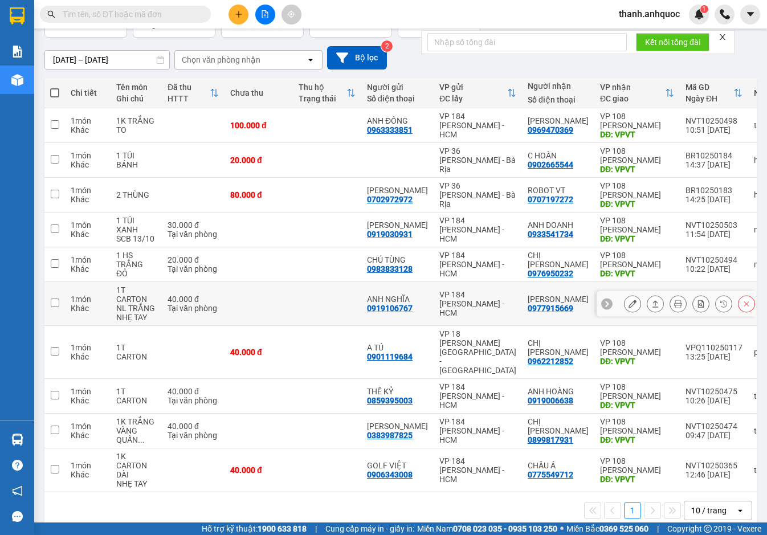
scroll to position [84, 0]
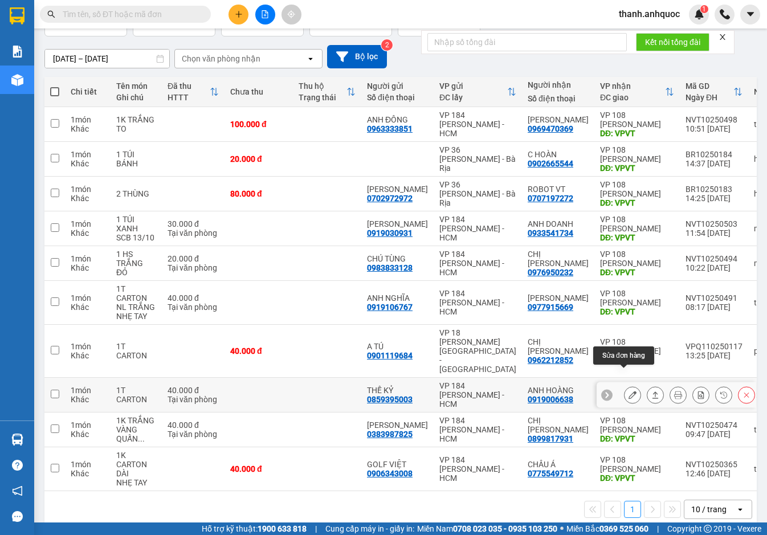
click at [625, 385] on button at bounding box center [633, 395] width 16 height 20
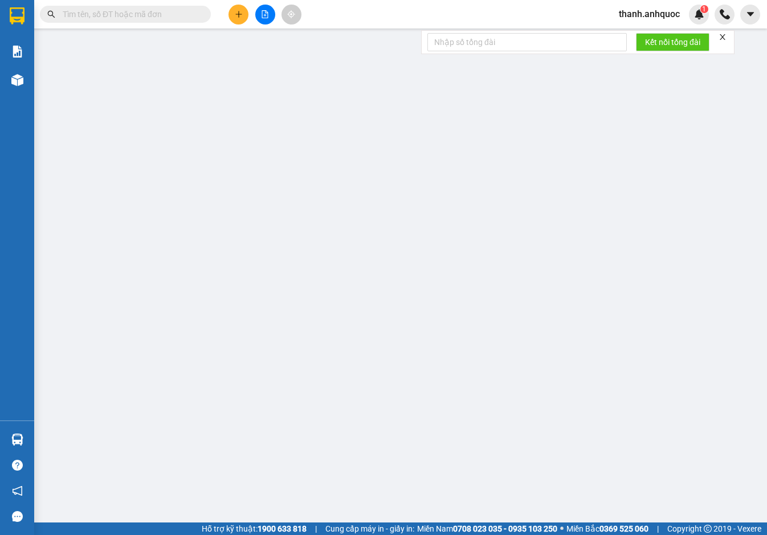
type input "0859395003"
type input "THẾ KỶ"
type input "0919006638"
type input "ANH HOÀNG"
type input "VPVT"
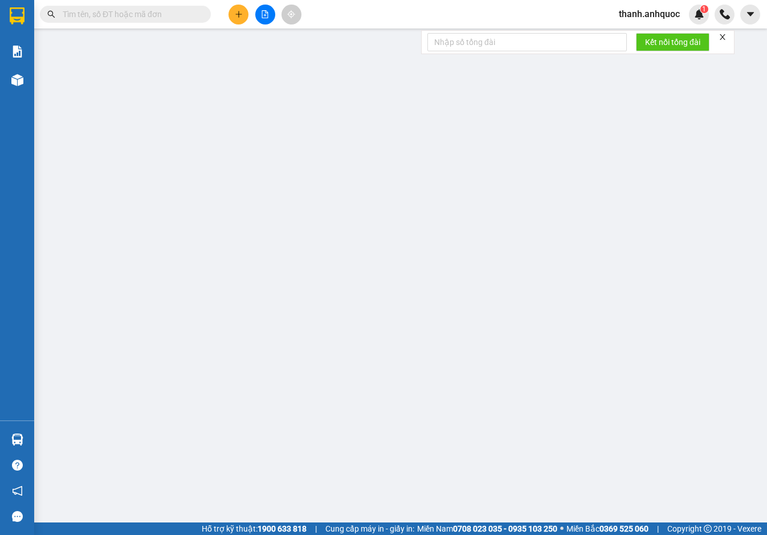
type input "TM VP 12/10 ĐỨC"
type input "40.000"
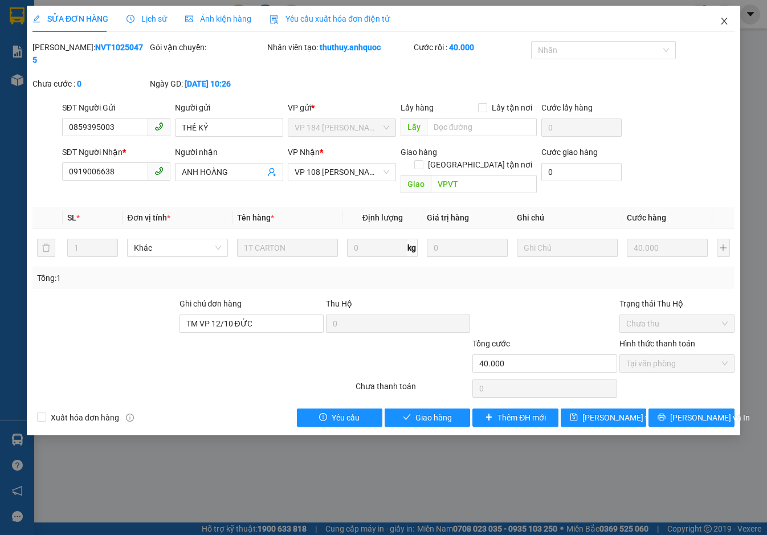
click at [724, 22] on icon "close" at bounding box center [724, 21] width 9 height 9
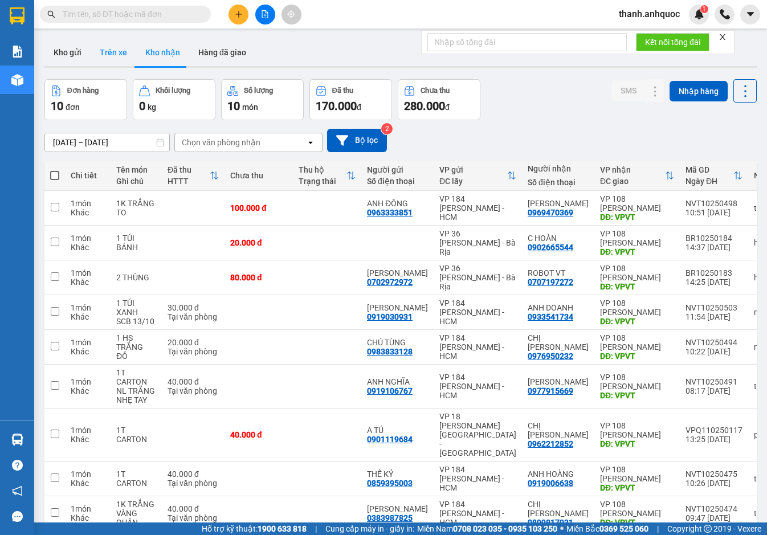
click at [114, 48] on button "Trên xe" at bounding box center [114, 52] width 46 height 27
type input "[DATE] – [DATE]"
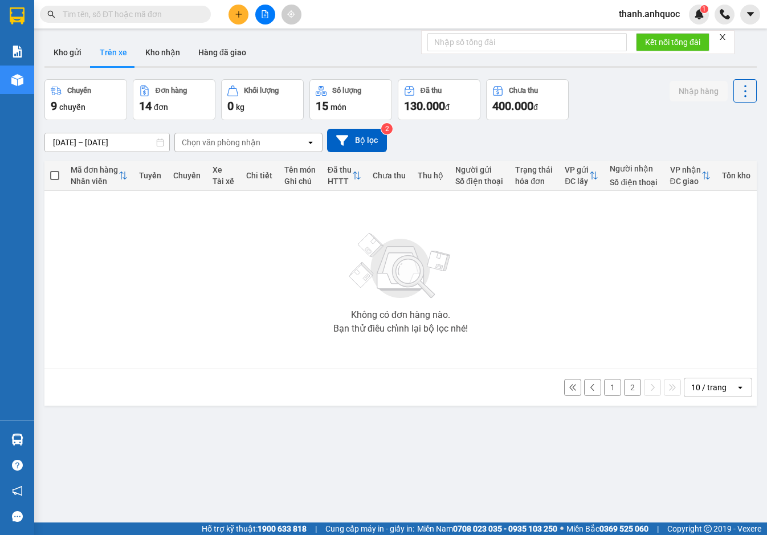
click at [624, 388] on button "2" at bounding box center [632, 387] width 17 height 17
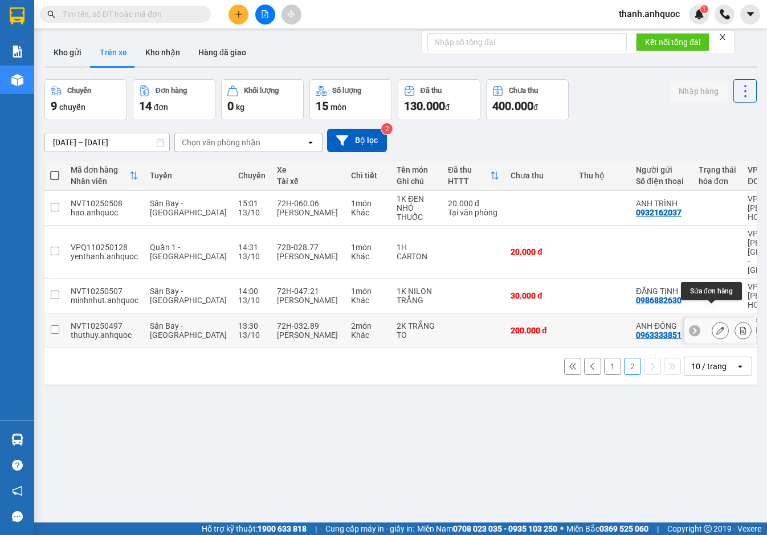
click at [717, 327] on icon at bounding box center [721, 331] width 8 height 8
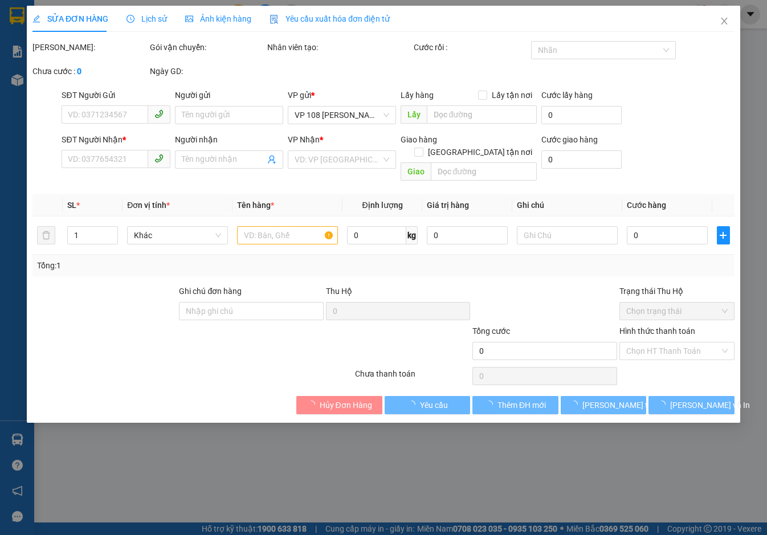
type input "0963333851"
type input "ANH ĐÔNG"
type input "0969470369"
type input "[PERSON_NAME]"
type input "VPVT"
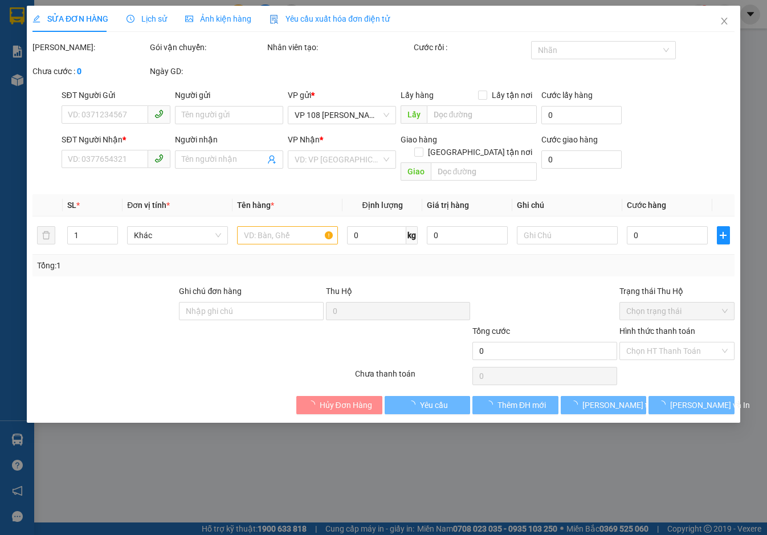
type input "200.000"
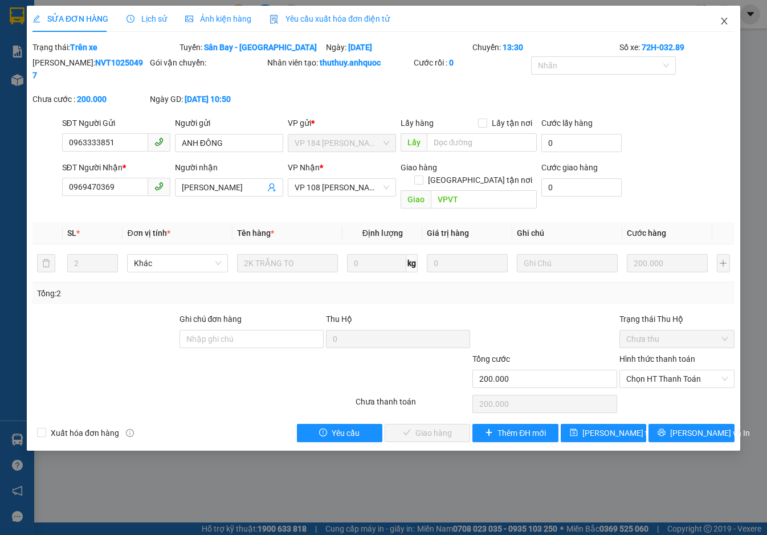
click at [722, 20] on icon "close" at bounding box center [724, 21] width 9 height 9
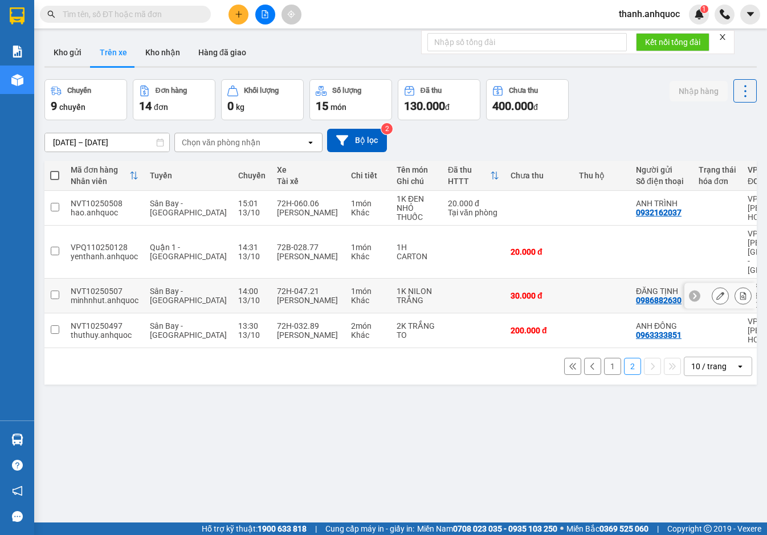
click at [717, 292] on icon at bounding box center [721, 296] width 8 height 8
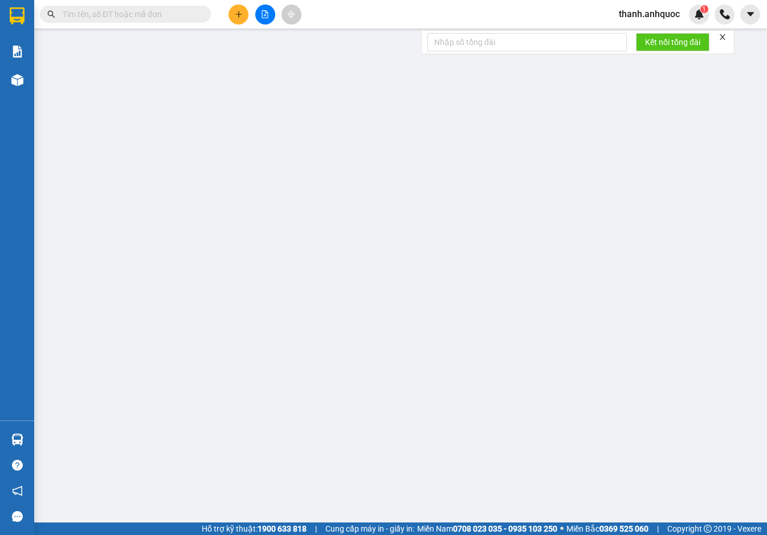
type input "0986882630"
type input "ĐĂNG TỊNH"
type input "0977378836"
type input "TUỆ SPORT"
type input "VPVT"
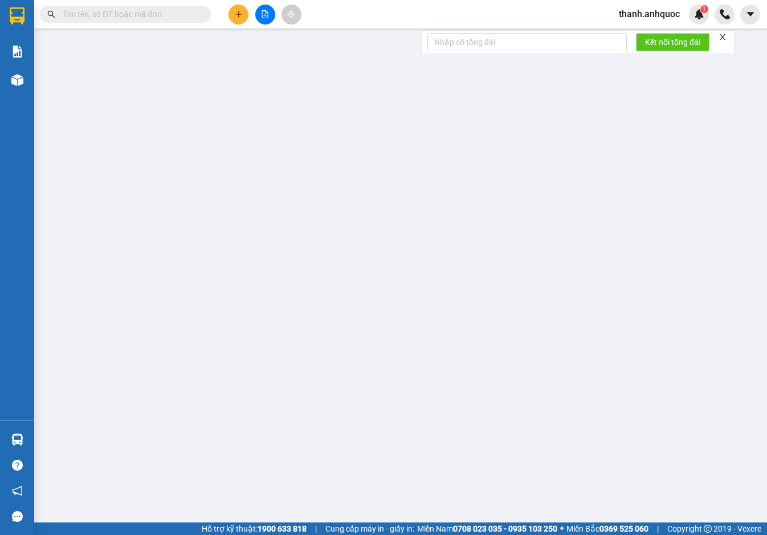
type input "30.000"
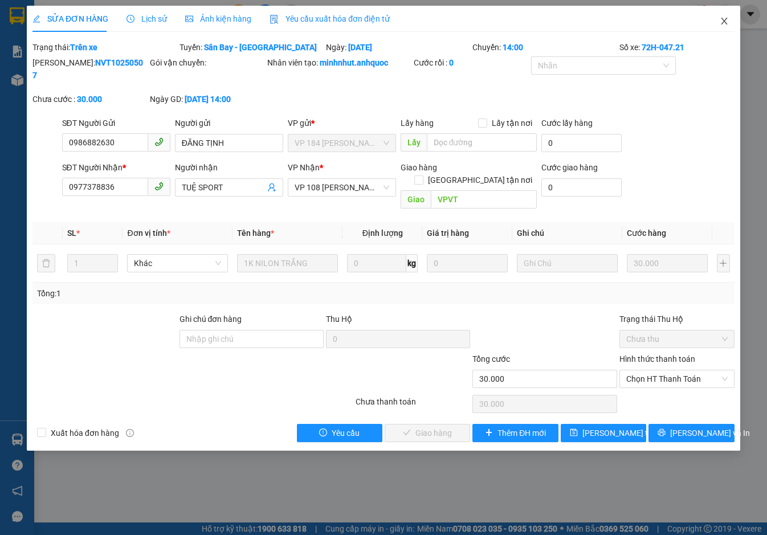
click at [730, 21] on span "Close" at bounding box center [725, 22] width 32 height 32
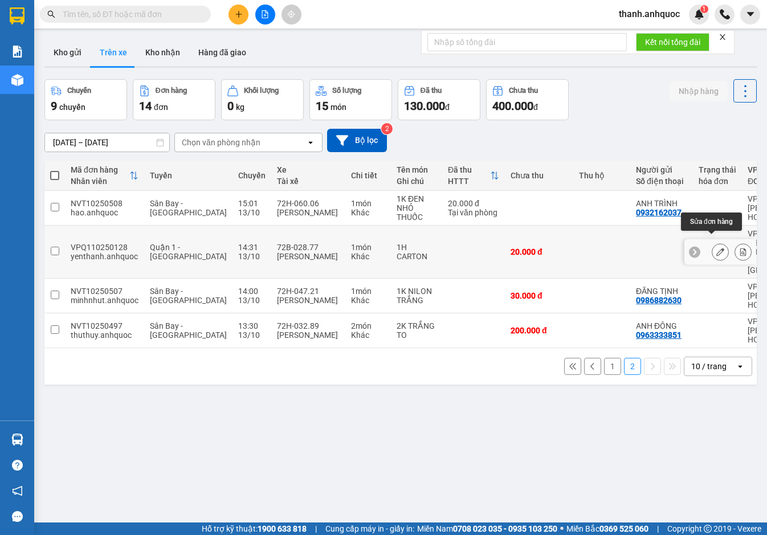
click at [717, 248] on icon at bounding box center [721, 252] width 8 height 8
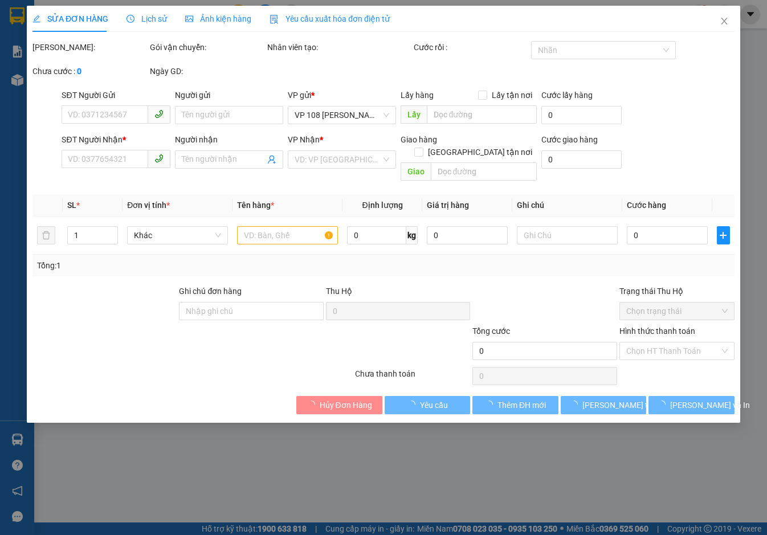
type input "0901532277"
type input "NHẬT MỸ 3"
type input "CẦU [PERSON_NAME]"
type input "20.000"
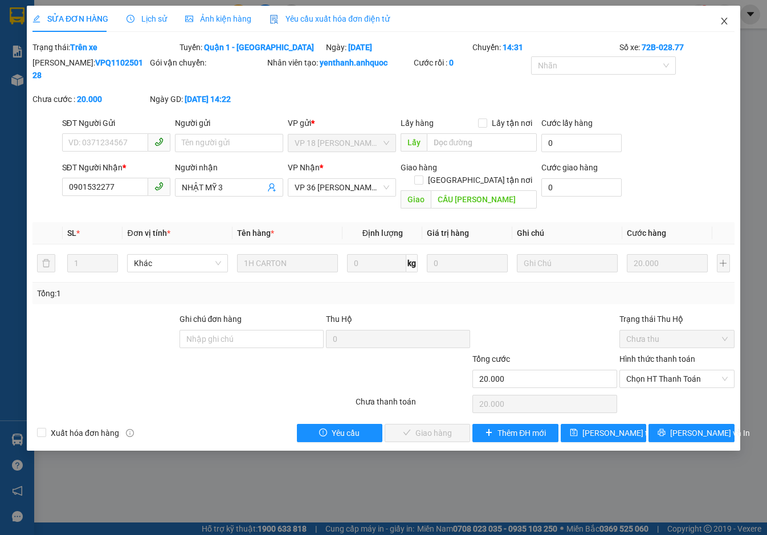
click at [724, 22] on icon "close" at bounding box center [724, 21] width 9 height 9
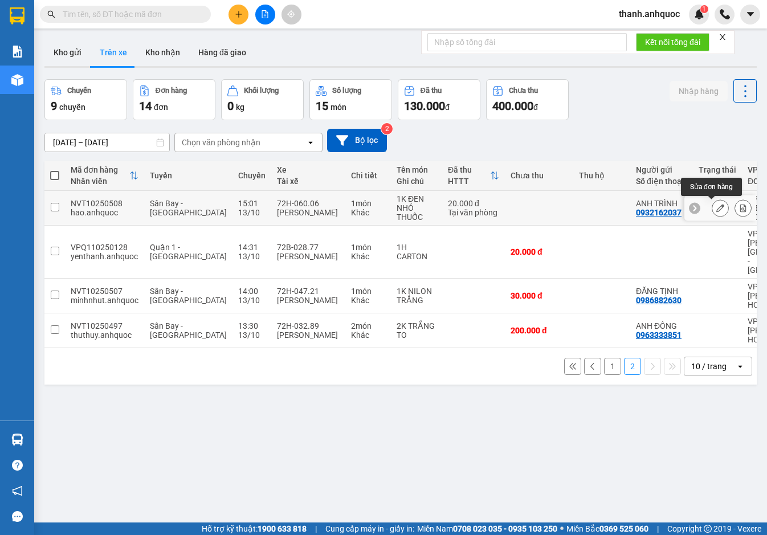
click at [717, 208] on button at bounding box center [721, 208] width 16 height 20
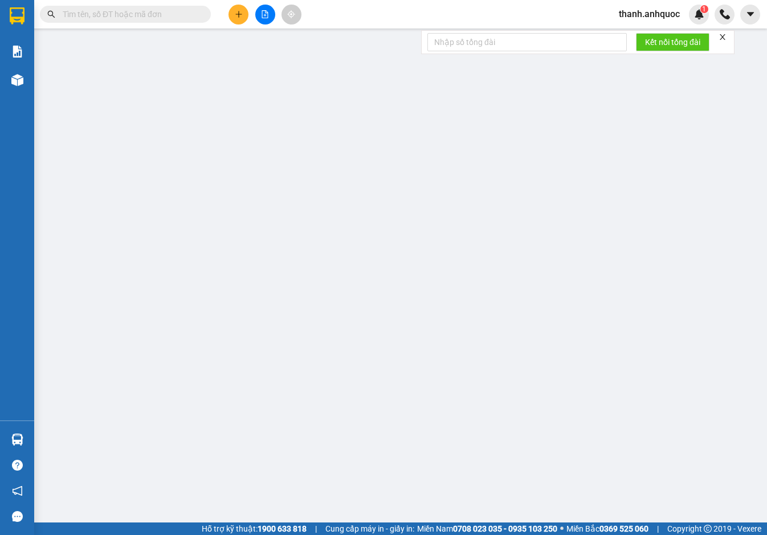
type input "0932162037"
type input "ANH TRÌNH"
type input "0913458898"
type input "A ĐỒNG"
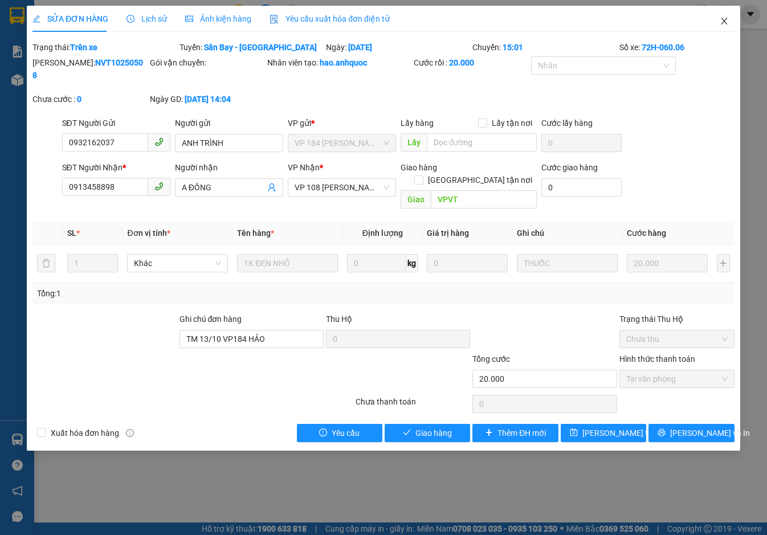
click at [727, 25] on icon "close" at bounding box center [724, 21] width 9 height 9
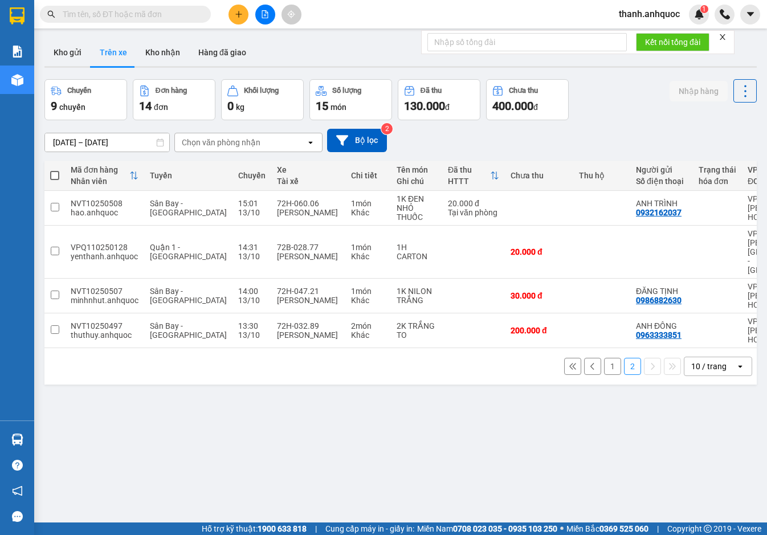
click at [609, 358] on button "1" at bounding box center [612, 366] width 17 height 17
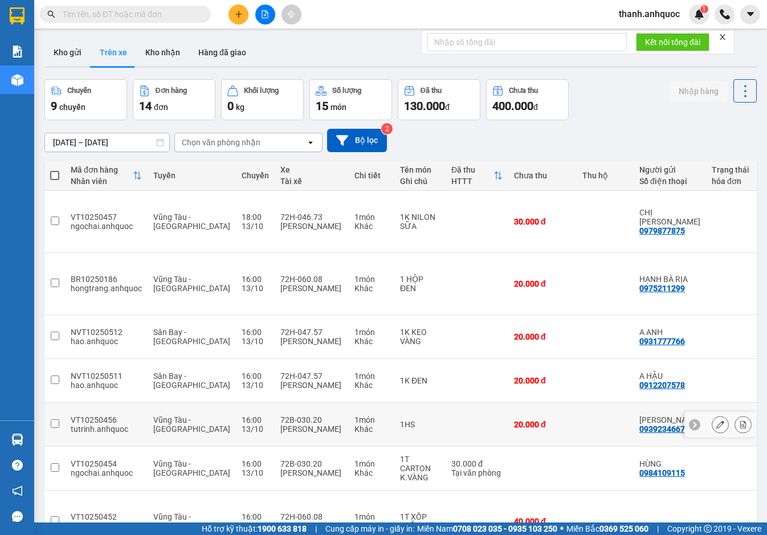
scroll to position [86, 0]
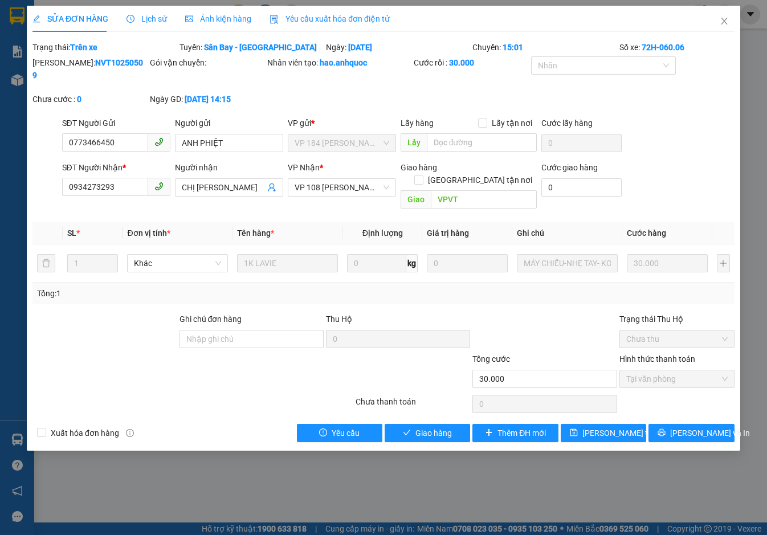
click at [300, 16] on span "Yêu cầu xuất hóa đơn điện tử" at bounding box center [330, 18] width 120 height 9
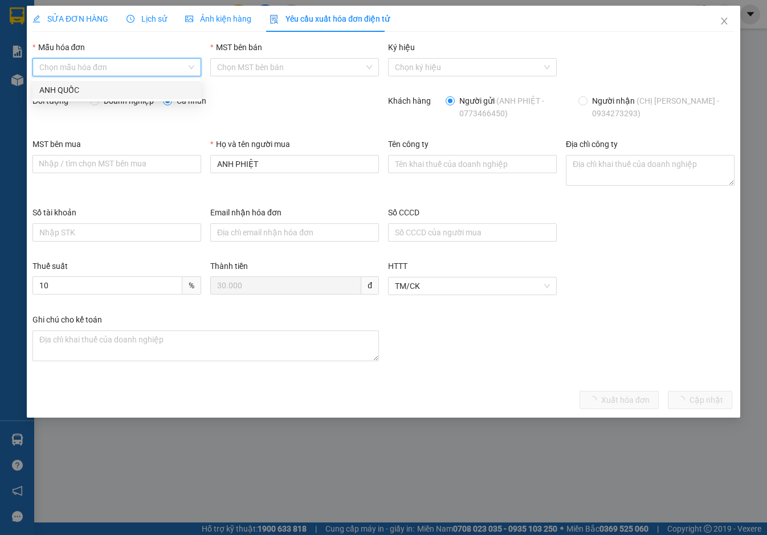
click at [57, 62] on input "Mẫu hóa đơn" at bounding box center [112, 67] width 147 height 17
click at [78, 83] on div "ANH QUỐC" at bounding box center [116, 90] width 169 height 18
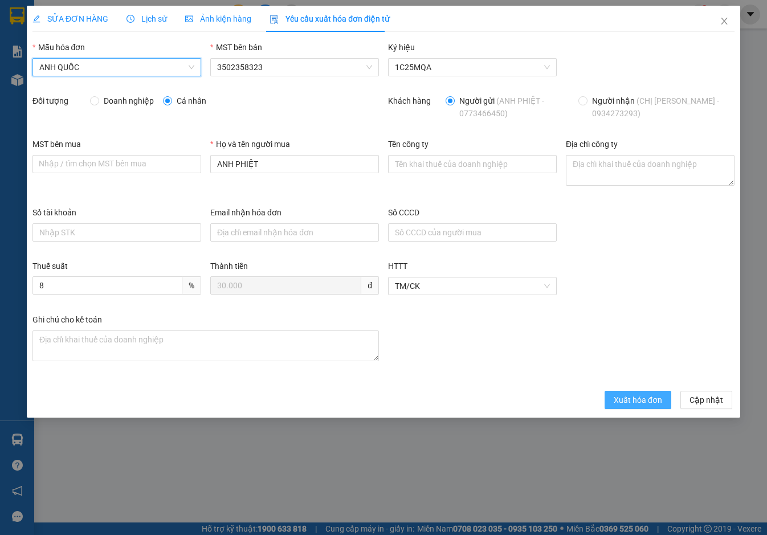
click at [645, 404] on span "Xuất hóa đơn" at bounding box center [638, 400] width 48 height 13
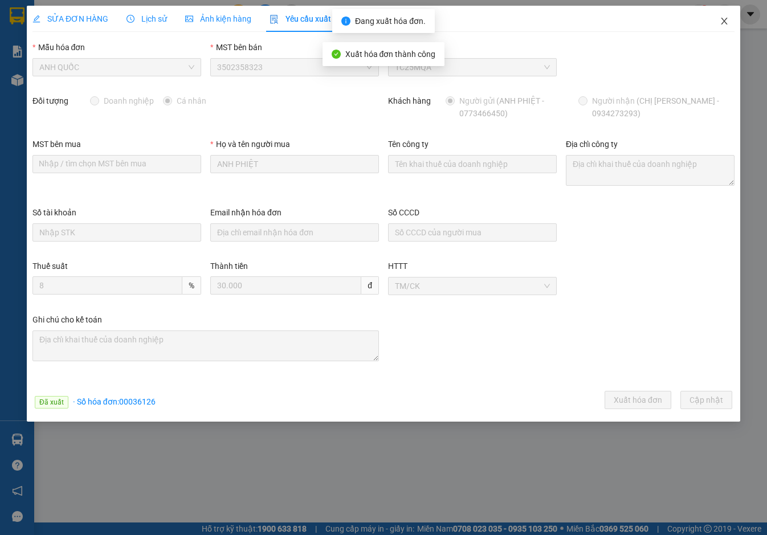
click at [725, 20] on icon "close" at bounding box center [724, 21] width 9 height 9
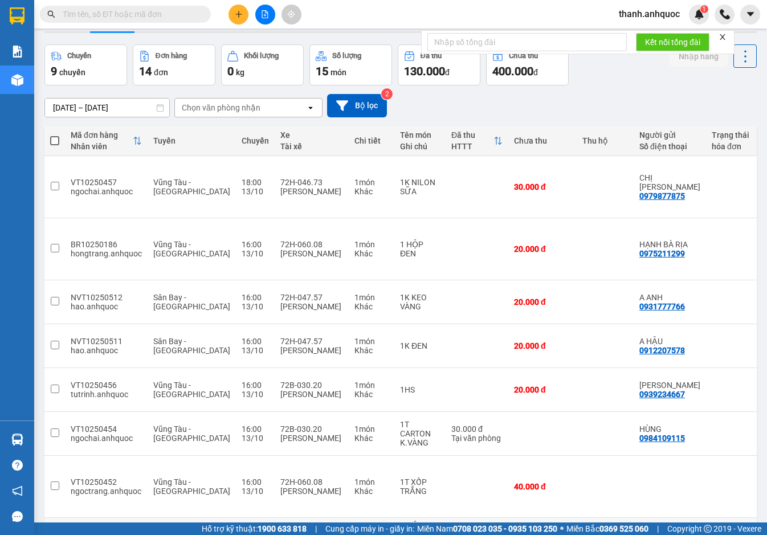
scroll to position [86, 0]
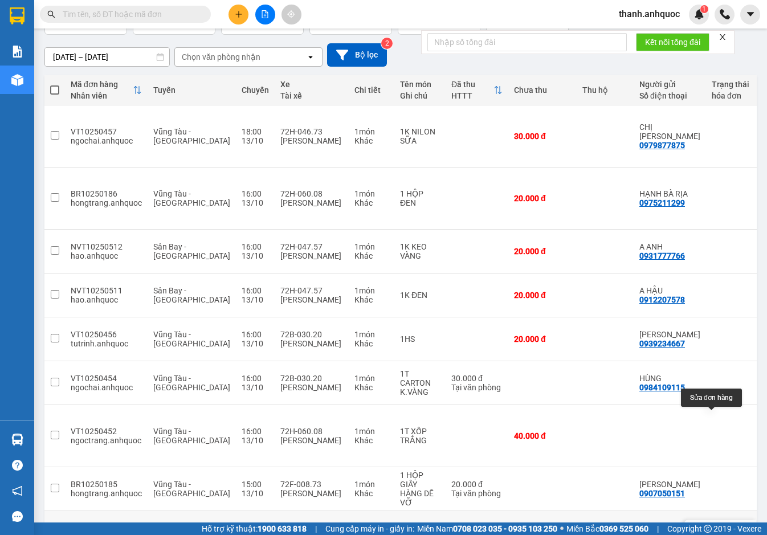
click at [717, 529] on icon at bounding box center [721, 533] width 8 height 8
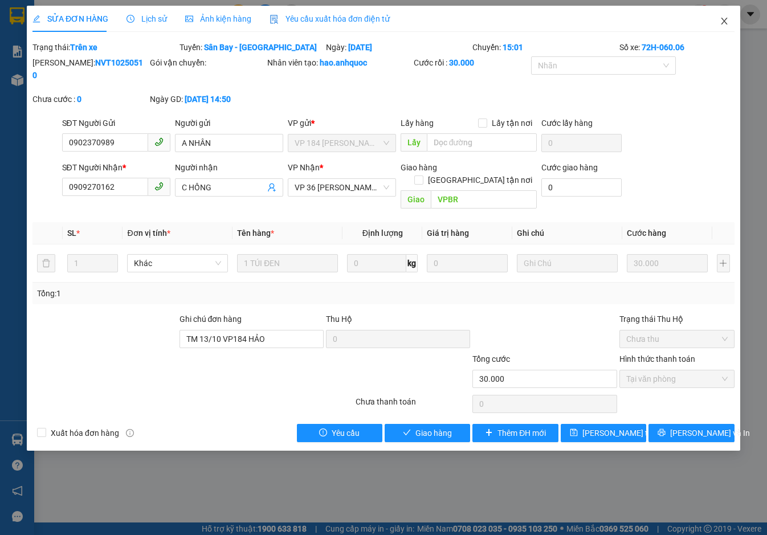
click at [722, 22] on icon "close" at bounding box center [724, 21] width 9 height 9
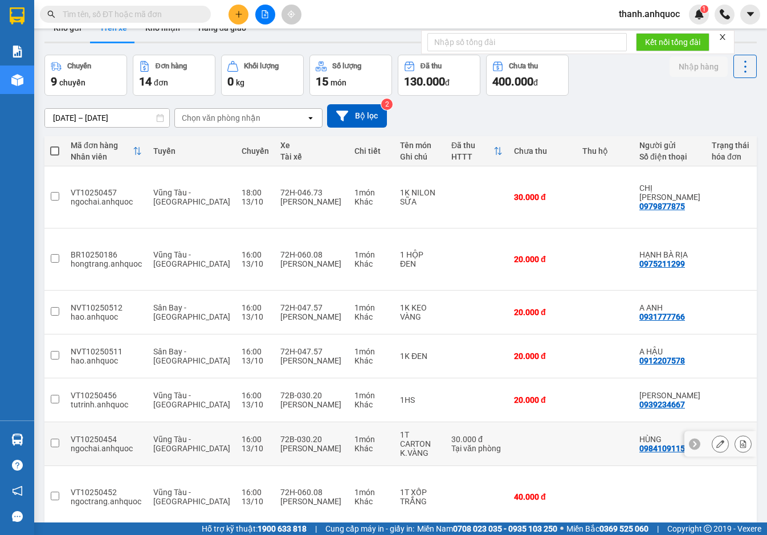
scroll to position [57, 0]
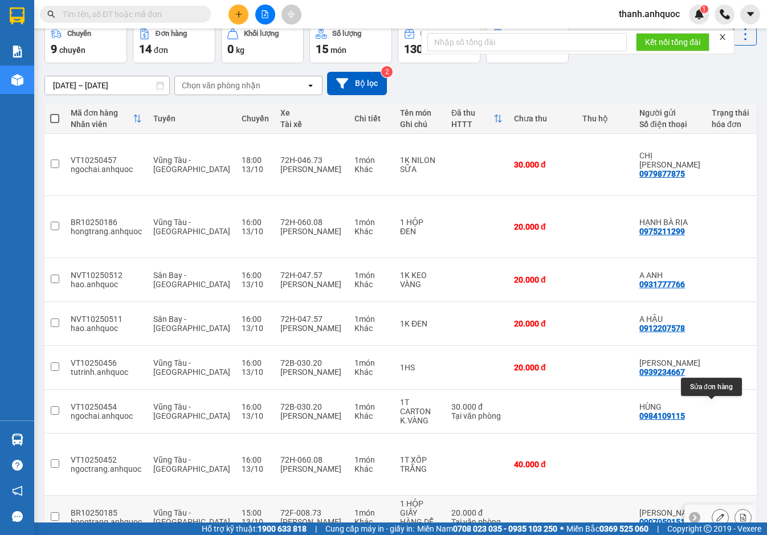
click at [717, 514] on icon at bounding box center [721, 518] width 8 height 8
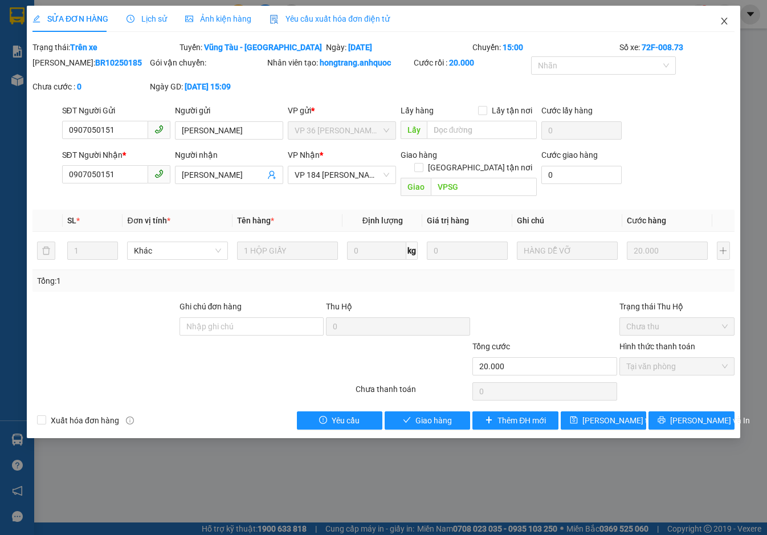
click at [729, 19] on icon "close" at bounding box center [724, 21] width 9 height 9
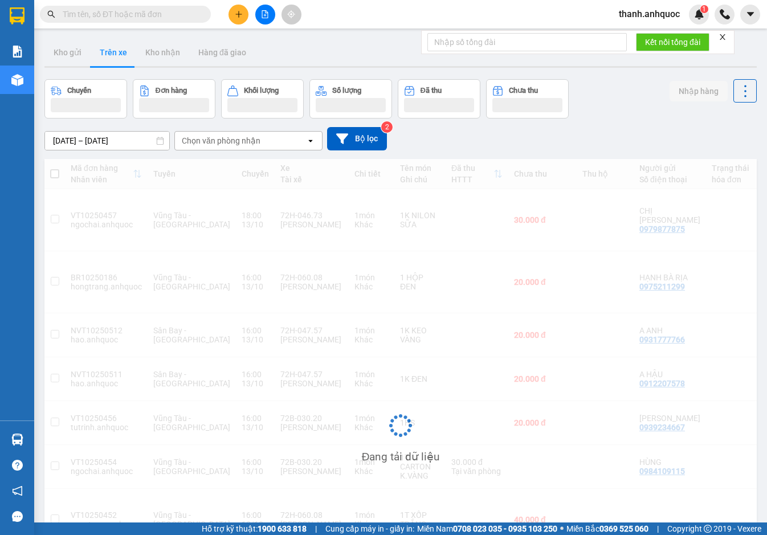
scroll to position [84, 0]
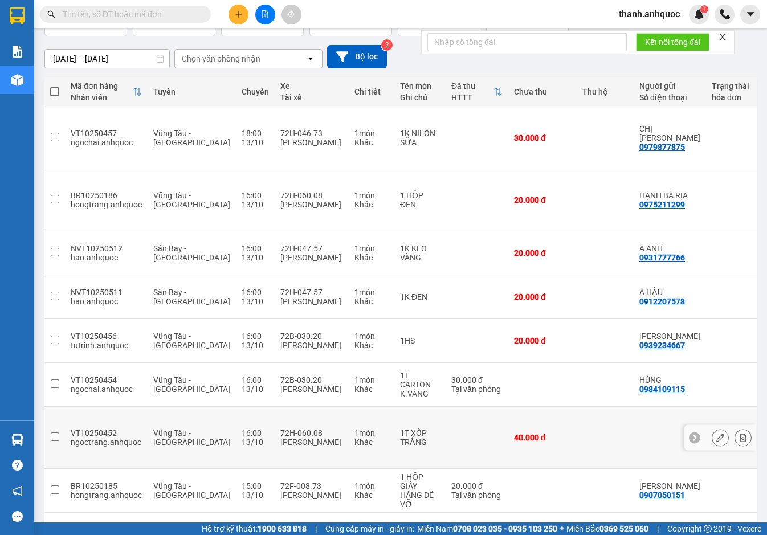
click at [717, 434] on icon at bounding box center [721, 438] width 8 height 8
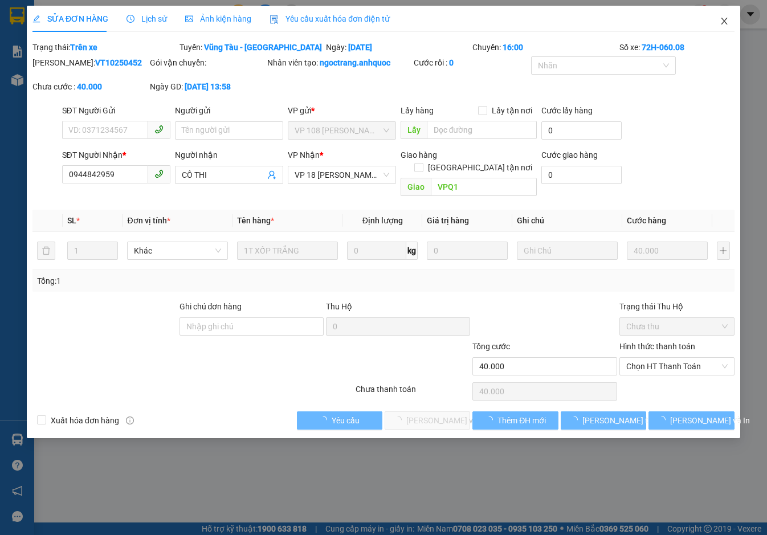
click at [724, 27] on span "Close" at bounding box center [725, 22] width 32 height 32
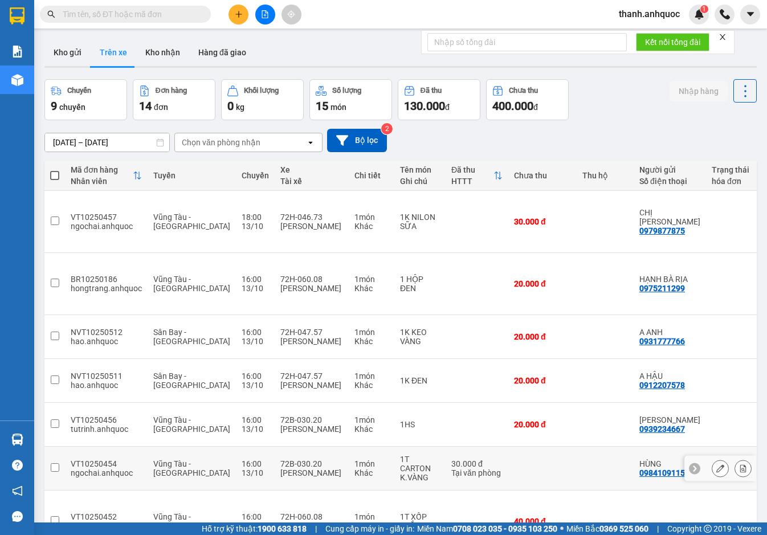
click at [717, 465] on icon at bounding box center [721, 469] width 8 height 8
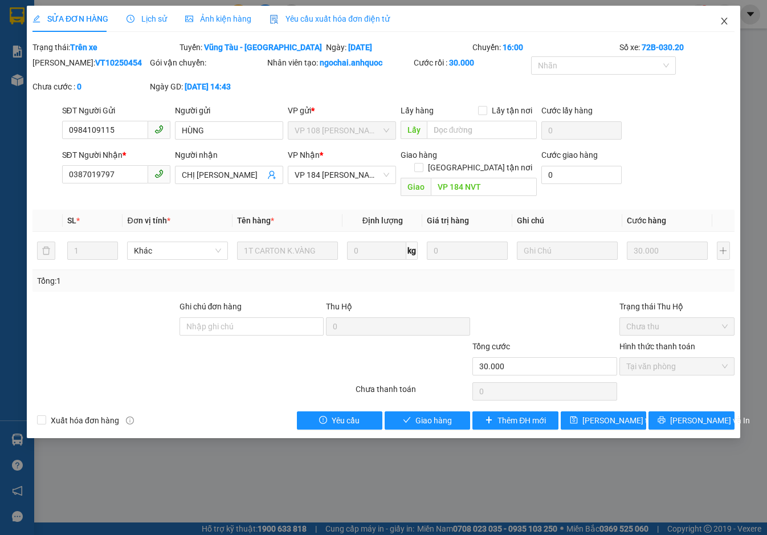
click at [724, 21] on icon "close" at bounding box center [724, 21] width 6 height 7
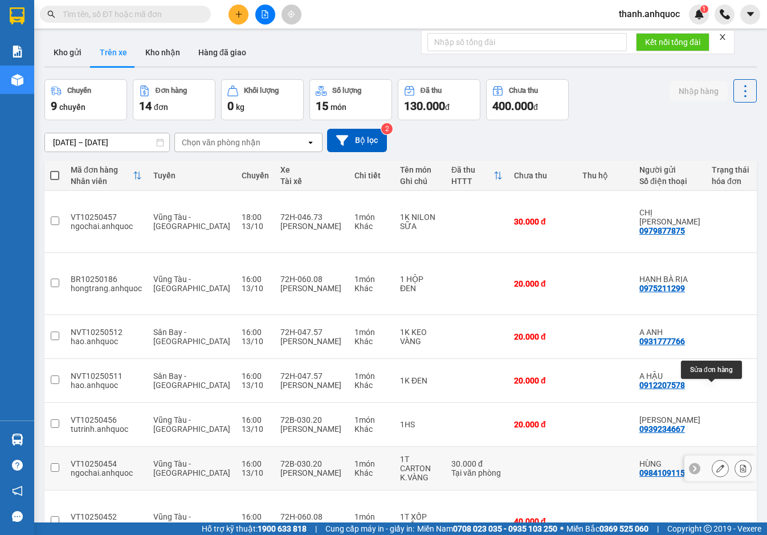
click at [717, 465] on icon at bounding box center [721, 469] width 8 height 8
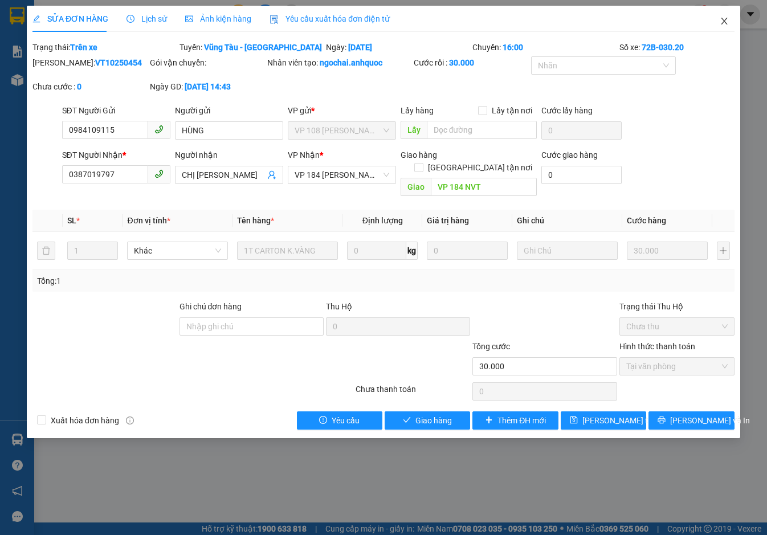
click at [725, 21] on icon "close" at bounding box center [724, 21] width 6 height 7
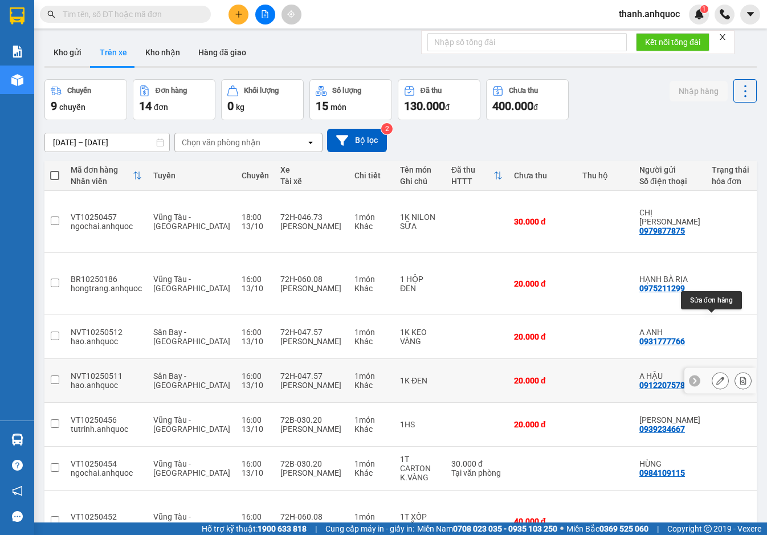
click at [717, 377] on icon at bounding box center [721, 381] width 8 height 8
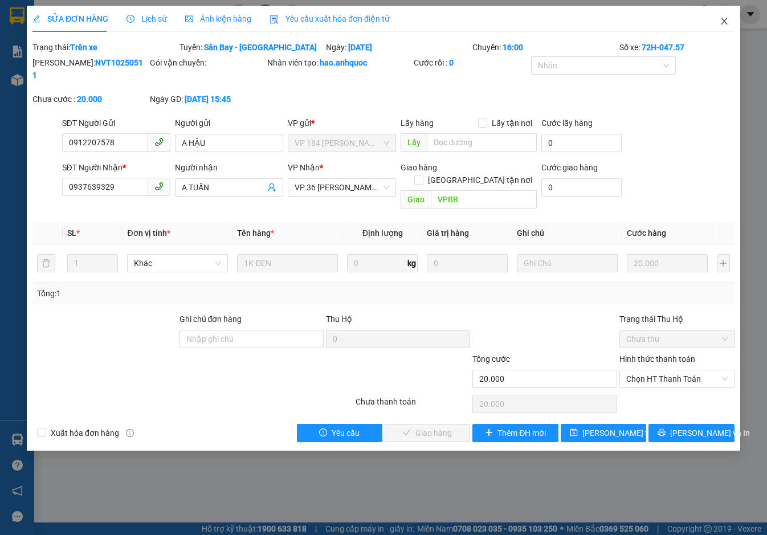
click at [724, 20] on icon "close" at bounding box center [724, 21] width 6 height 7
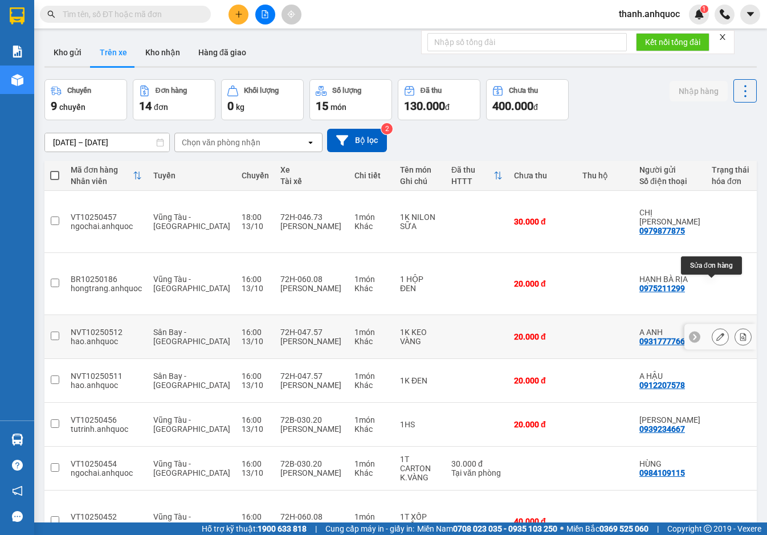
click at [717, 333] on icon at bounding box center [721, 337] width 8 height 8
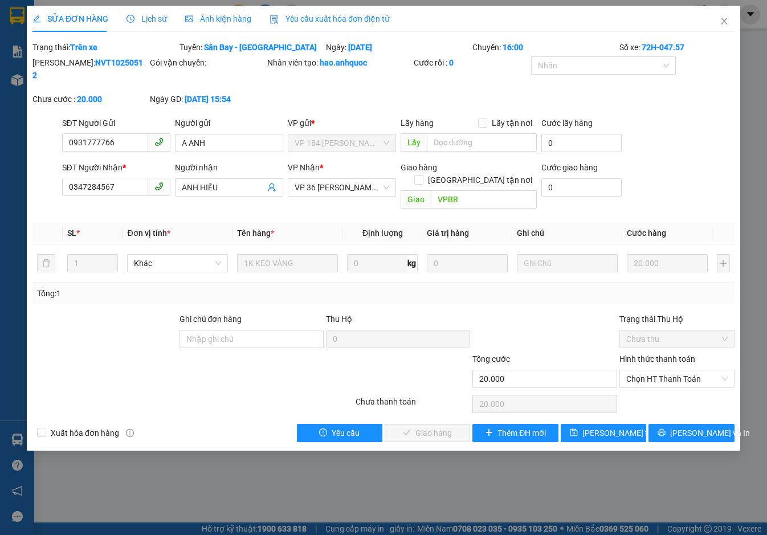
click at [302, 13] on div "Yêu cầu xuất hóa đơn điện tử" at bounding box center [330, 19] width 120 height 13
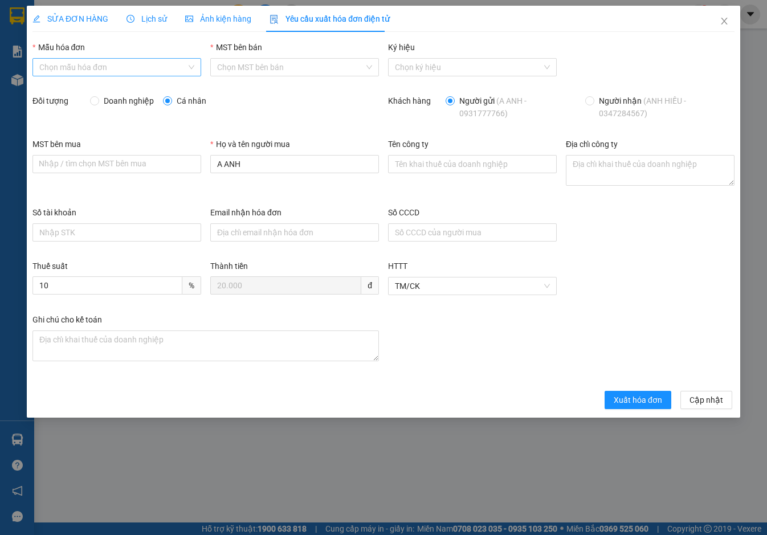
click at [124, 64] on input "Mẫu hóa đơn" at bounding box center [112, 67] width 147 height 17
click at [121, 85] on div "ANH QUỐC" at bounding box center [116, 90] width 155 height 13
click at [640, 399] on span "Xuất hóa đơn" at bounding box center [638, 400] width 48 height 13
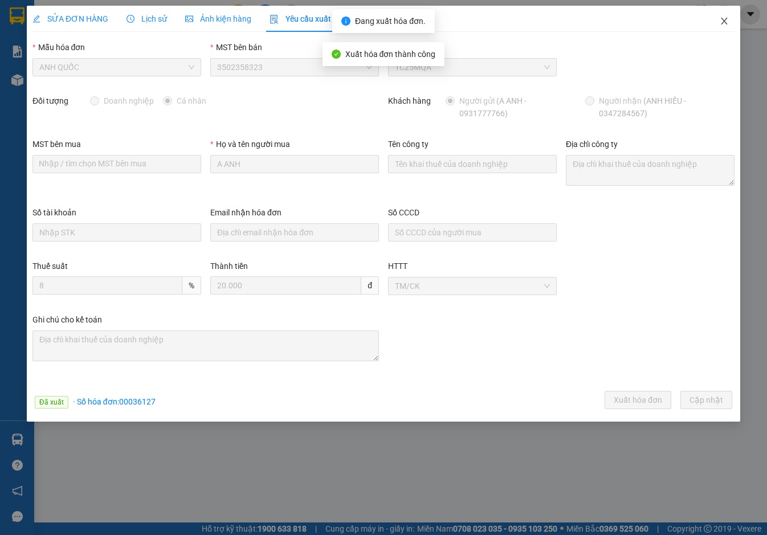
click at [726, 21] on icon "close" at bounding box center [724, 21] width 9 height 9
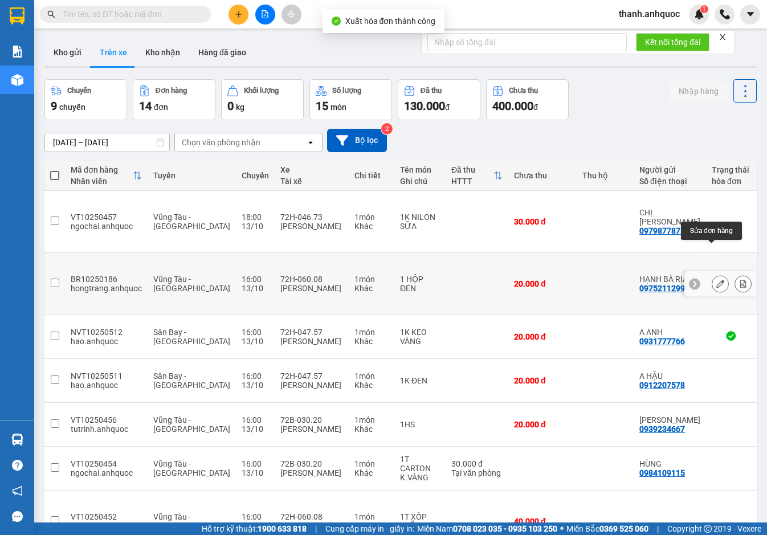
click at [717, 274] on button at bounding box center [721, 284] width 16 height 20
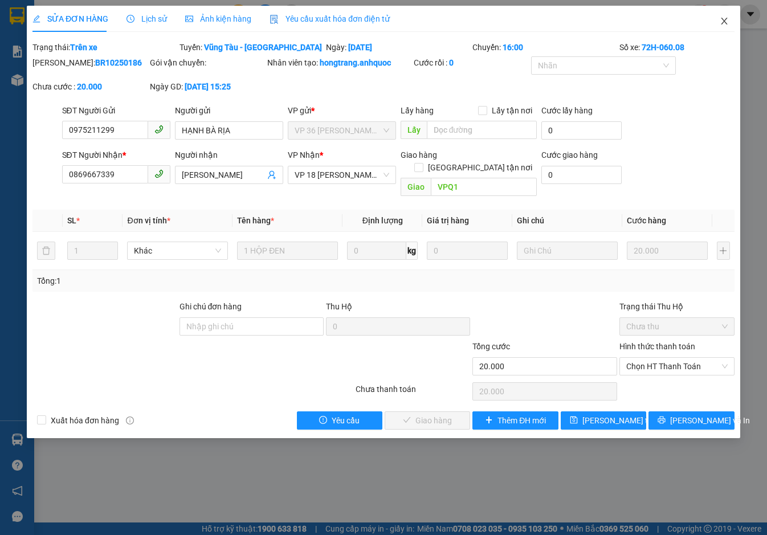
click at [726, 26] on span "Close" at bounding box center [725, 22] width 32 height 32
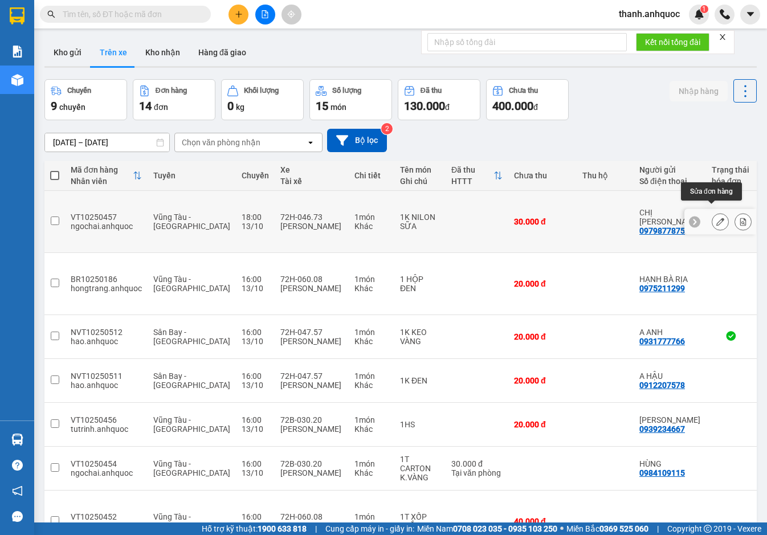
click at [717, 218] on icon at bounding box center [721, 222] width 8 height 8
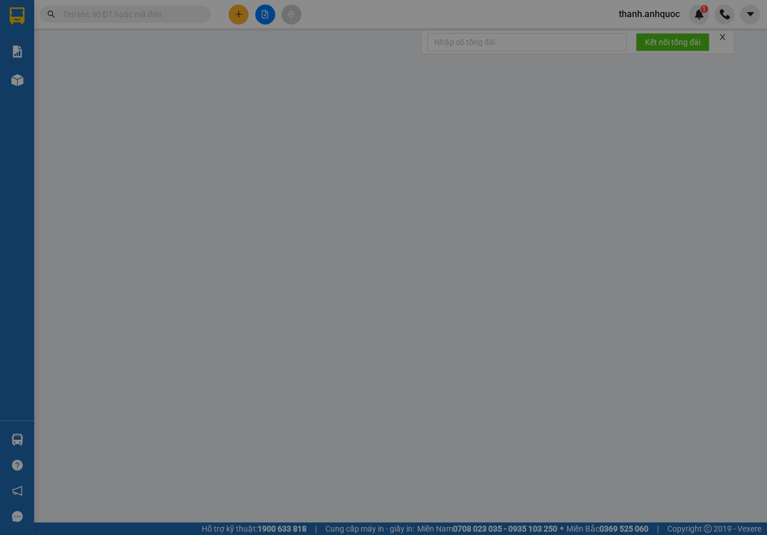
type input "0979877875"
type input "CHỊ [PERSON_NAME]"
type input "0793886371"
type input "CHỊ TÂM"
type input "ĐỐI DIỆN BIDV ÔNG TRỊNH PHÚ MỸ"
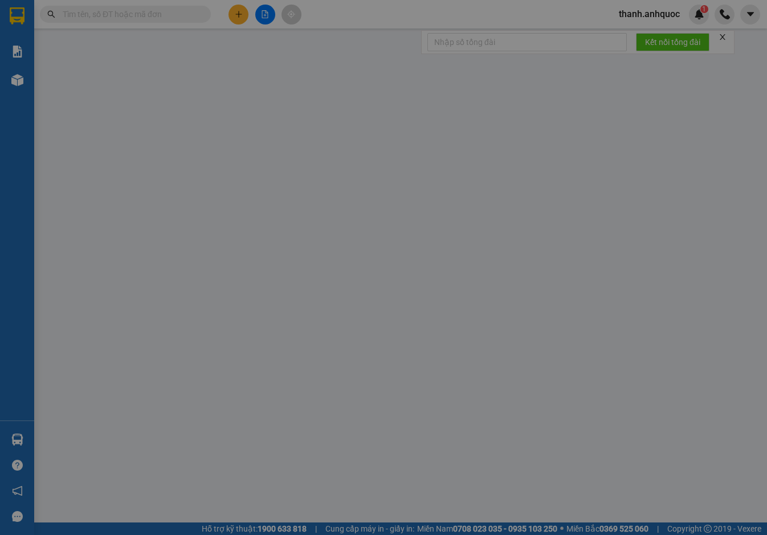
type input "30.000"
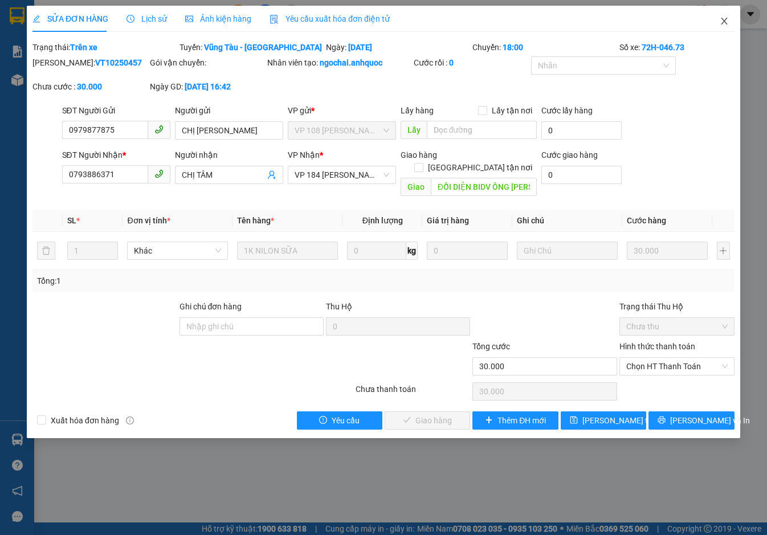
click at [725, 15] on span "Close" at bounding box center [725, 22] width 32 height 32
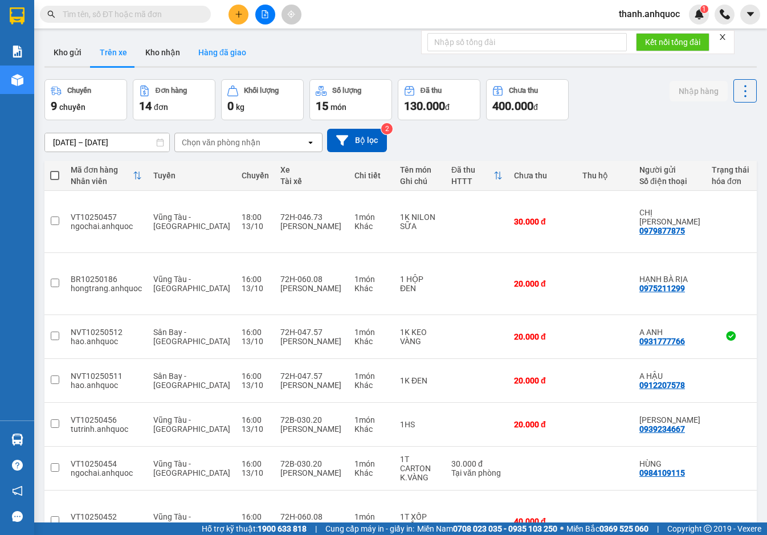
click at [225, 44] on button "Hàng đã giao" at bounding box center [222, 52] width 66 height 27
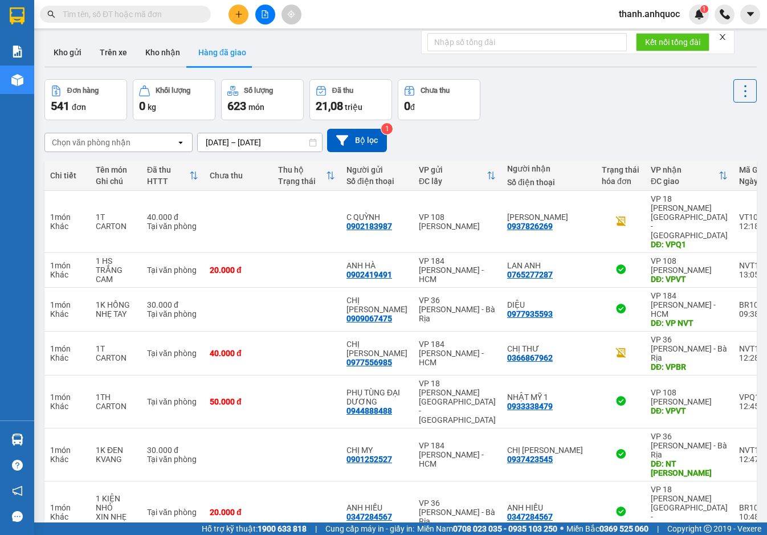
click at [246, 141] on input "[DATE] – [DATE]" at bounding box center [260, 142] width 124 height 18
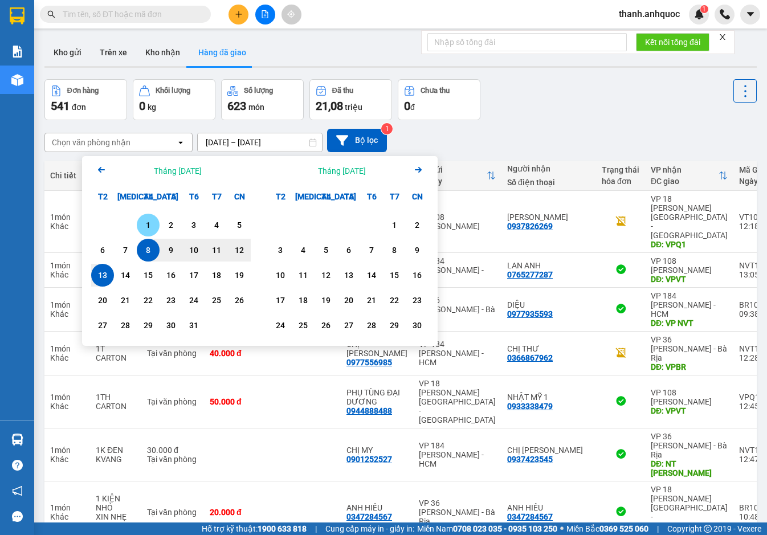
click at [148, 227] on div "1" at bounding box center [148, 225] width 16 height 14
click at [103, 275] on div "13" at bounding box center [103, 276] width 16 height 14
type input "[DATE] – [DATE]"
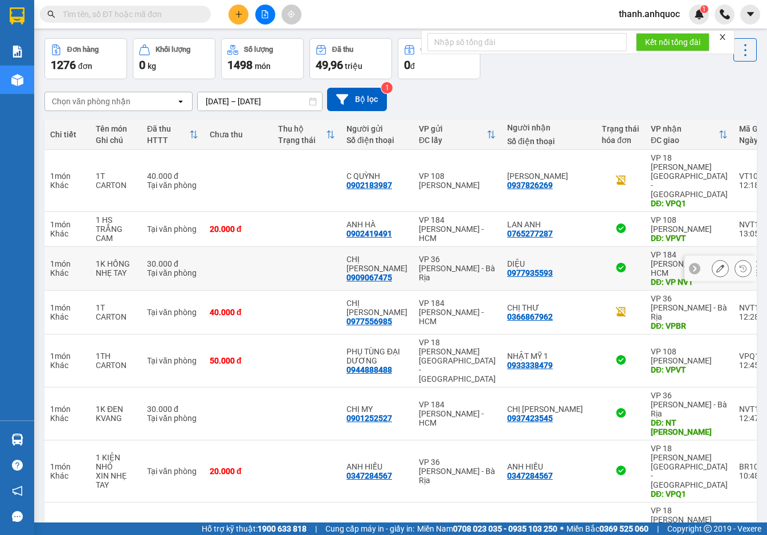
scroll to position [76, 0]
